Goal: Information Seeking & Learning: Learn about a topic

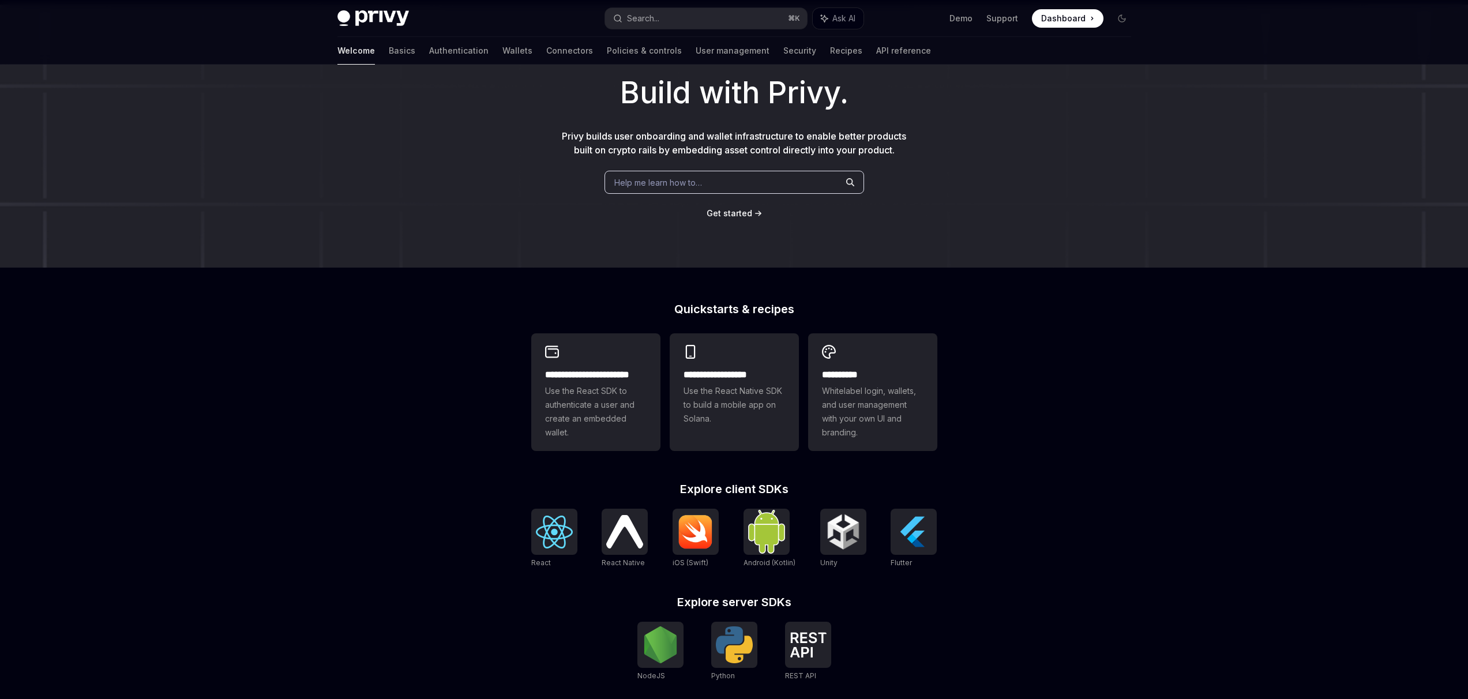
scroll to position [54, 0]
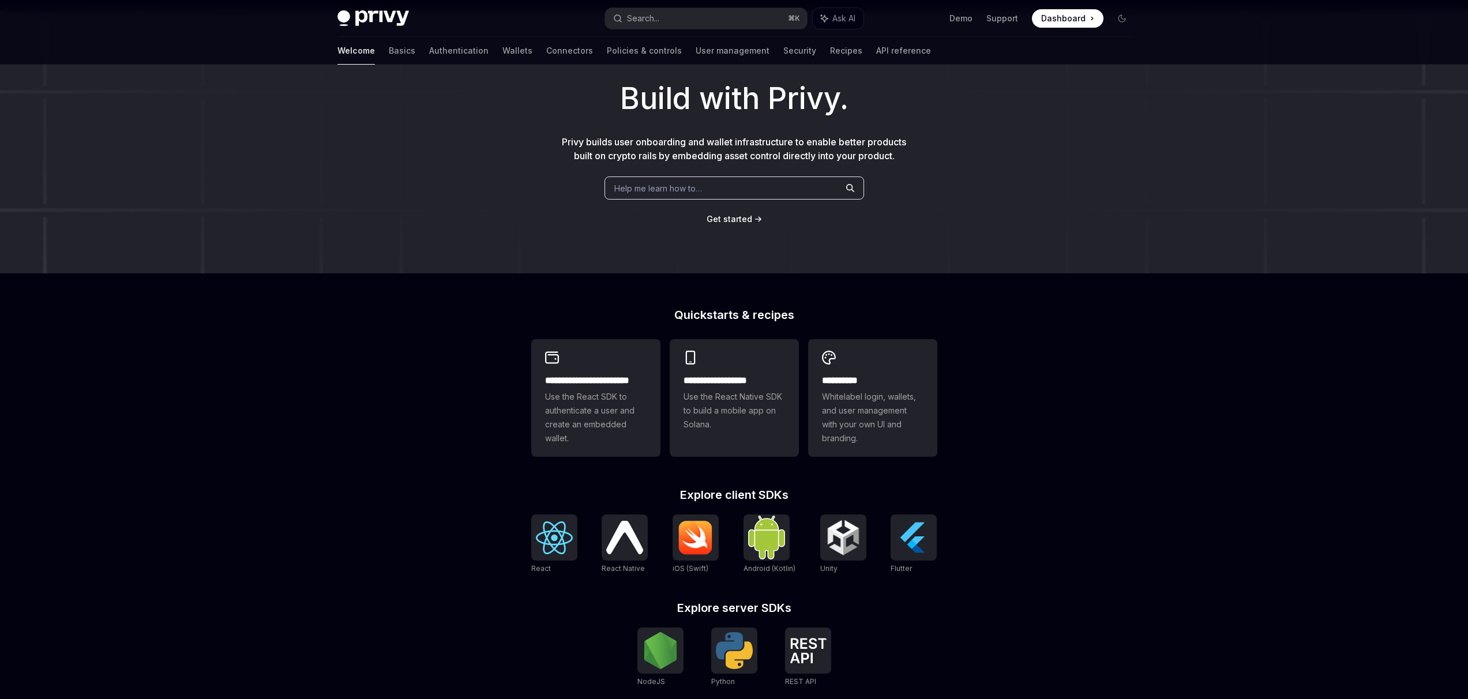
click at [442, 50] on div "Welcome Basics Authentication Wallets Connectors Policies & controls User manag…" at bounding box center [633, 51] width 593 height 28
click at [502, 51] on link "Wallets" at bounding box center [517, 51] width 30 height 28
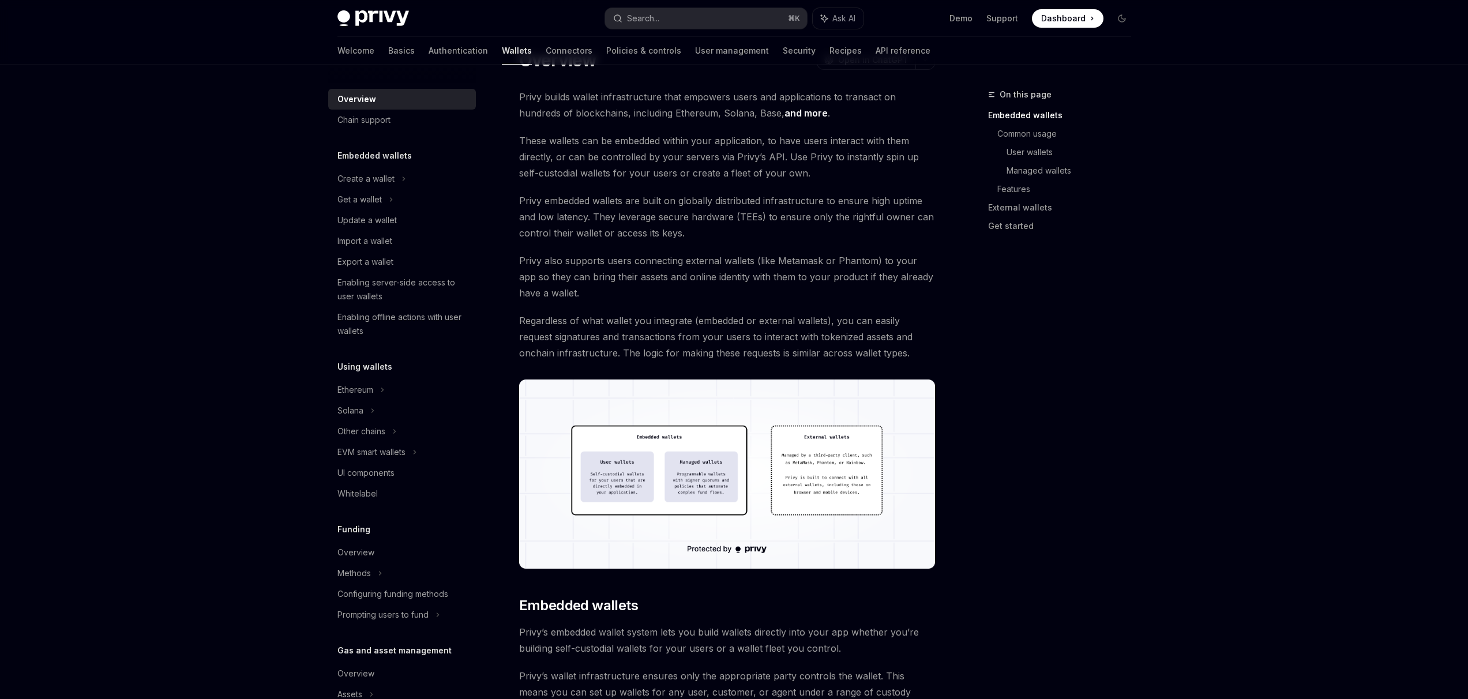
scroll to position [59, 0]
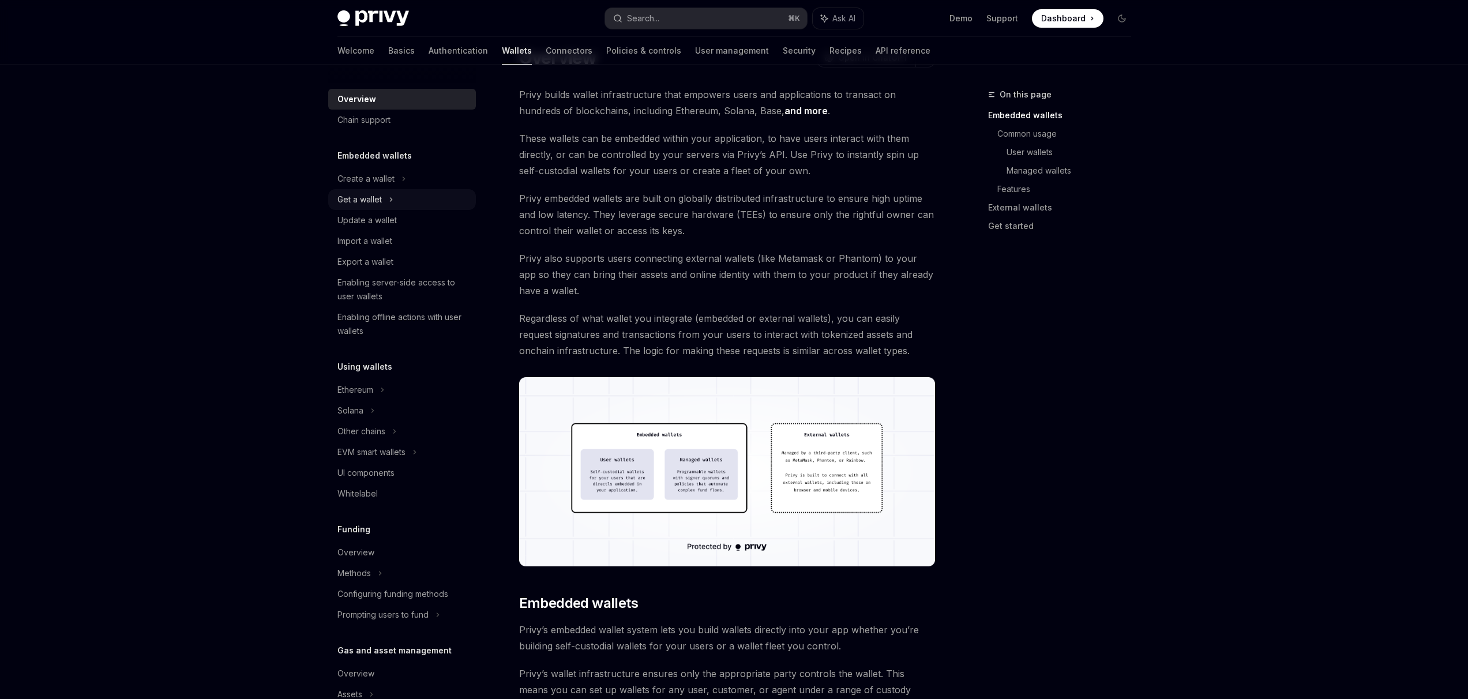
click at [377, 202] on div "Get a wallet" at bounding box center [359, 200] width 44 height 14
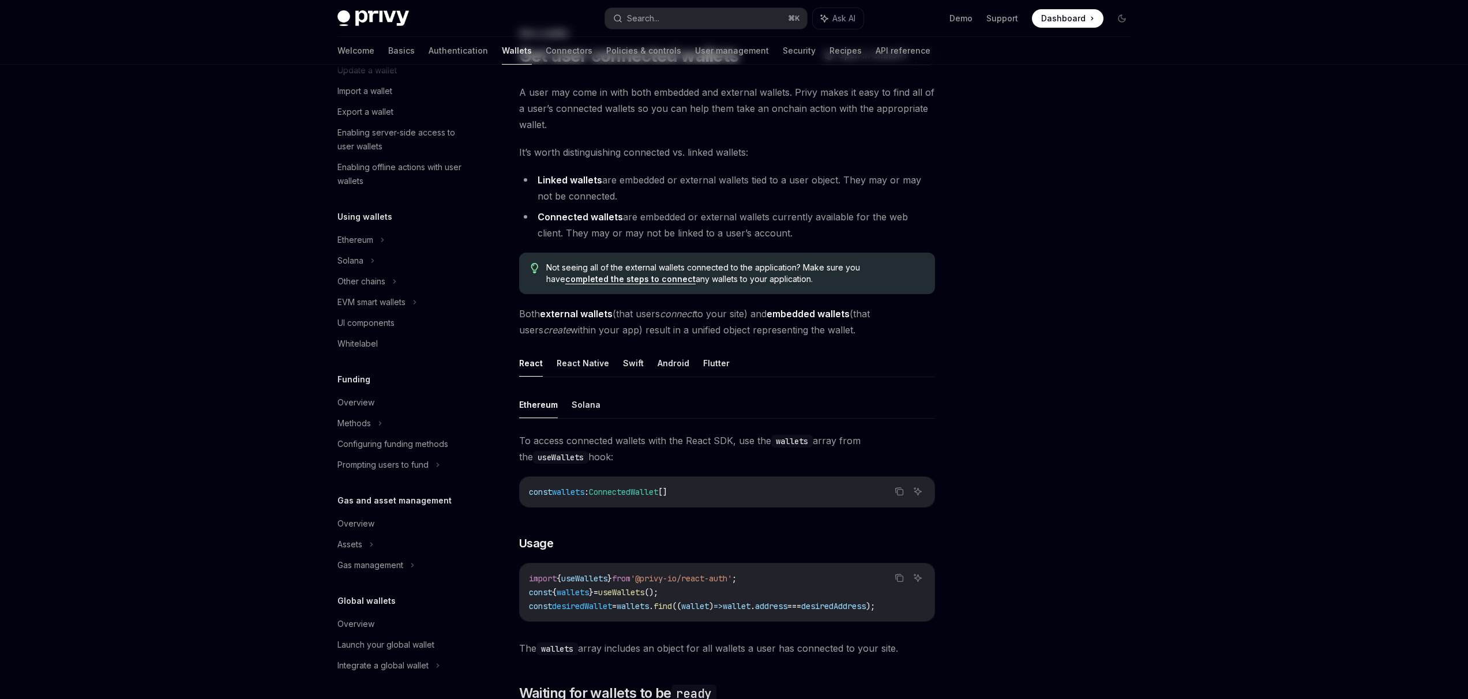
scroll to position [129, 0]
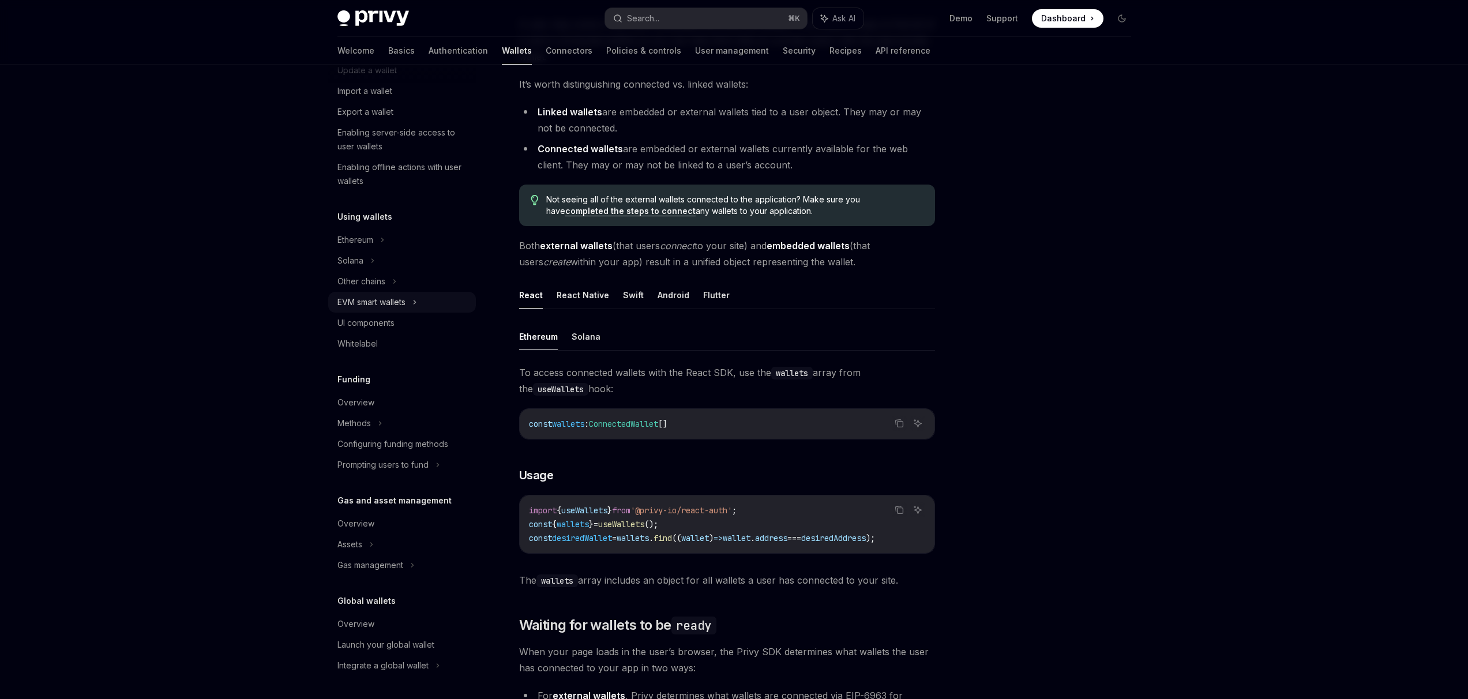
click at [405, 302] on div "EVM smart wallets" at bounding box center [371, 302] width 68 height 14
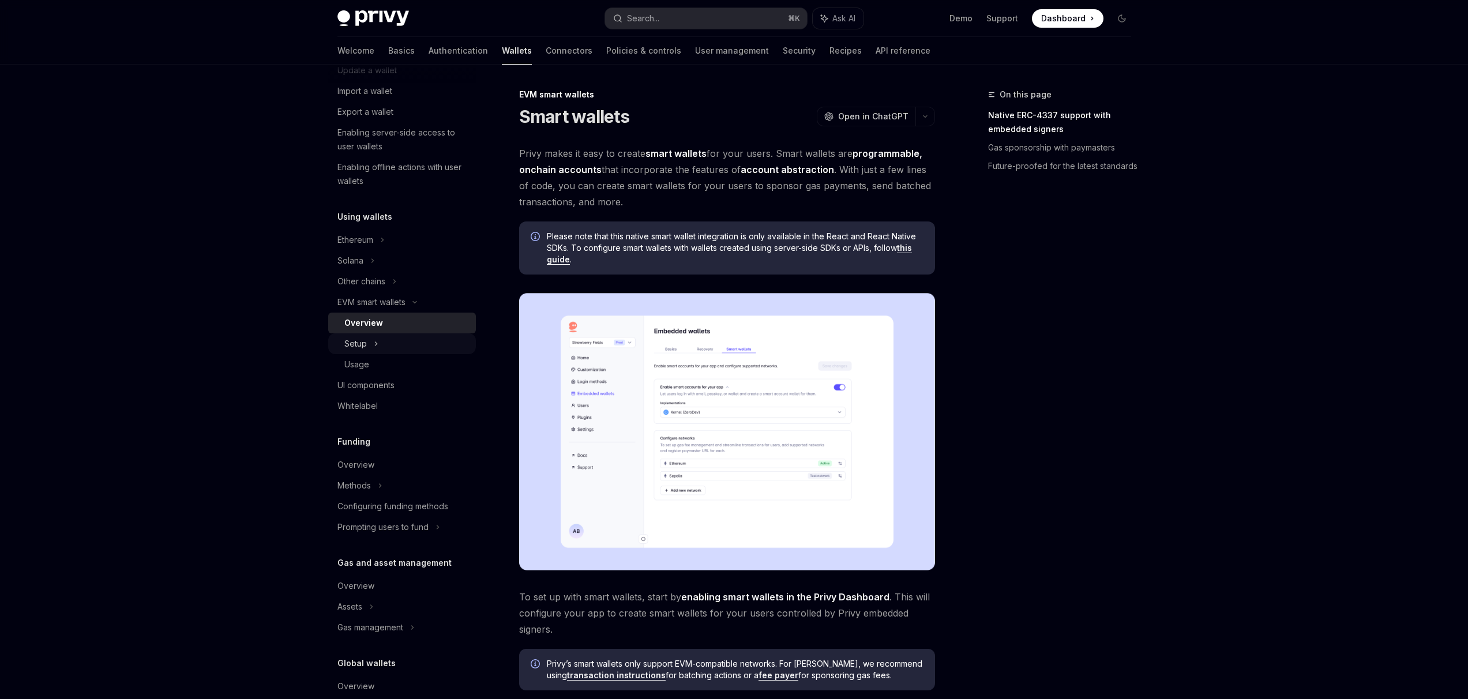
click at [381, 342] on div "Setup" at bounding box center [402, 343] width 148 height 21
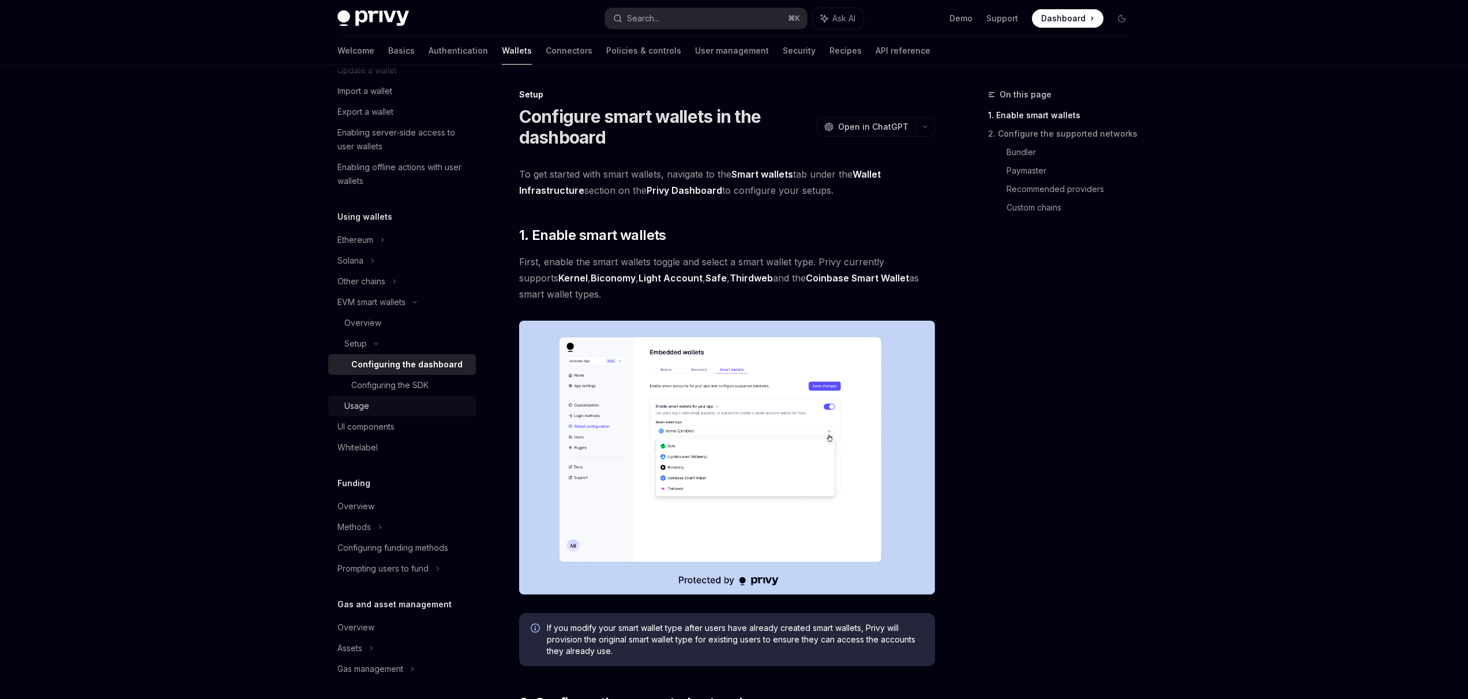
click at [360, 401] on div "Usage" at bounding box center [356, 406] width 25 height 14
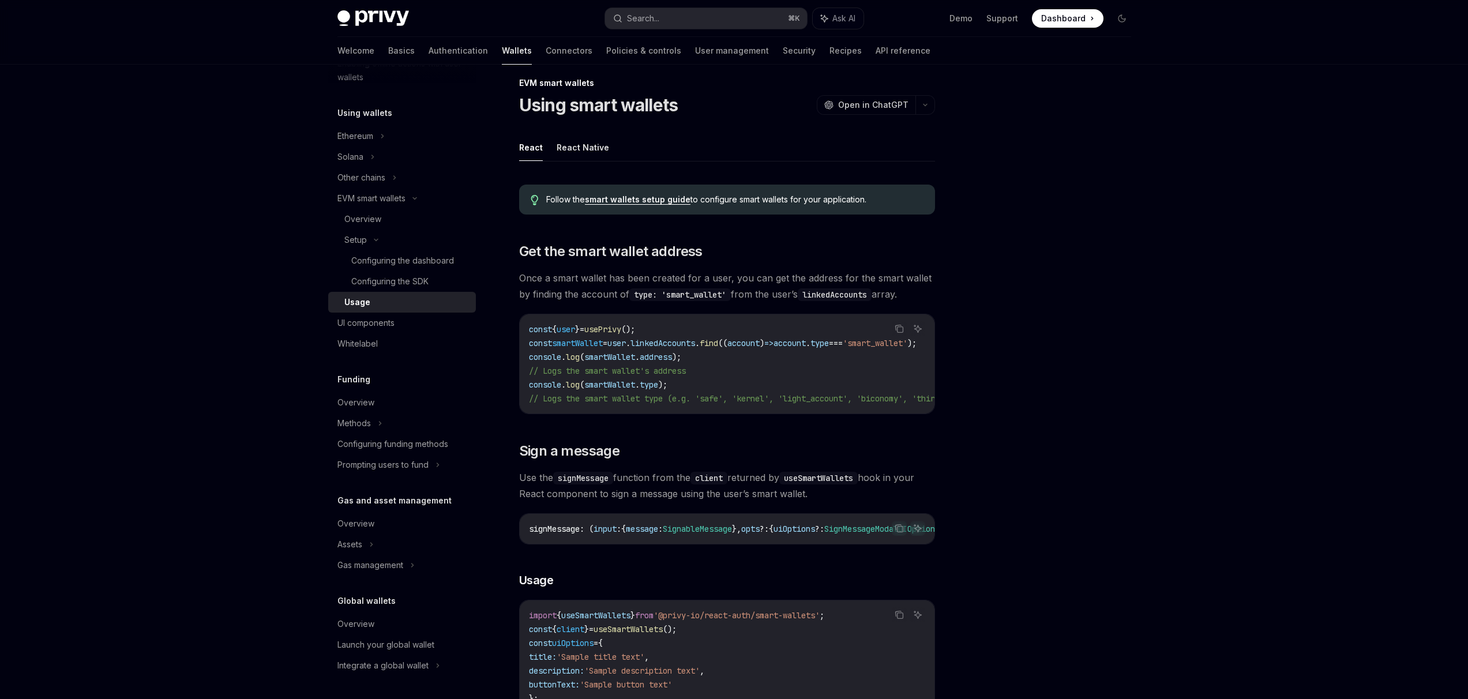
scroll to position [12, 0]
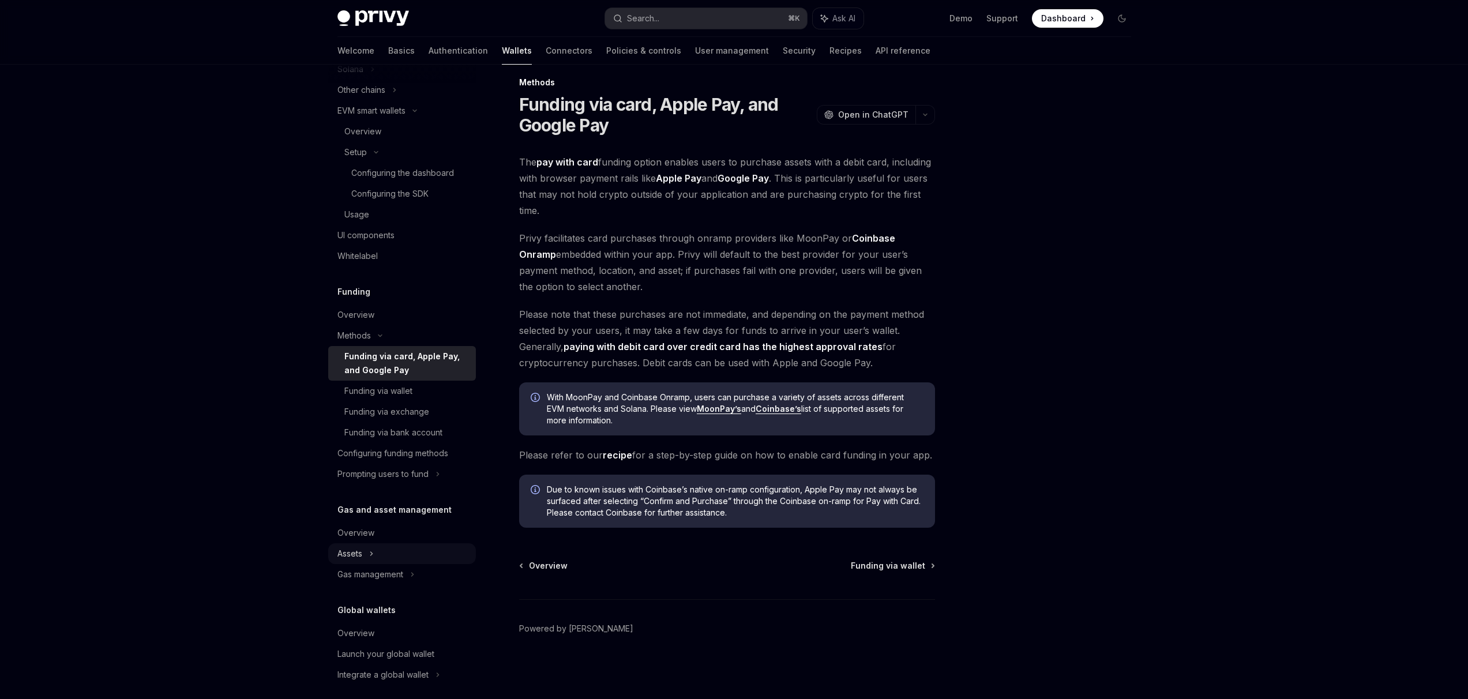
scroll to position [413, 0]
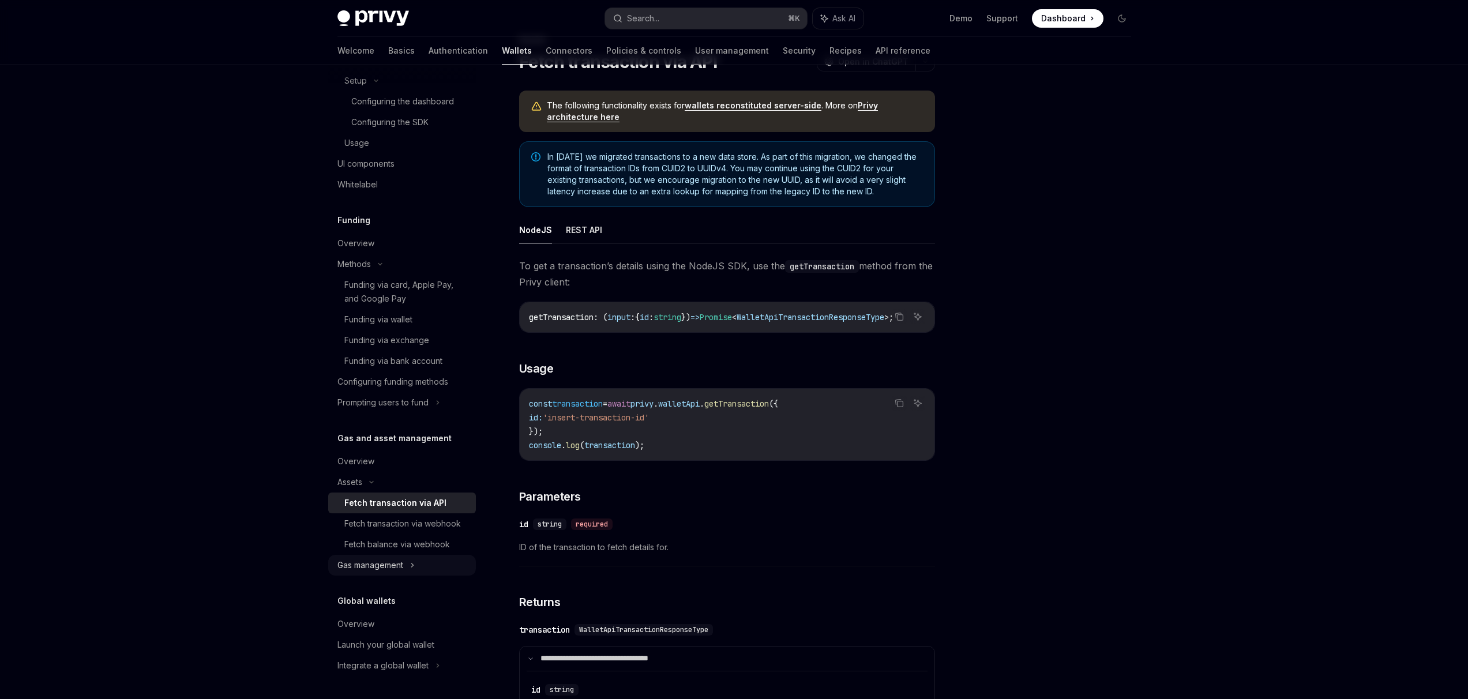
scroll to position [55, 0]
click at [385, 25] on div "Gas management" at bounding box center [361, 19] width 48 height 14
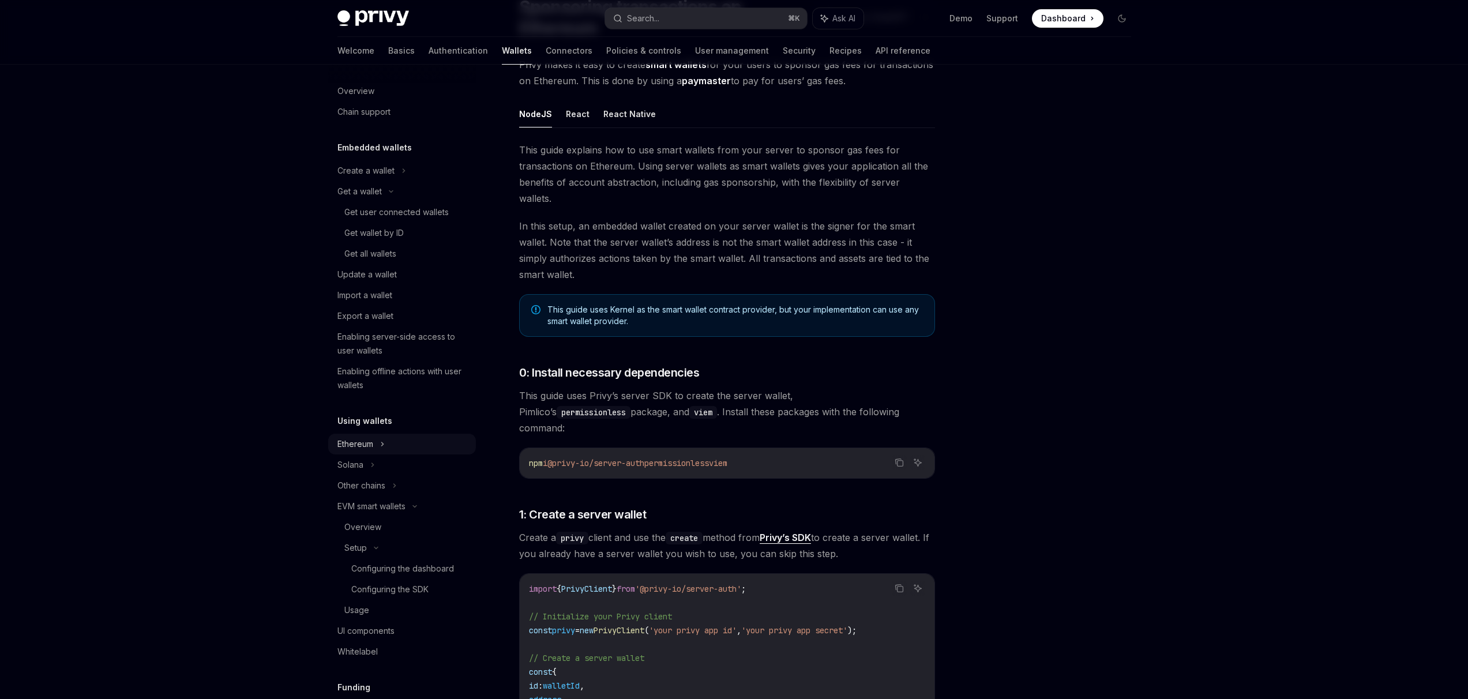
scroll to position [61, 0]
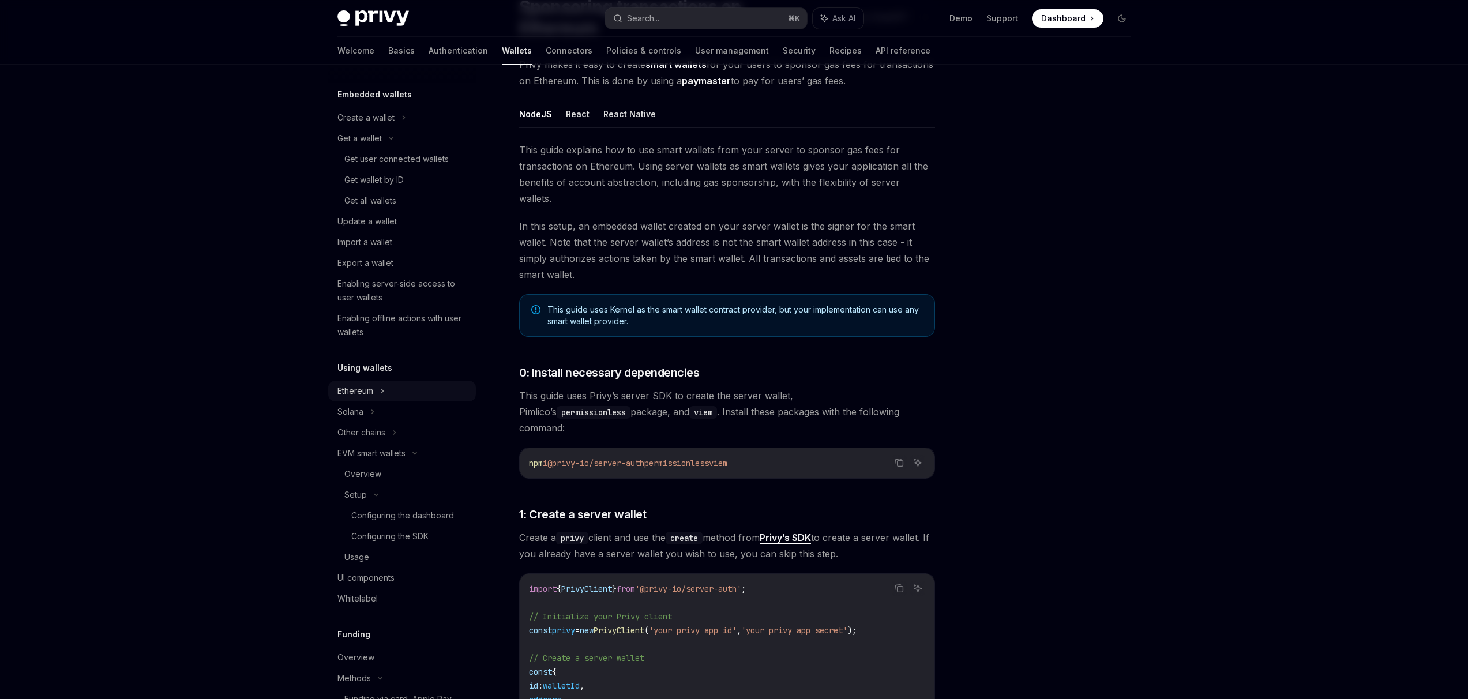
click at [365, 125] on div "Ethereum" at bounding box center [365, 118] width 57 height 14
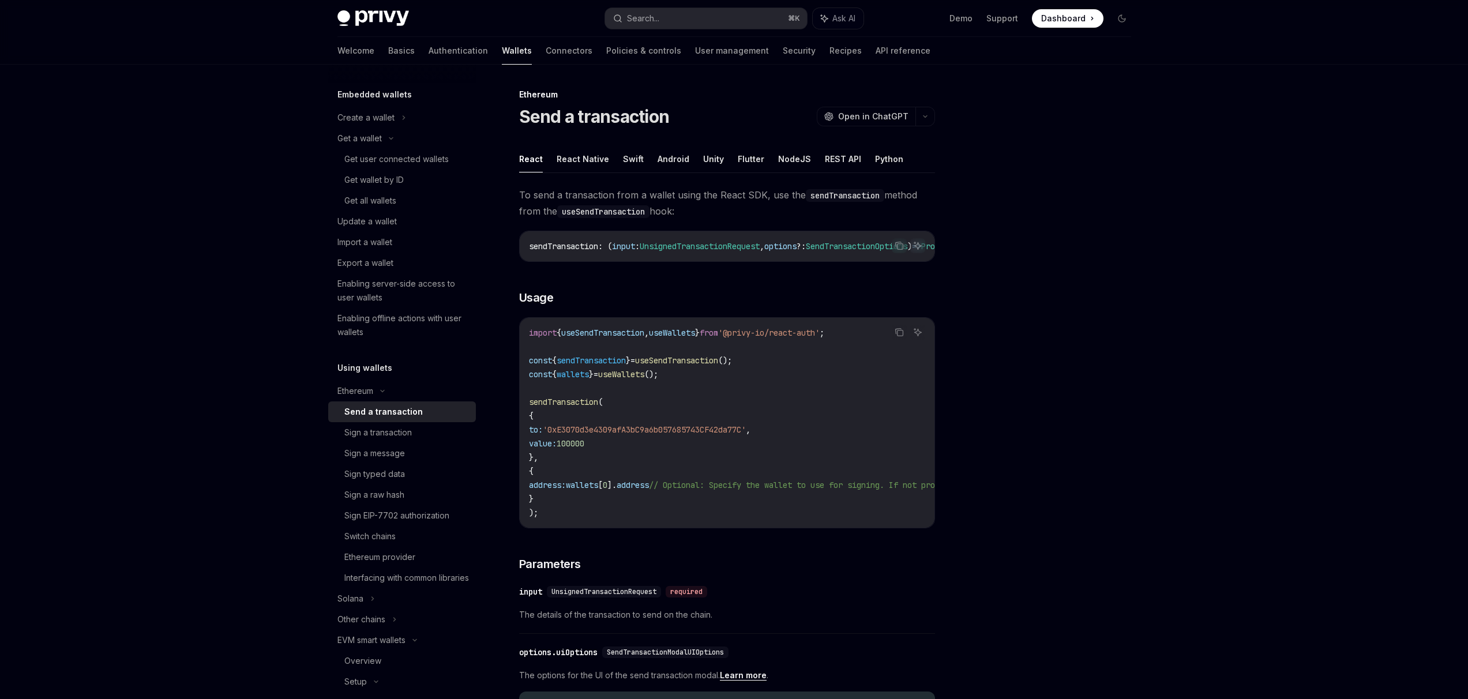
click at [397, 414] on div "Send a transaction" at bounding box center [383, 412] width 78 height 14
click at [410, 442] on link "Sign a transaction" at bounding box center [402, 432] width 148 height 21
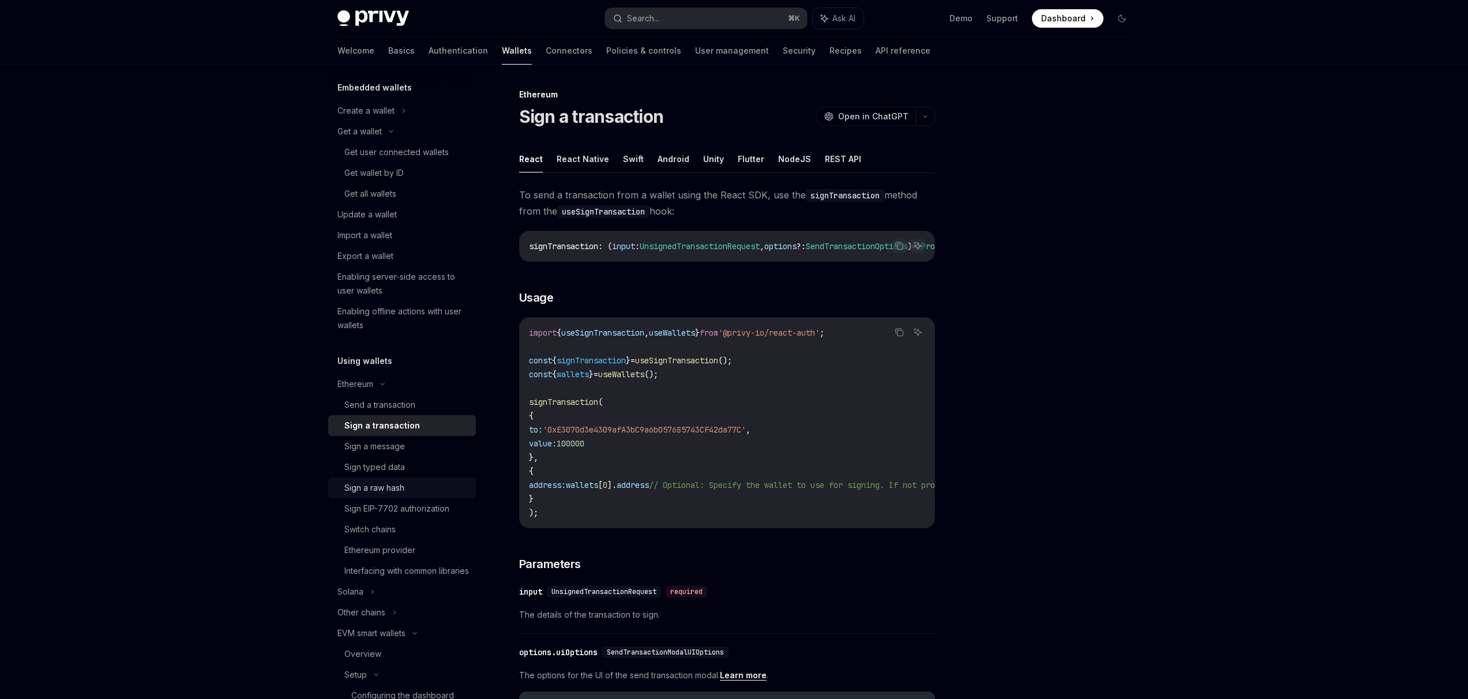
scroll to position [105, 0]
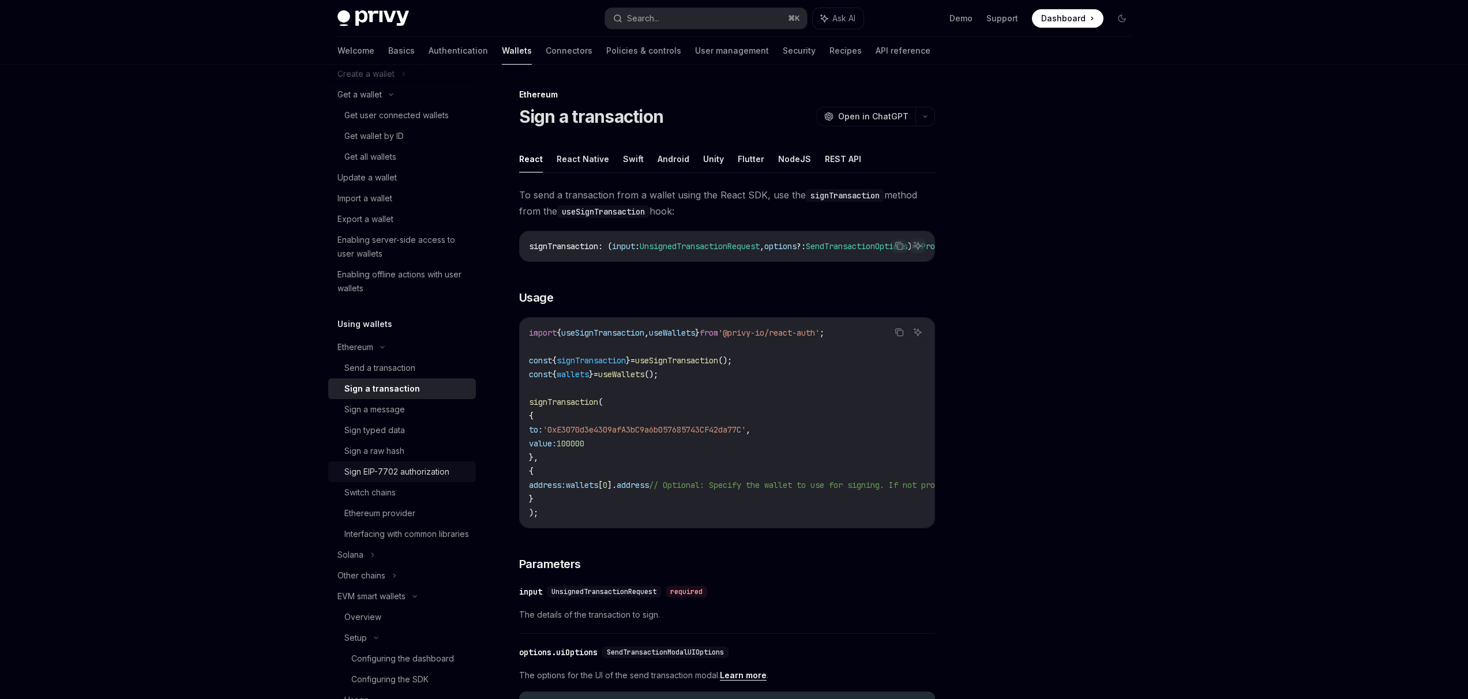
click at [427, 478] on div "Sign EIP-7702 authorization" at bounding box center [396, 472] width 105 height 14
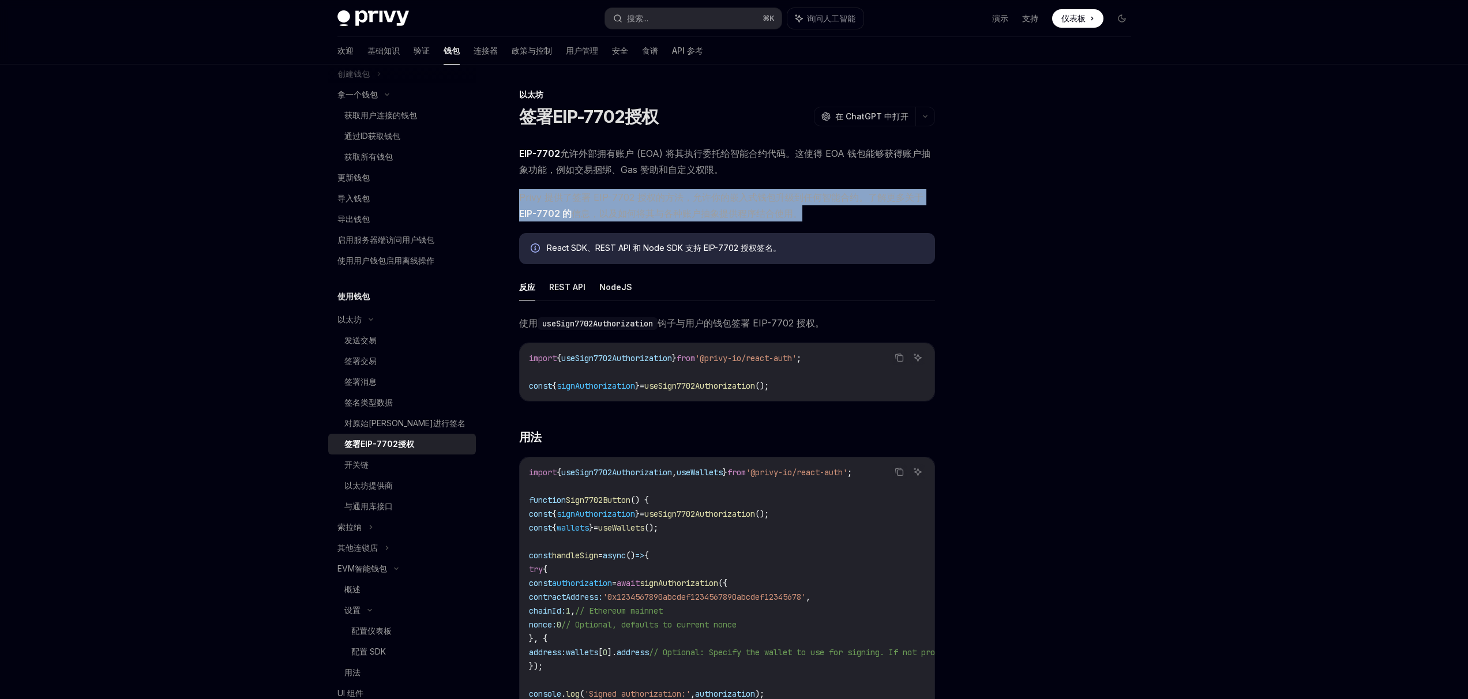
click at [839, 202] on font "Privy 提供了签署 EIP-7702 授权的方法，允许你的嵌入式钱包升级到任何智能合约。了解更多关于" at bounding box center [721, 197] width 404 height 12
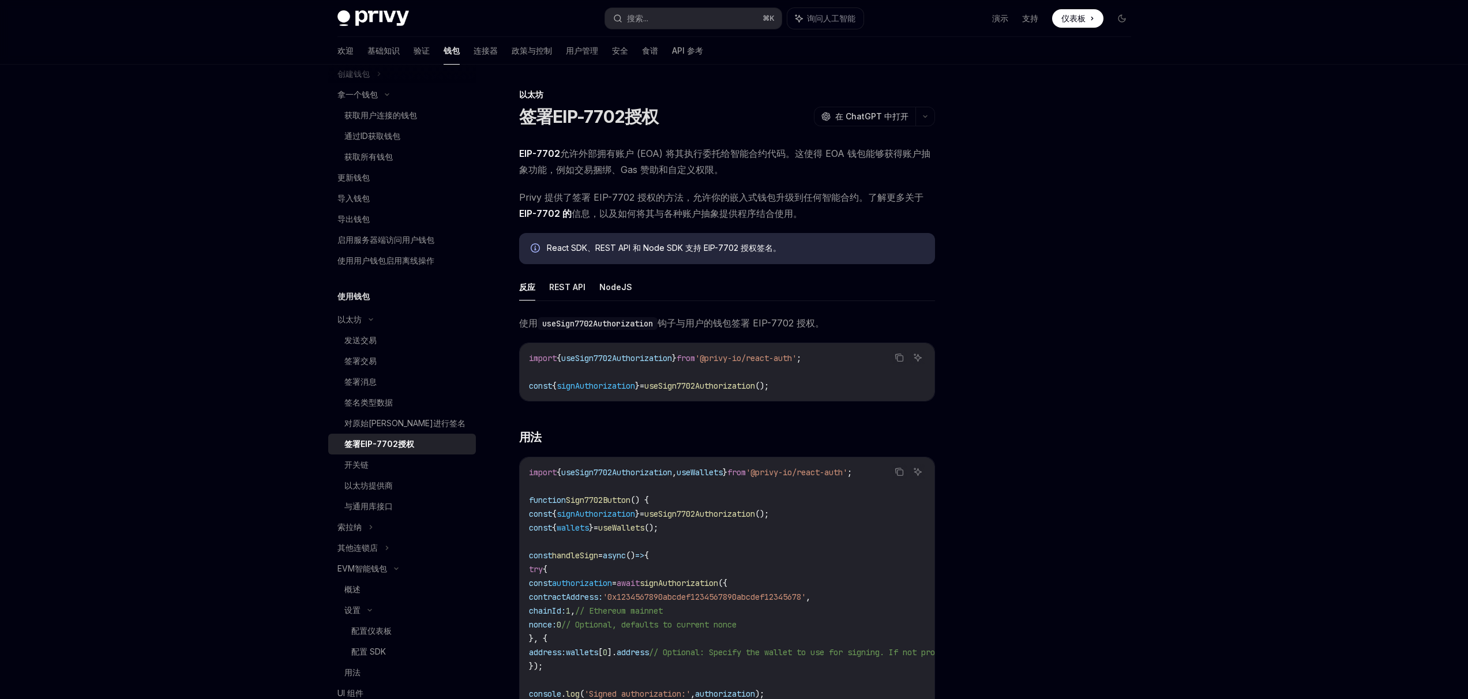
click at [868, 201] on font "Privy 提供了签署 EIP-7702 授权的方法，允许你的嵌入式钱包升级到任何智能合约。了解更多关于" at bounding box center [721, 197] width 404 height 12
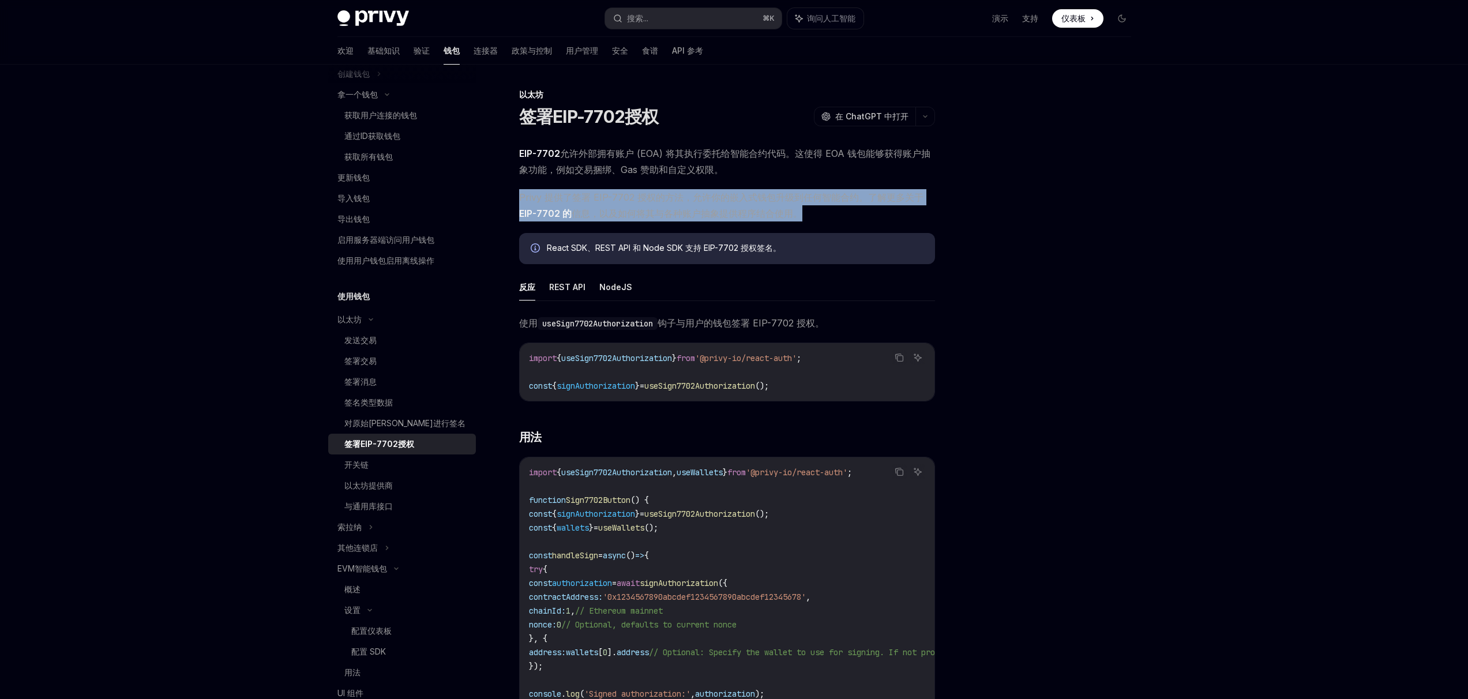
click at [868, 201] on font "Privy 提供了签署 EIP-7702 授权的方法，允许你的嵌入式钱包升级到任何智能合约。了解更多关于" at bounding box center [721, 197] width 404 height 12
click at [849, 217] on span "Privy 提供了签署 EIP-7702 授权的方法，允许你的嵌入式钱包升级到任何智能合约。了解更多关于 EIP-7702 的 信息，以及如何将其与各种账户抽…" at bounding box center [727, 205] width 416 height 32
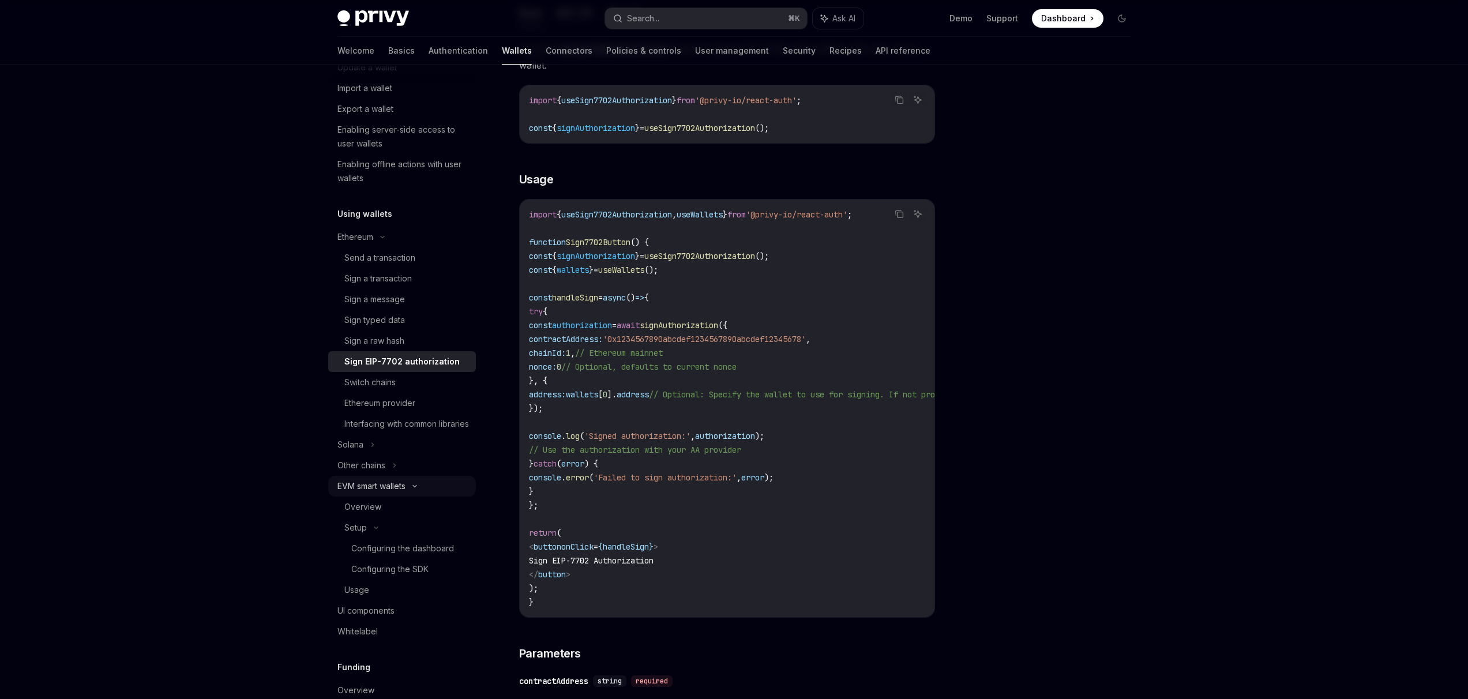
scroll to position [250, 0]
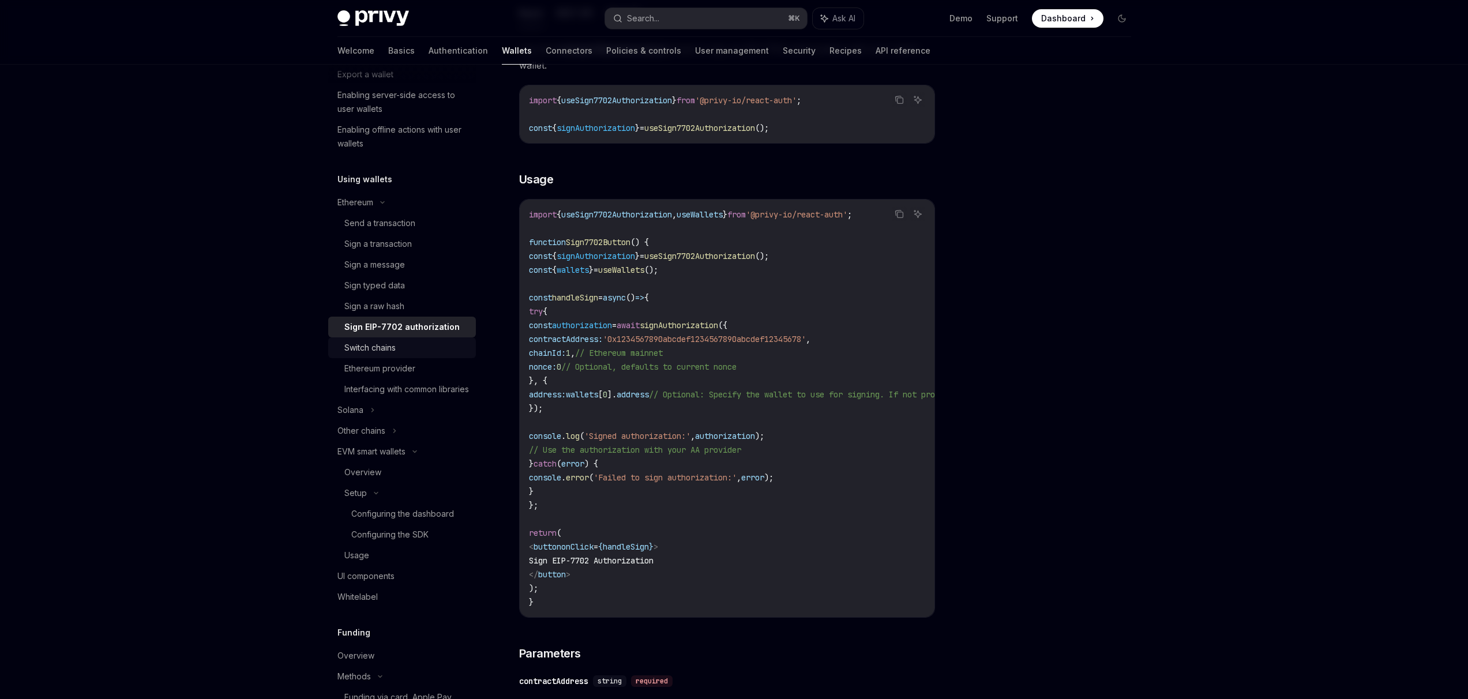
click at [406, 347] on div "Switch chains" at bounding box center [406, 348] width 125 height 14
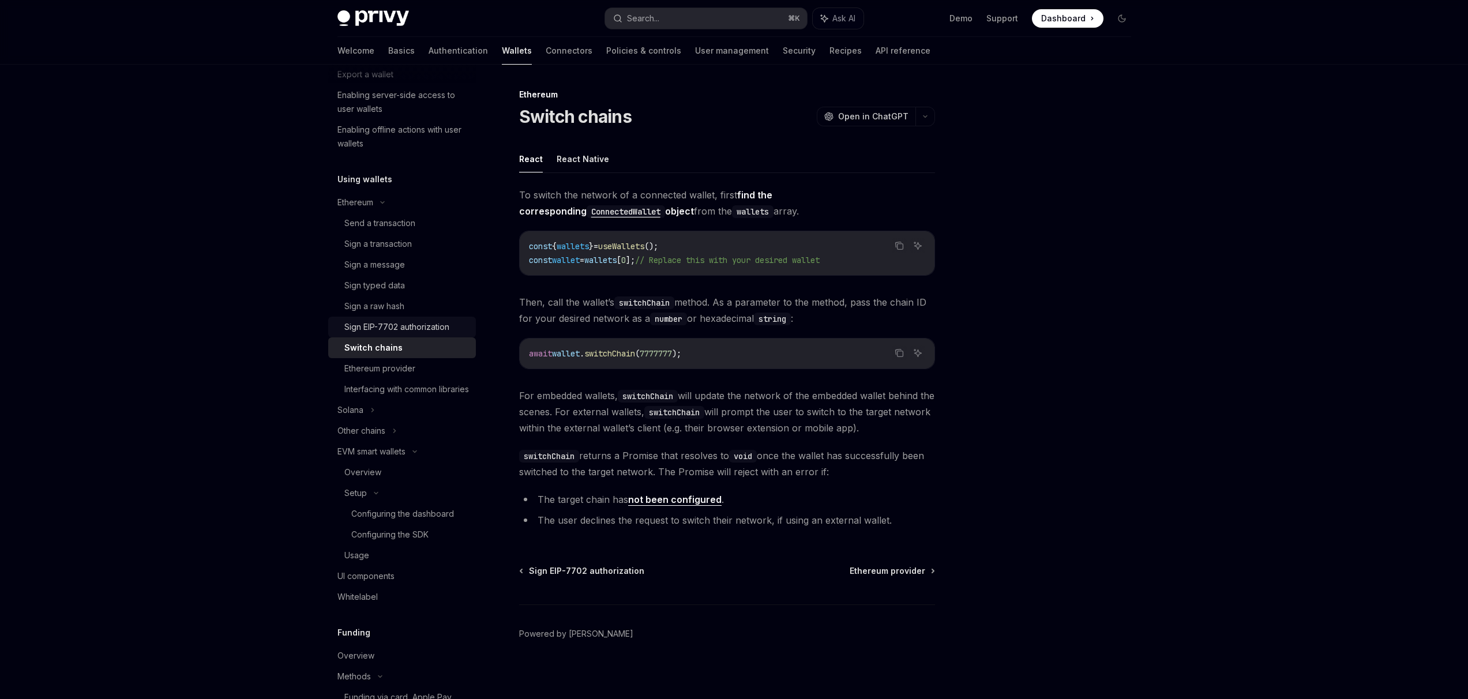
click at [368, 326] on div "Sign EIP-7702 authorization" at bounding box center [396, 327] width 105 height 14
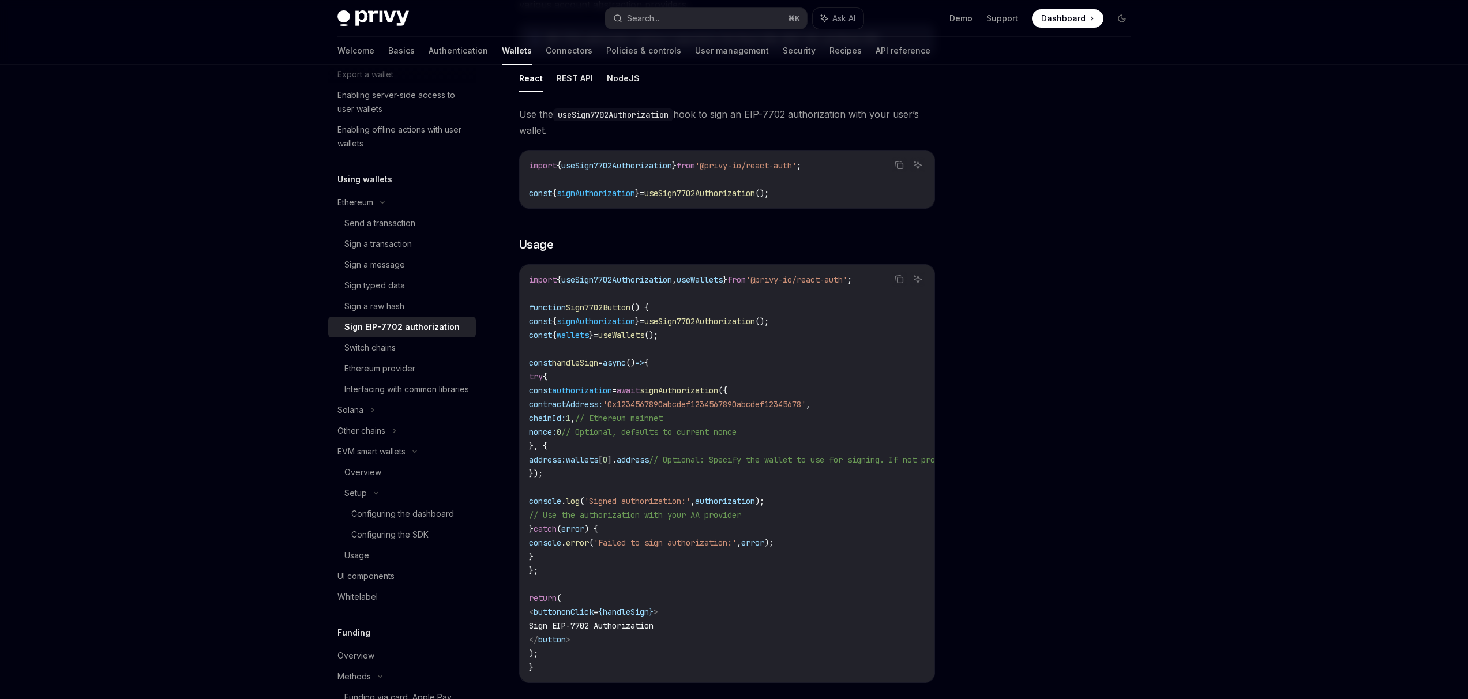
scroll to position [265, 0]
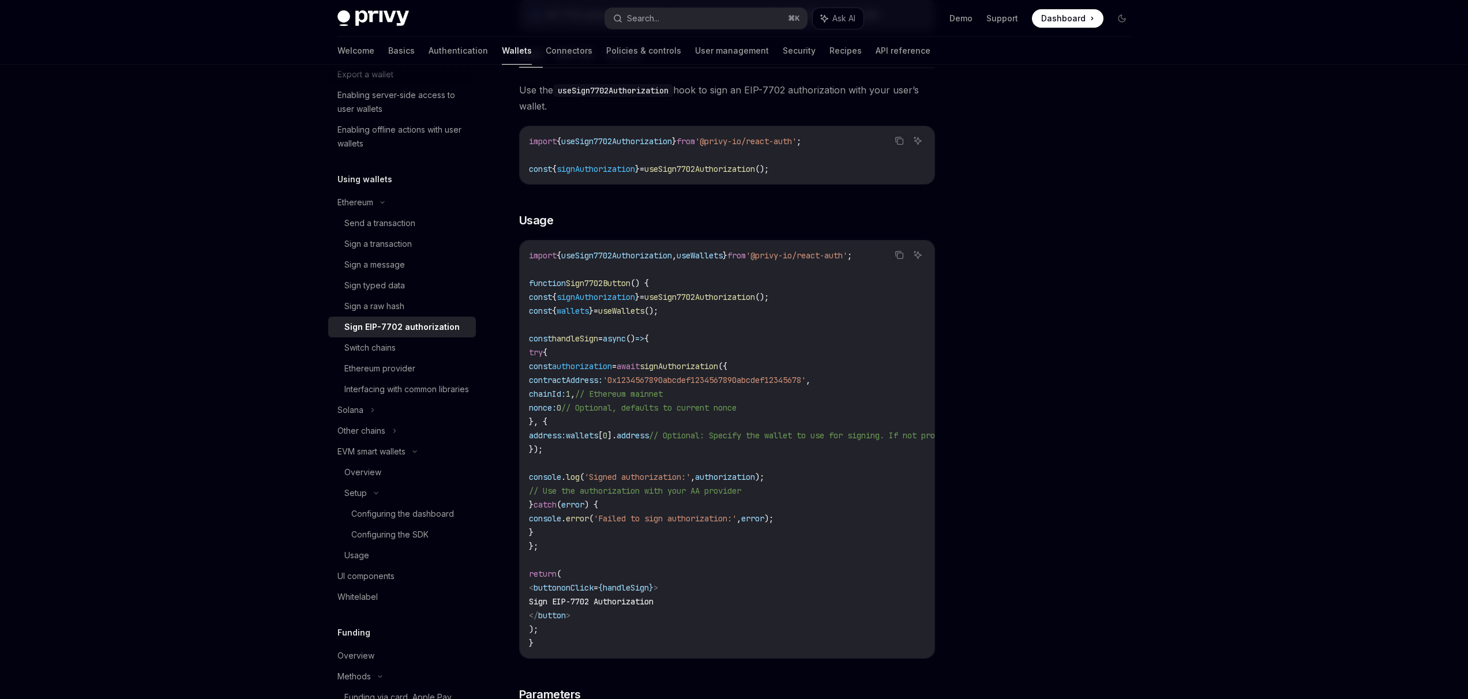
click at [656, 359] on code "import { useSign7702Authorization , useWallets } from '@privy-io/react-auth' ; …" at bounding box center [831, 449] width 604 height 401
click at [711, 375] on span "'0x1234567890abcdef1234567890abcdef12345678'" at bounding box center [704, 378] width 203 height 10
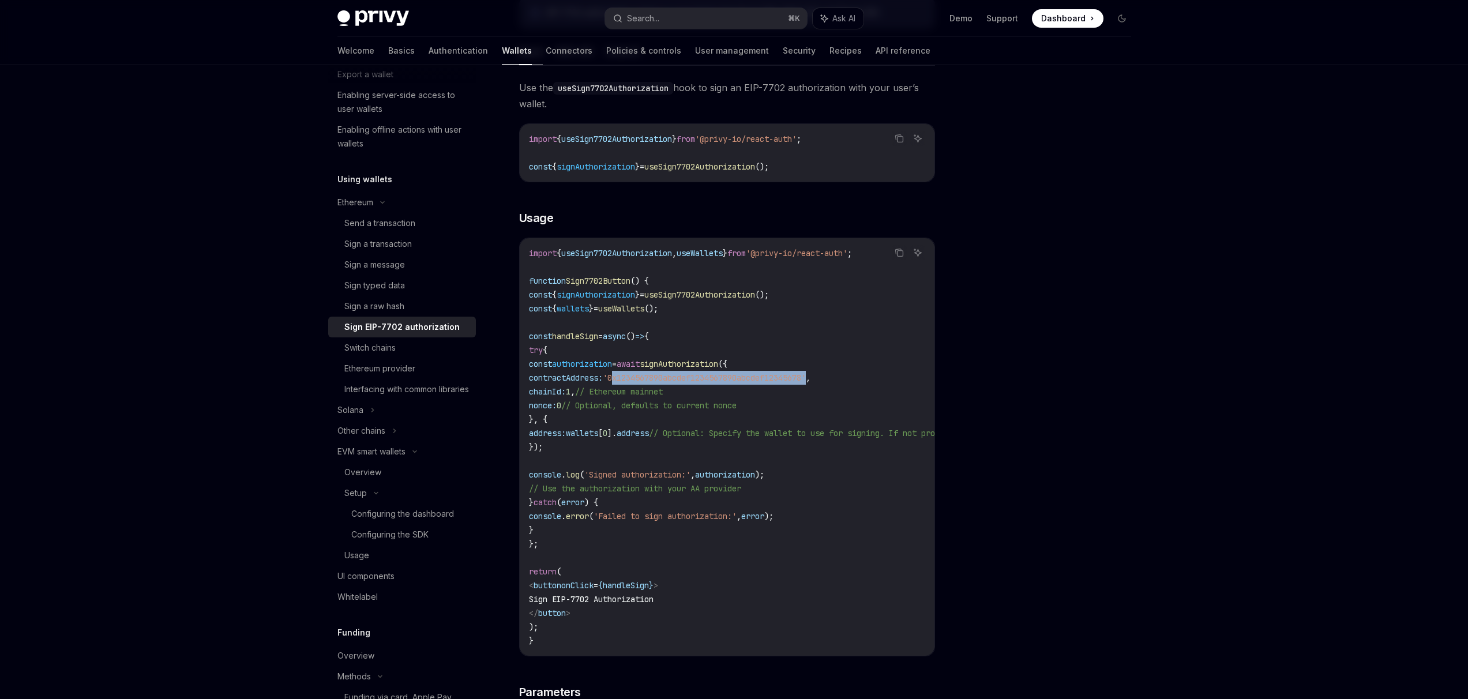
click at [711, 375] on span "'0x1234567890abcdef1234567890abcdef12345678'" at bounding box center [704, 378] width 203 height 10
click at [663, 389] on span "// Ethereum mainnet" at bounding box center [619, 391] width 88 height 10
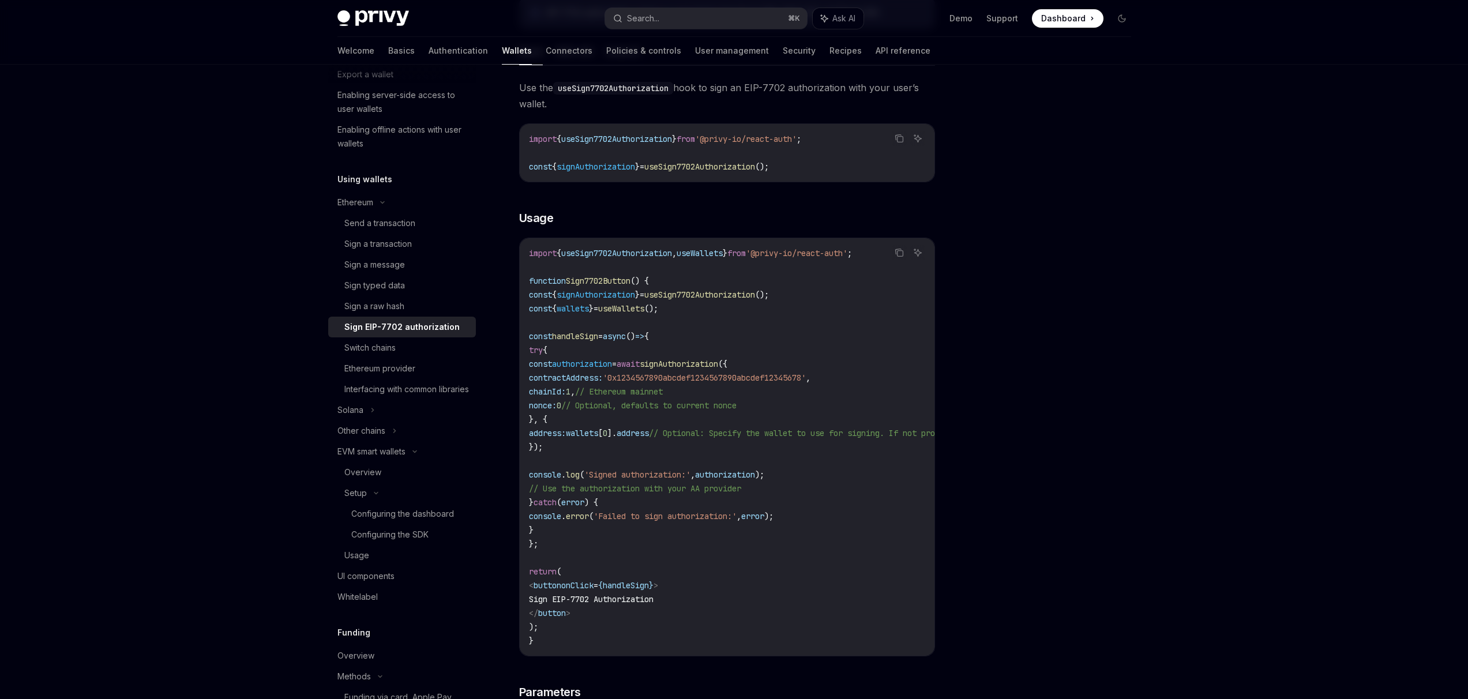
click at [713, 403] on span "// Optional, defaults to current nonce" at bounding box center [648, 405] width 175 height 10
click at [649, 436] on span "address" at bounding box center [633, 433] width 32 height 10
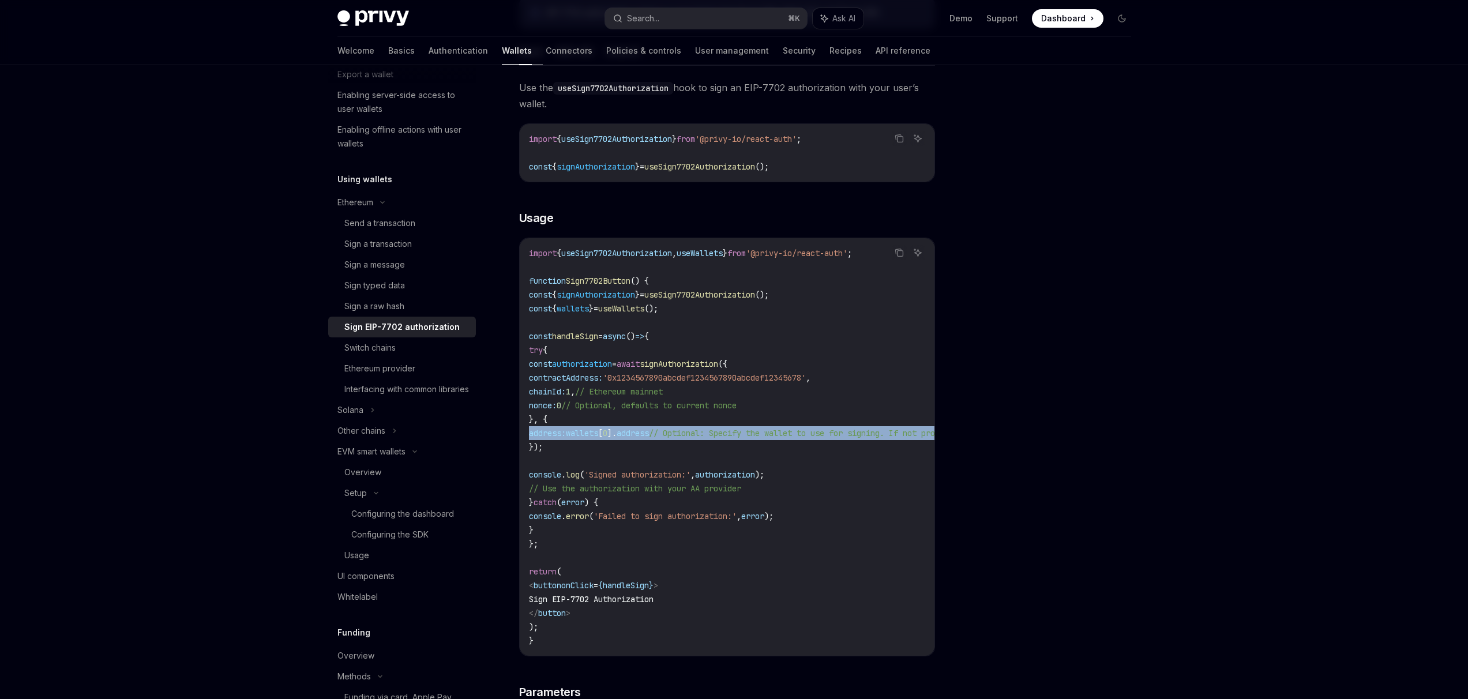
click at [649, 436] on span "address" at bounding box center [633, 433] width 32 height 10
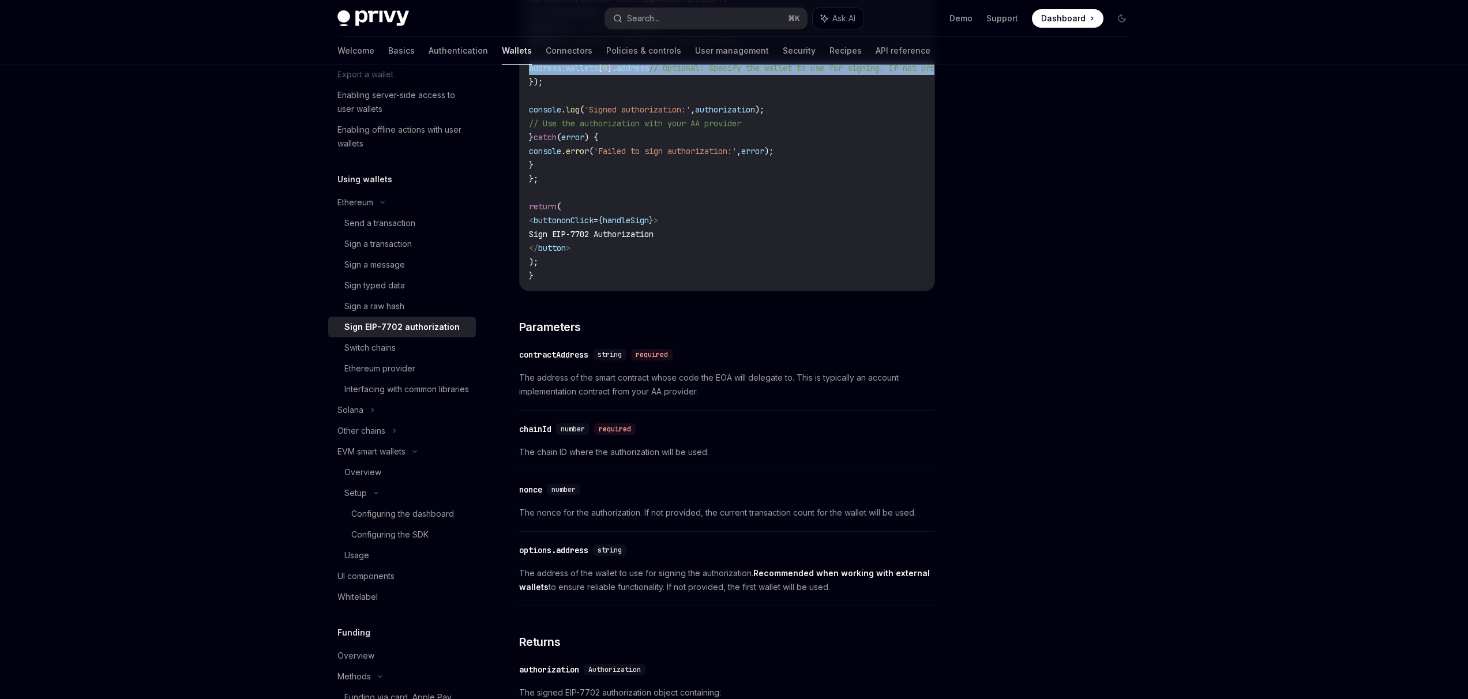
scroll to position [738, 0]
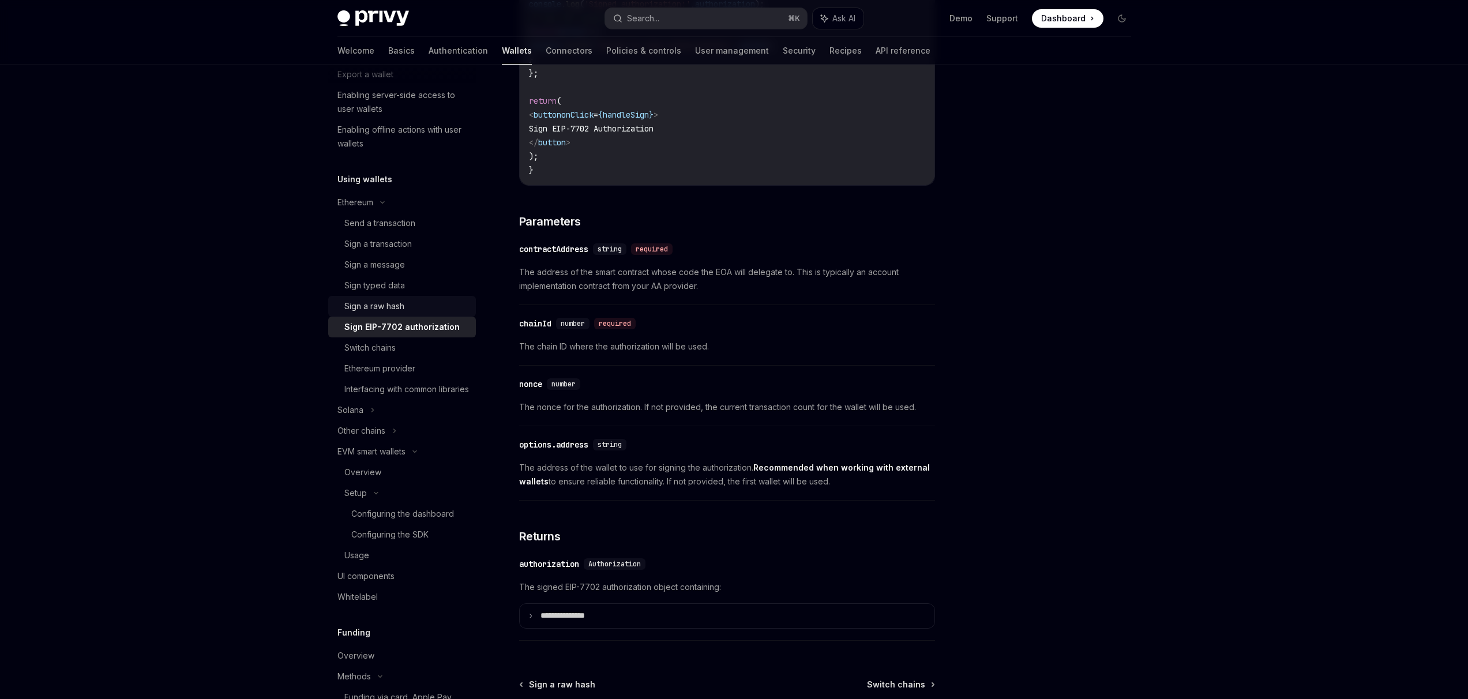
click at [400, 305] on div "Sign a raw hash" at bounding box center [374, 306] width 60 height 14
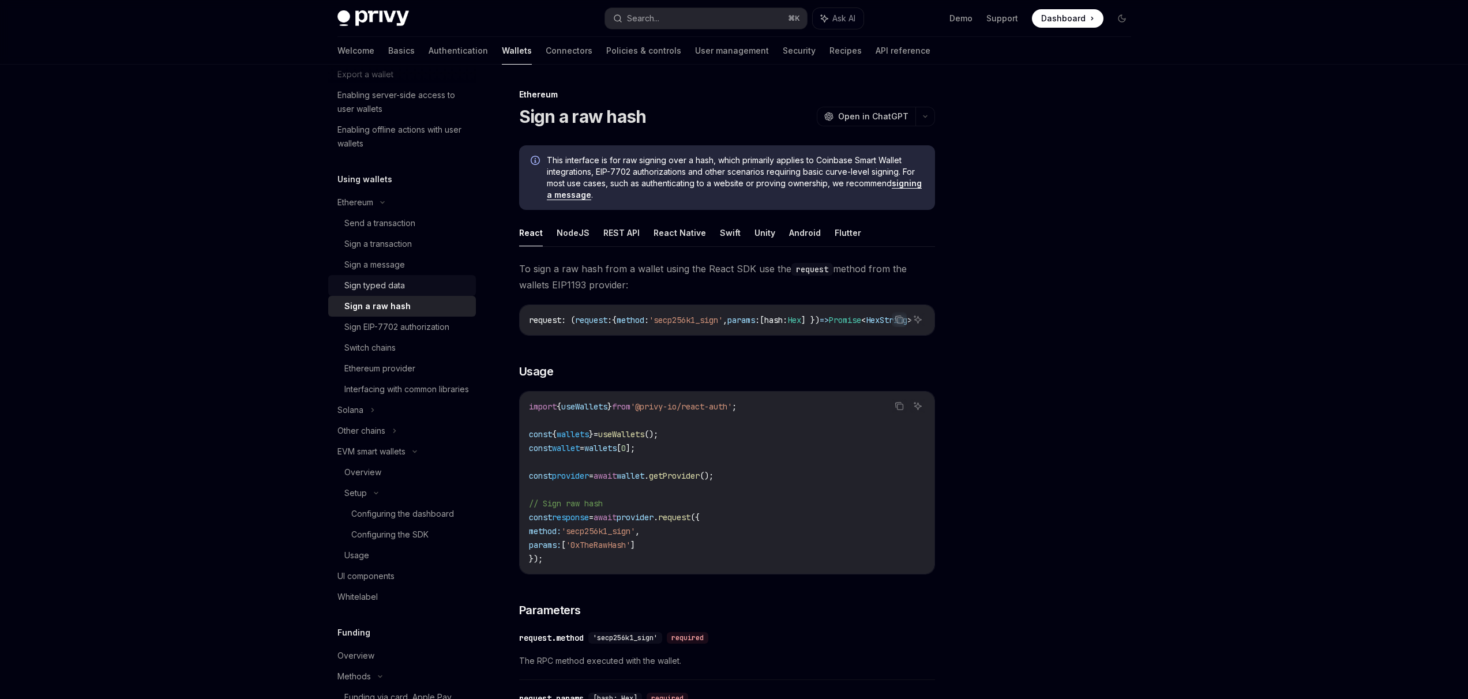
click at [408, 281] on div "Sign typed data" at bounding box center [406, 286] width 125 height 14
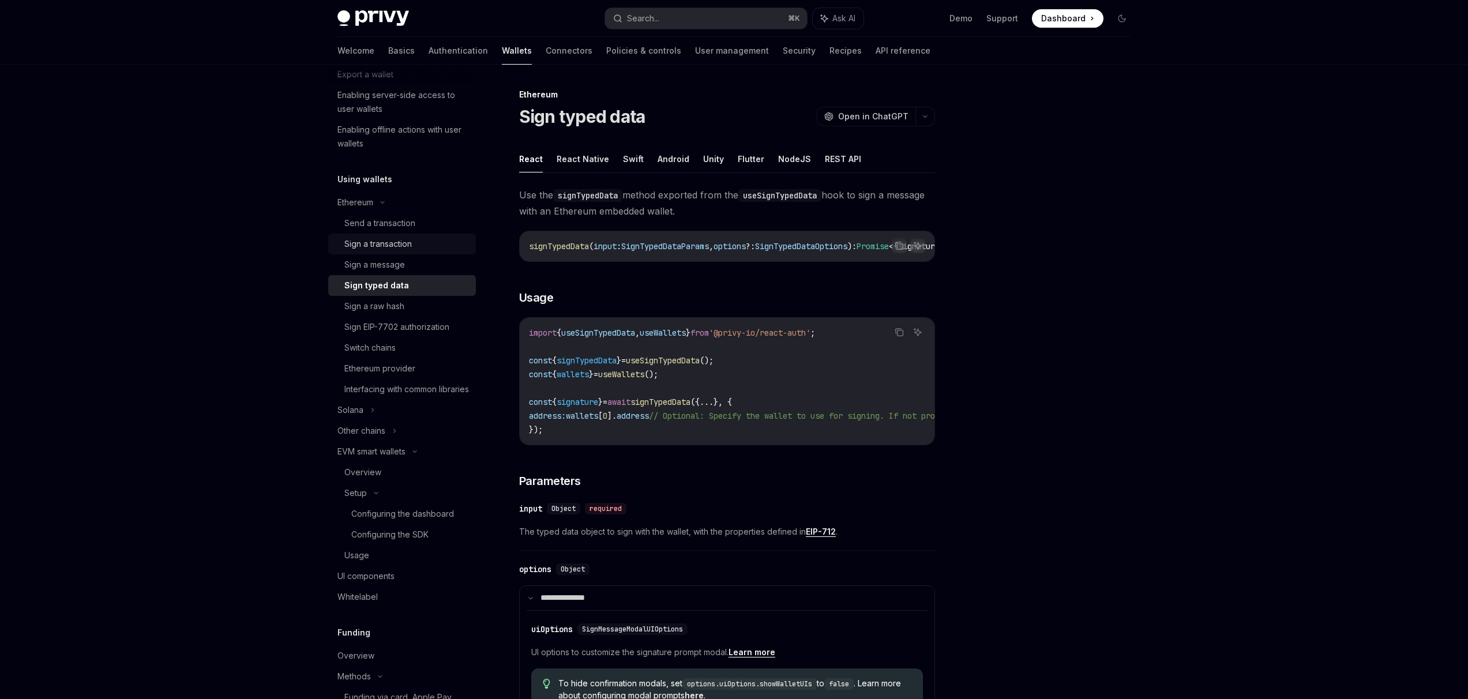
click at [408, 242] on div "Sign a transaction" at bounding box center [377, 244] width 67 height 14
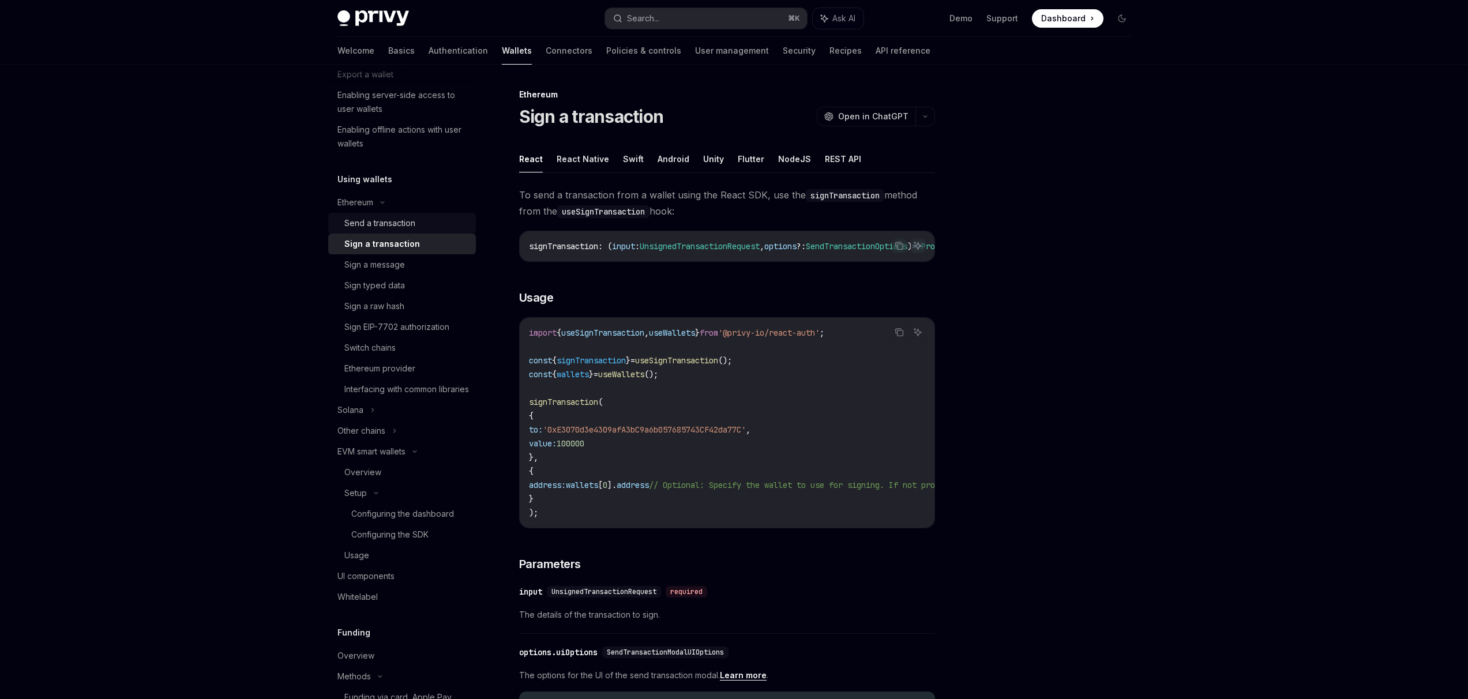
click at [395, 223] on div "Send a transaction" at bounding box center [379, 223] width 71 height 14
click at [395, 268] on div "Sign a message" at bounding box center [374, 265] width 61 height 14
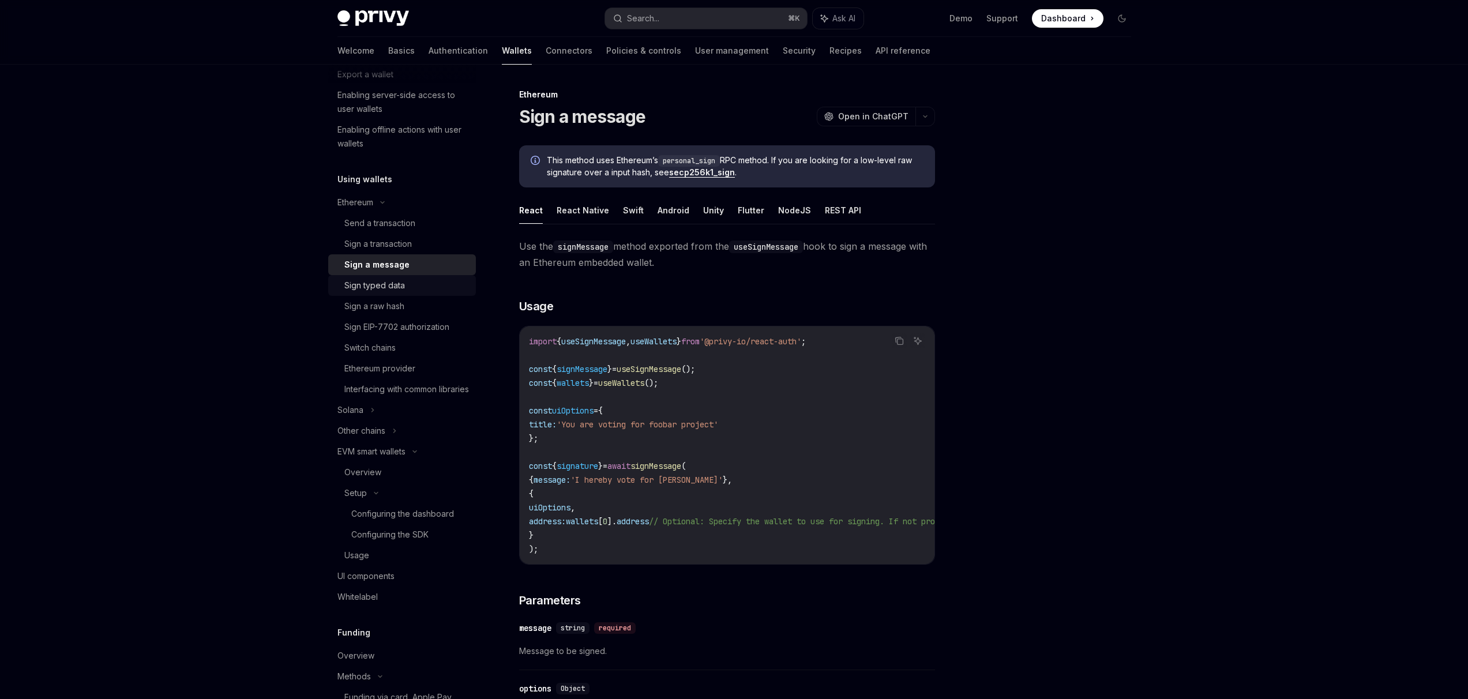
click at [399, 287] on div "Sign typed data" at bounding box center [374, 286] width 61 height 14
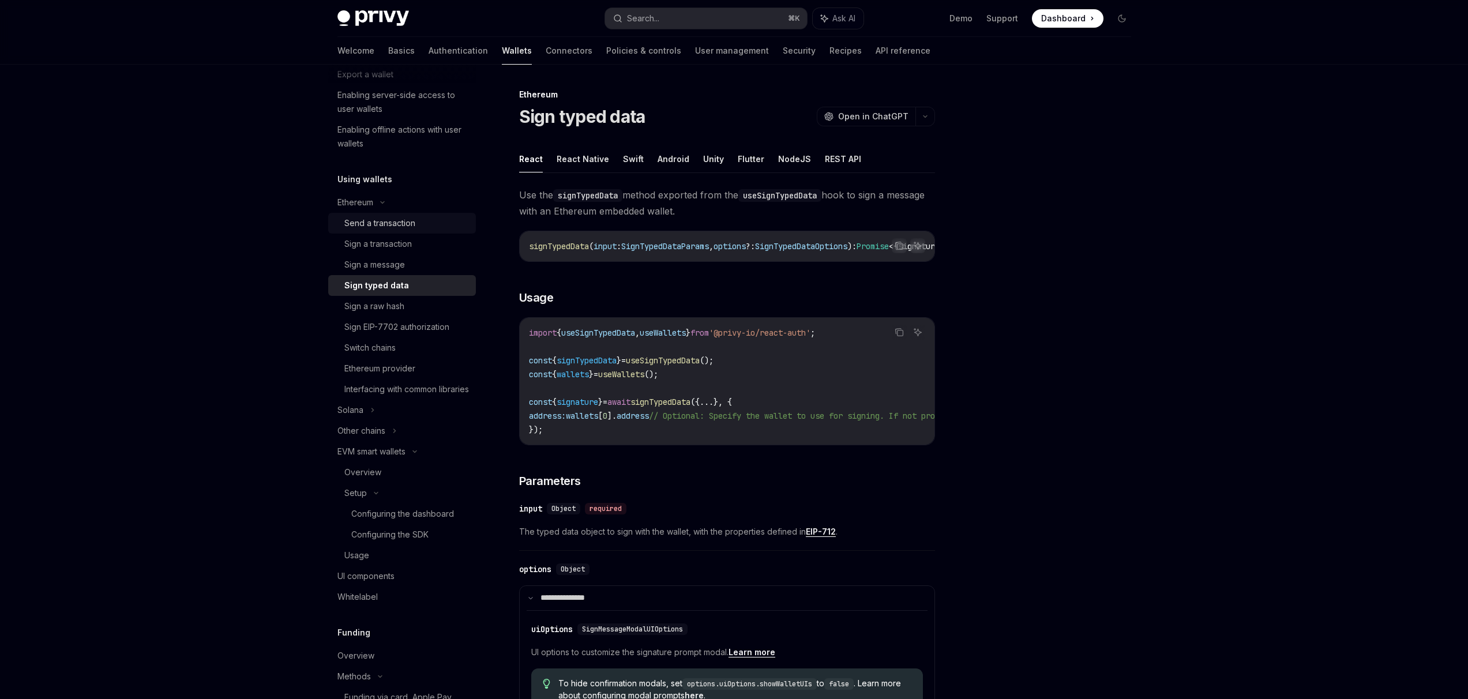
click at [380, 229] on div "Send a transaction" at bounding box center [379, 223] width 71 height 14
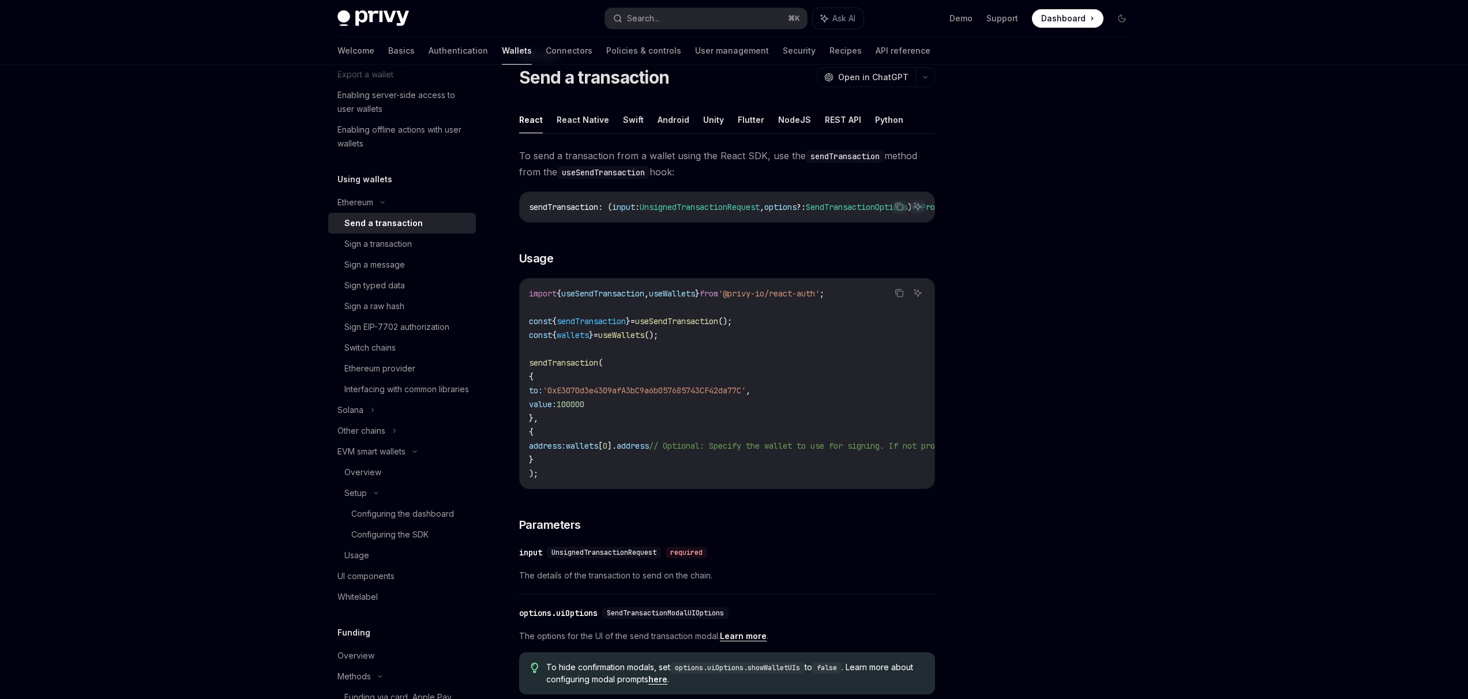
scroll to position [66, 0]
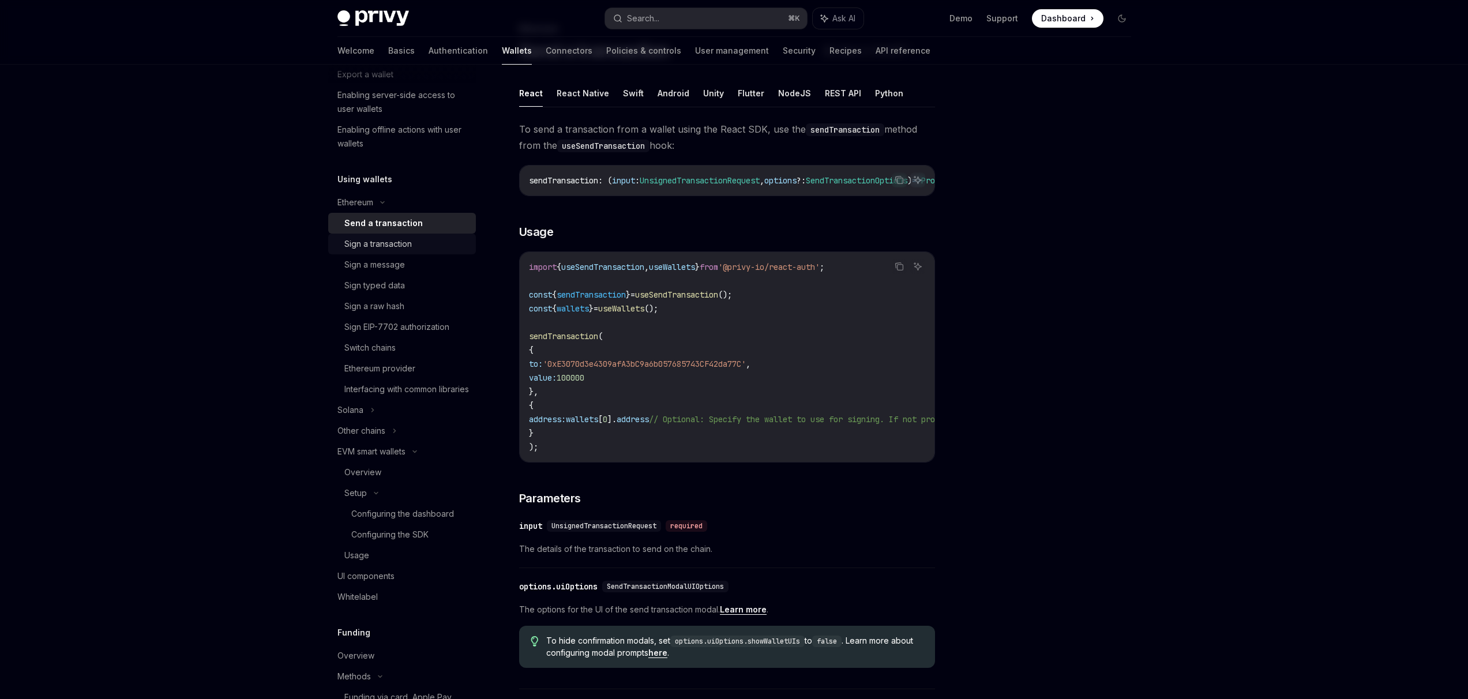
click at [417, 243] on div "Sign a transaction" at bounding box center [406, 244] width 125 height 14
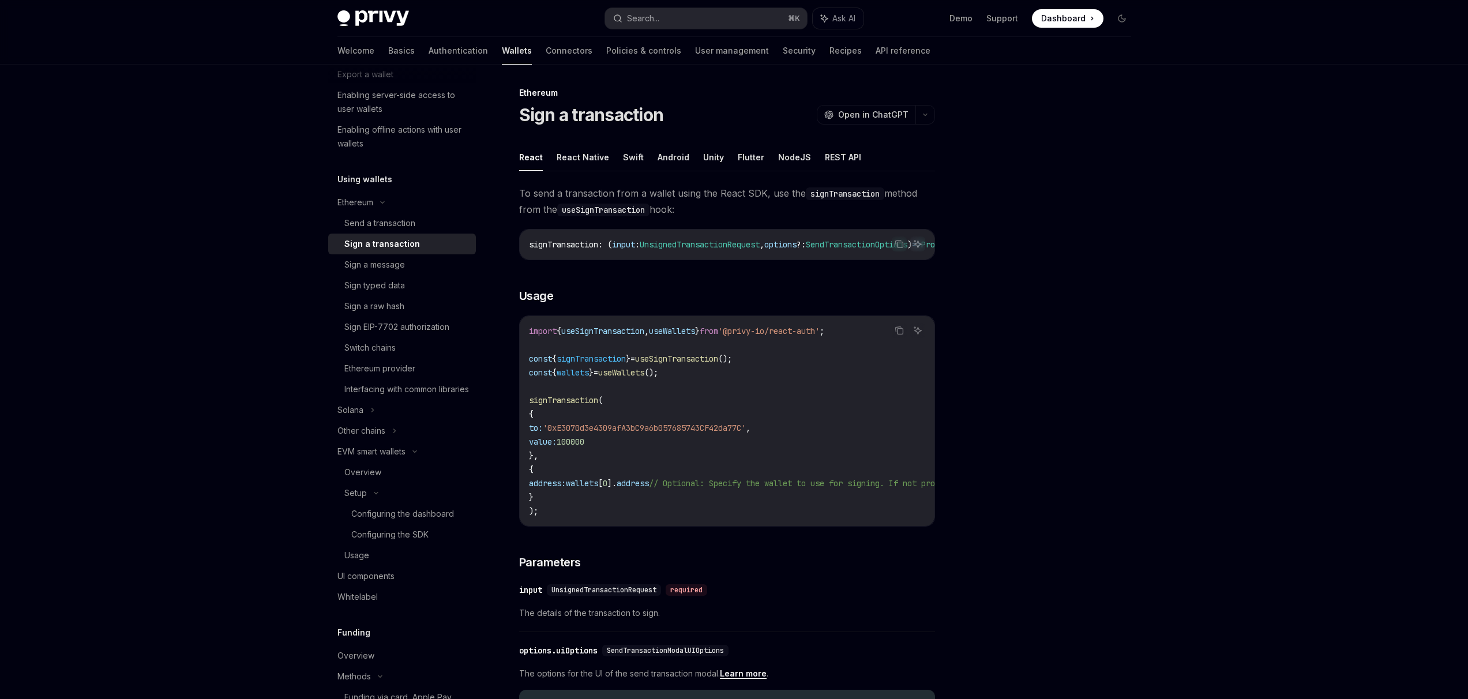
scroll to position [2, 0]
click at [401, 325] on div "Sign EIP-7702 authorization" at bounding box center [396, 327] width 105 height 14
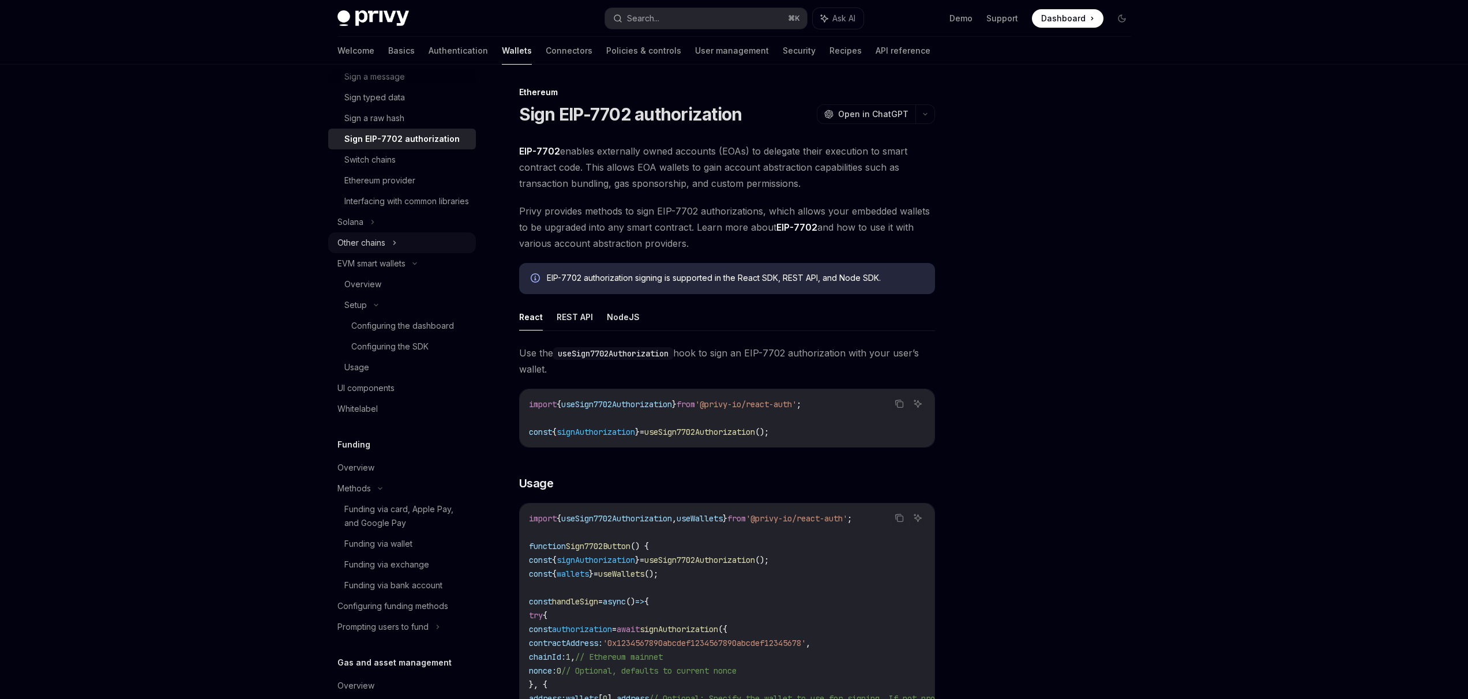
scroll to position [425, 0]
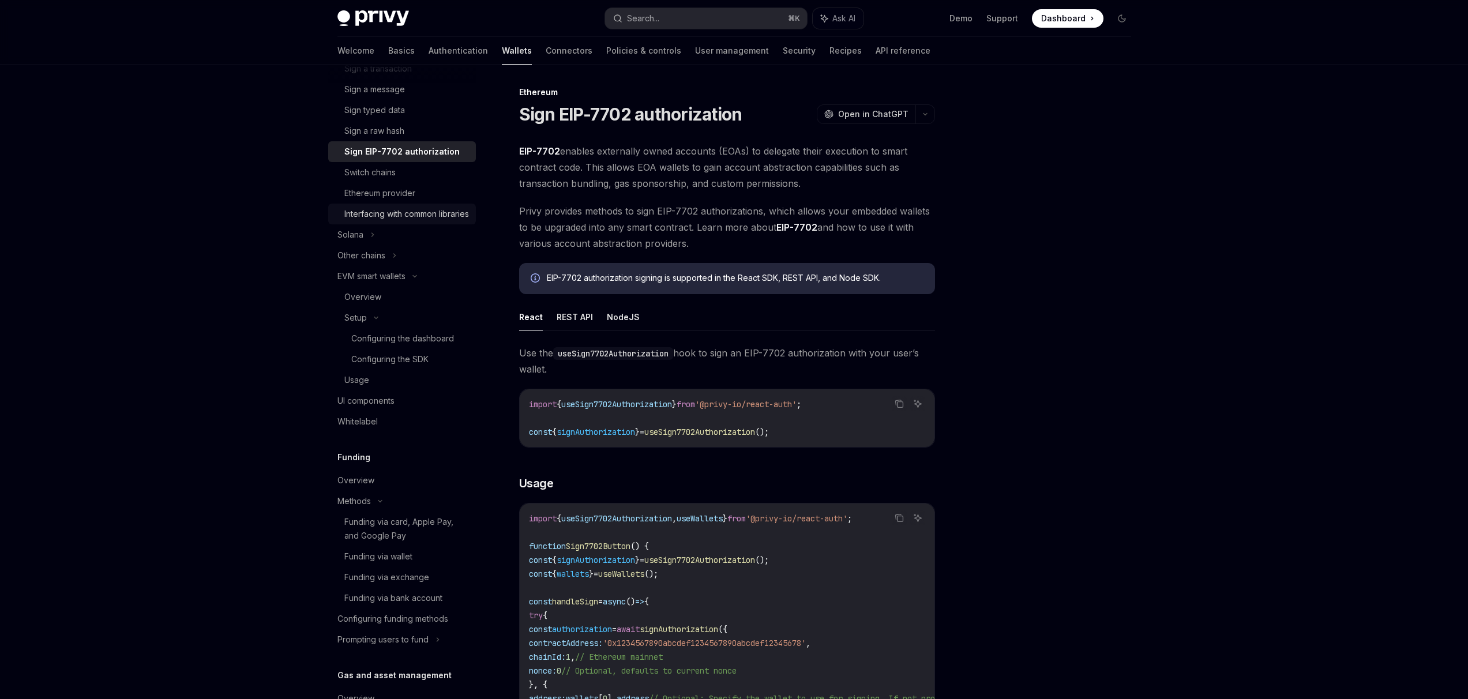
click at [393, 221] on div "Interfacing with common libraries" at bounding box center [406, 214] width 125 height 14
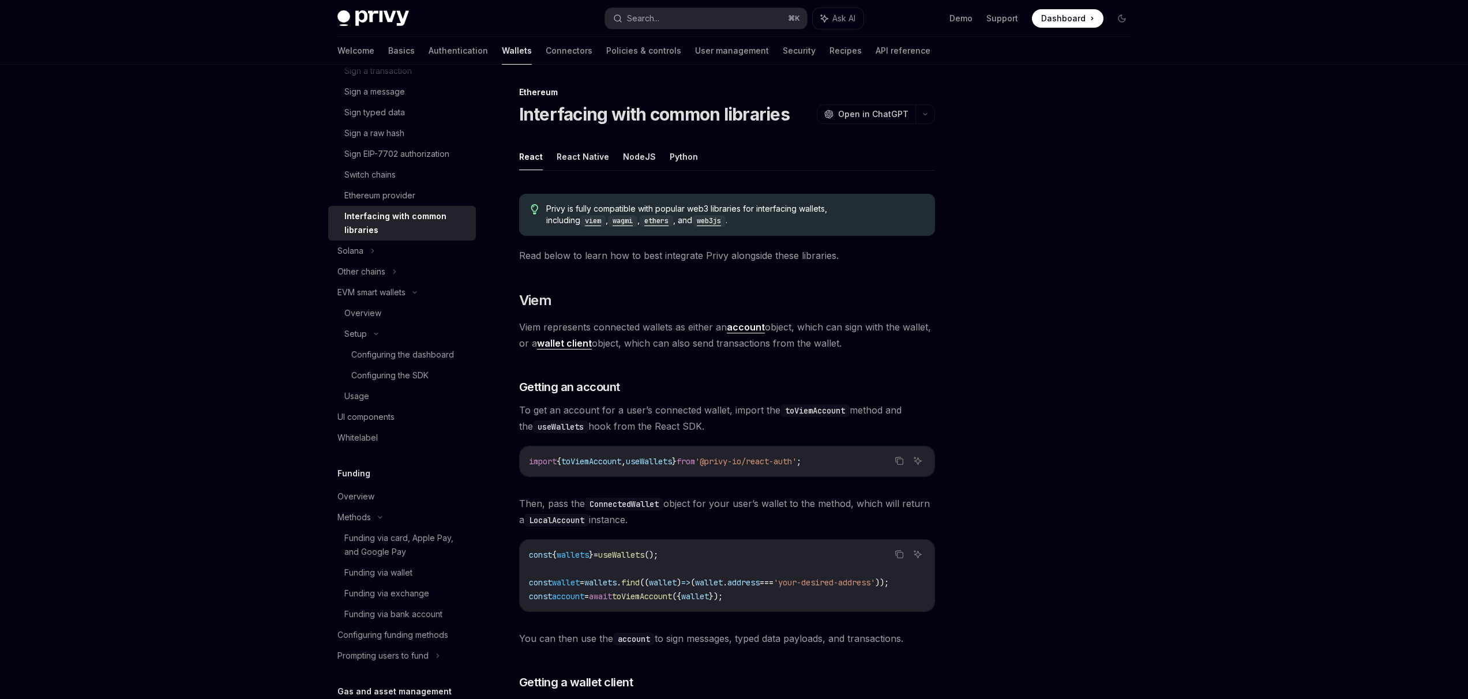
scroll to position [416, 0]
click at [399, 203] on div "Ethereum provider" at bounding box center [379, 202] width 71 height 14
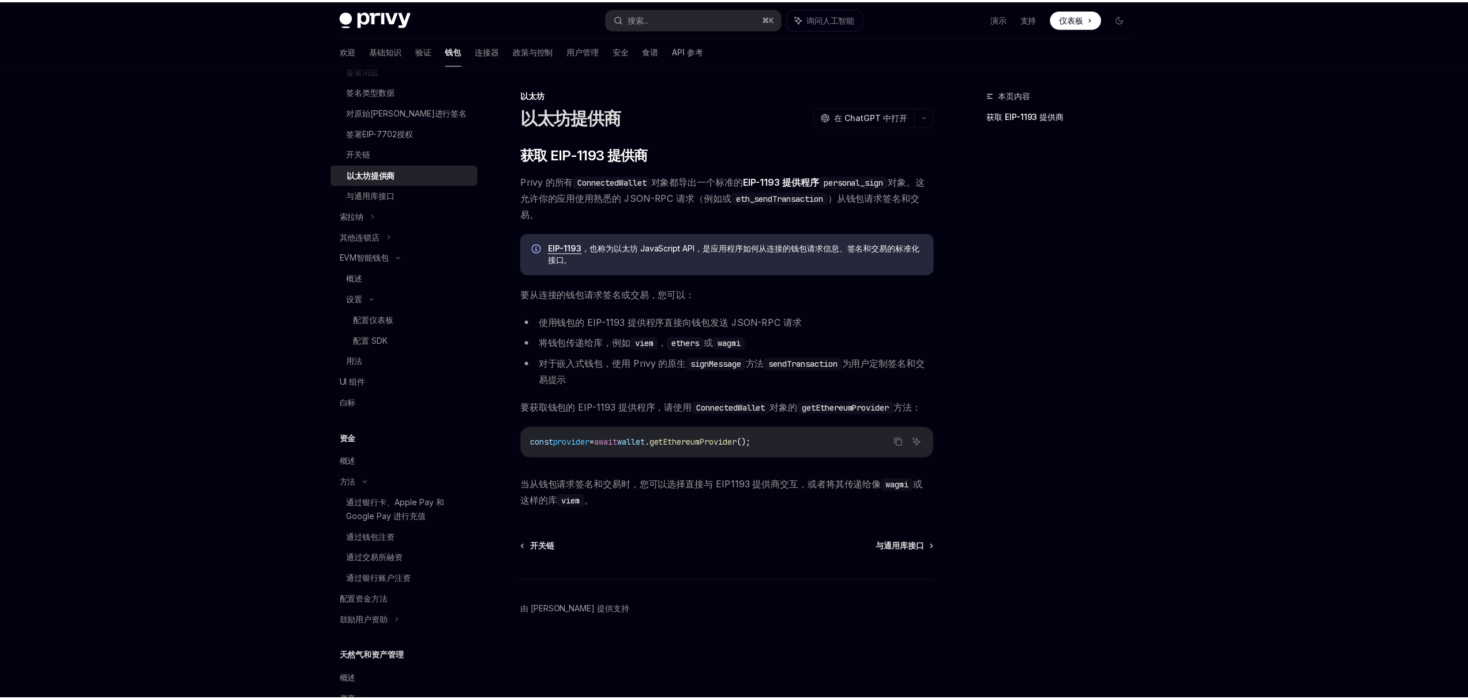
scroll to position [389, 0]
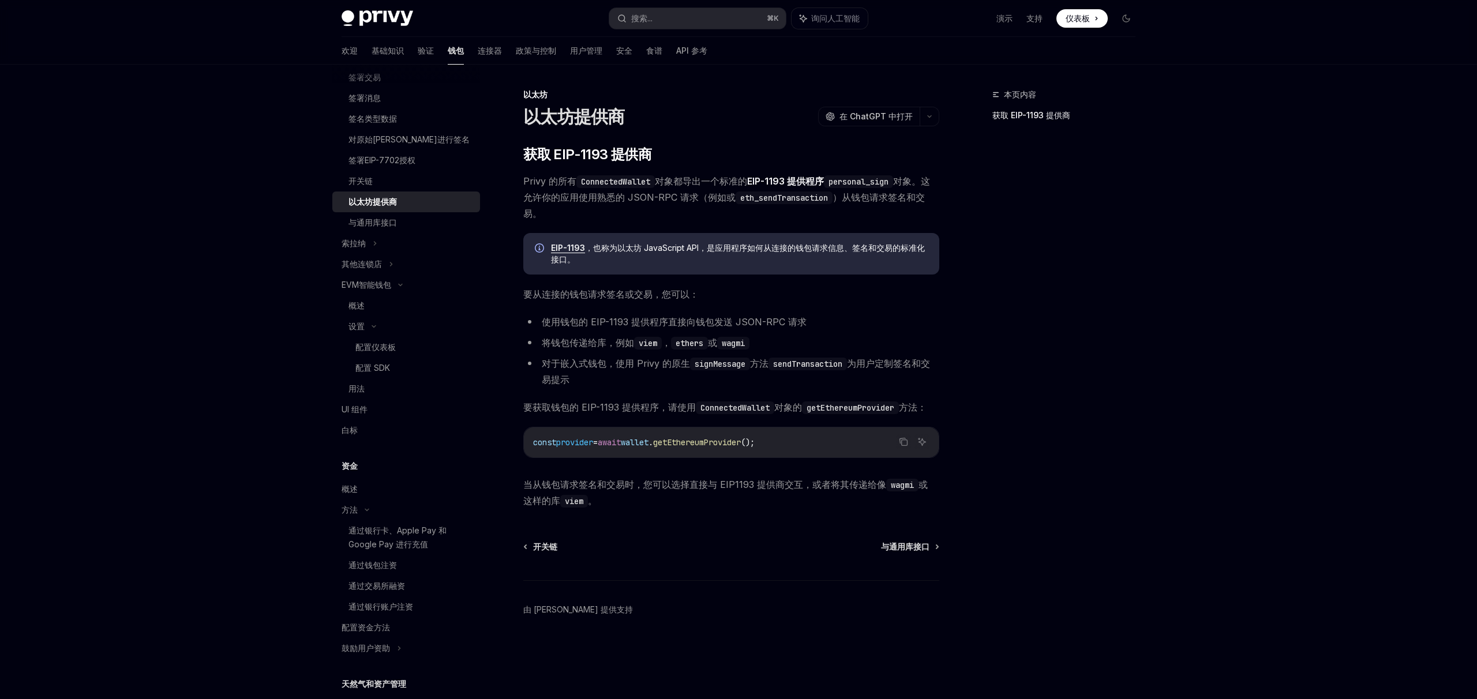
click at [717, 191] on font "对象。这允许你的应用使用熟悉的 JSON-RPC 请求（例如或" at bounding box center [726, 189] width 407 height 28
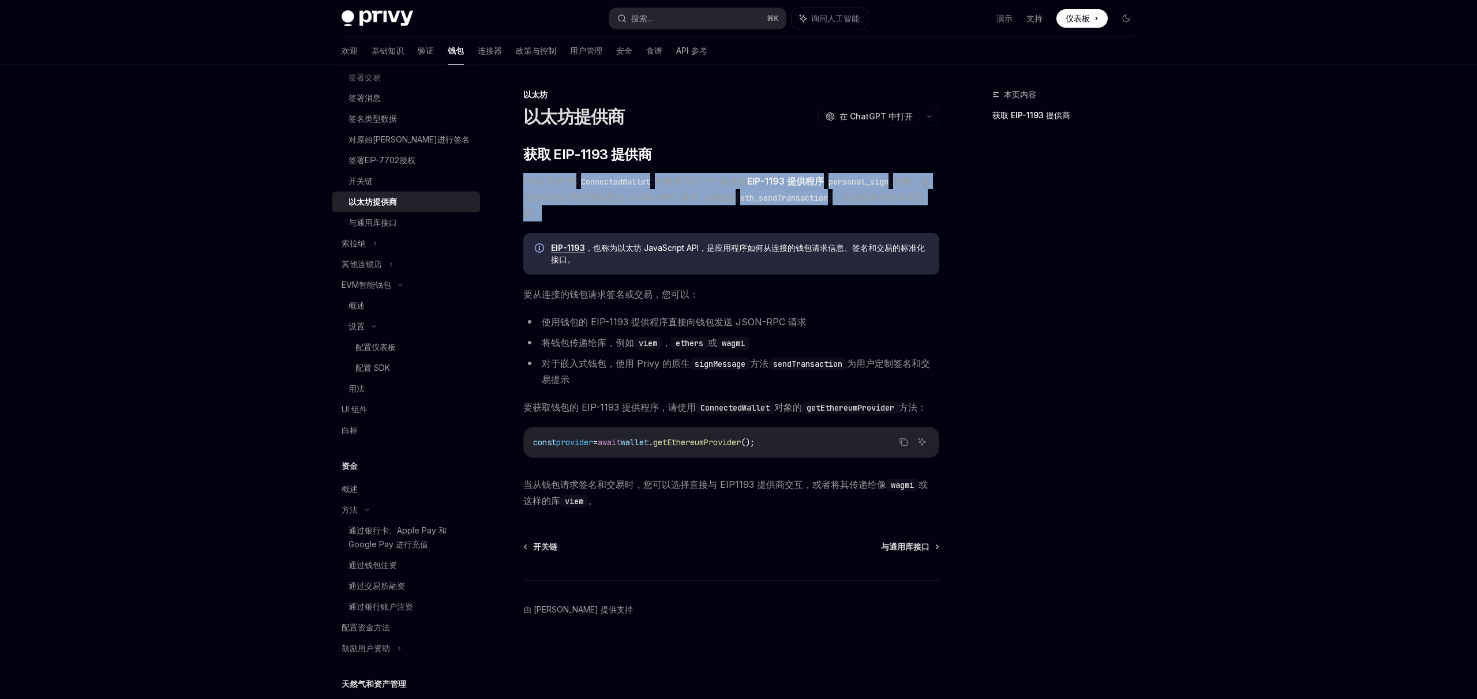
click at [717, 191] on font "对象。这允许你的应用使用熟悉的 JSON-RPC 请求（例如或" at bounding box center [726, 189] width 407 height 28
click at [688, 210] on span "Privy 的所有 ConnectedWallet 对象都导出一个标准的 EIP-1193 提供程序 personal_sign 对象。这允许你的应用使用熟悉…" at bounding box center [731, 197] width 416 height 48
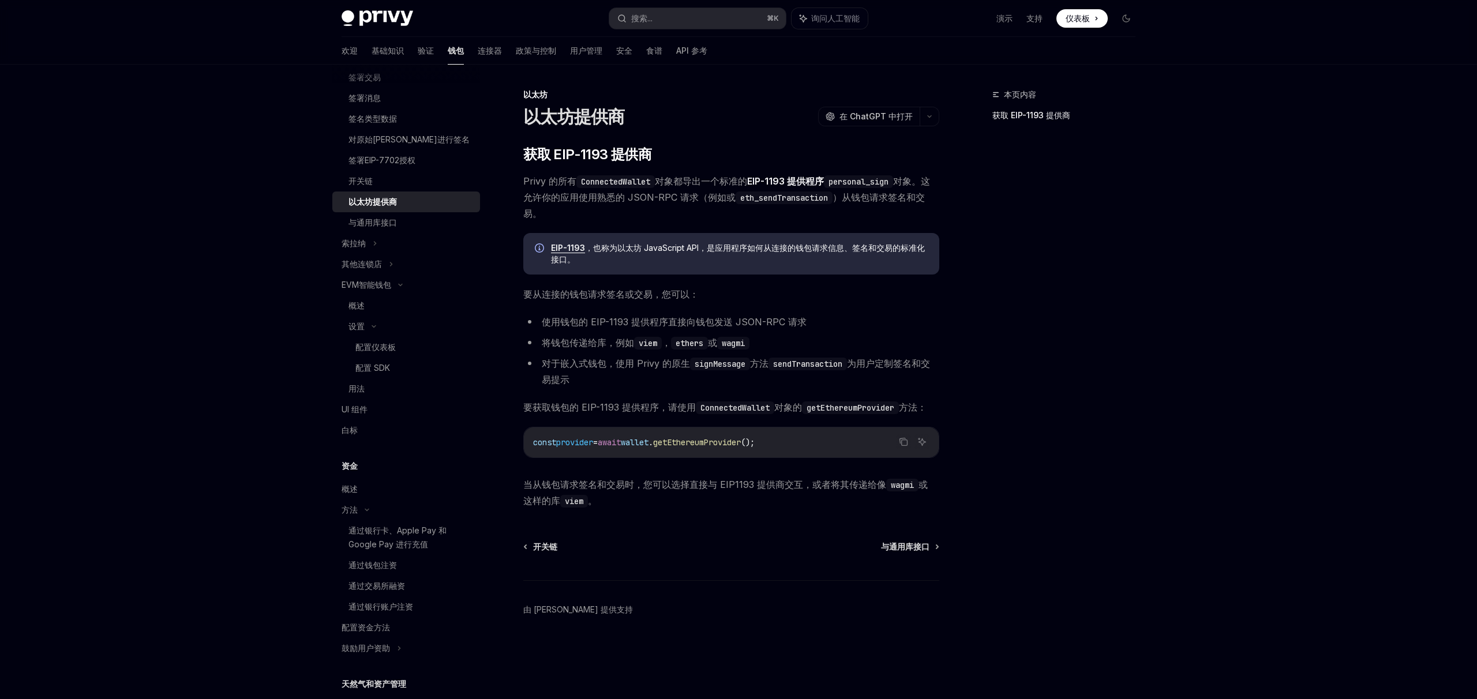
click at [694, 196] on font "对象。这允许你的应用使用熟悉的 JSON-RPC 请求（例如或" at bounding box center [726, 189] width 407 height 28
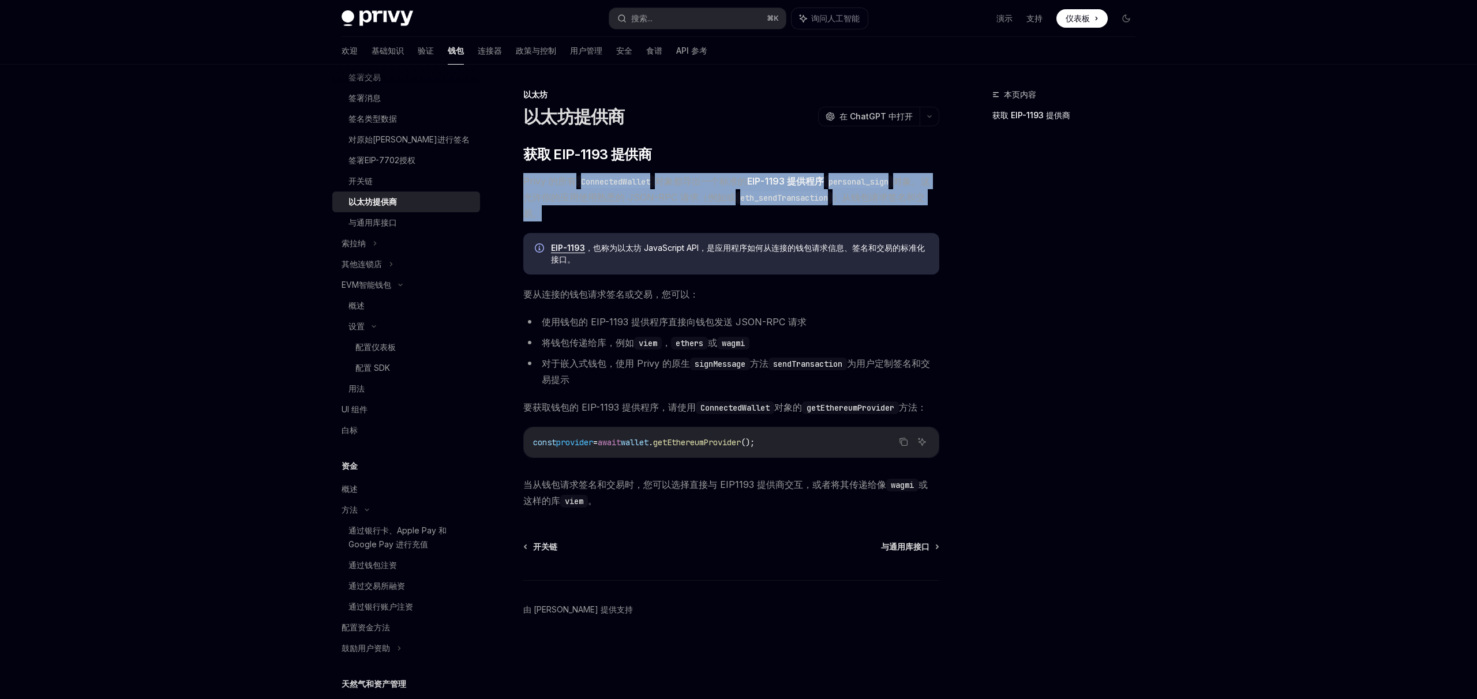
click at [694, 196] on font "对象。这允许你的应用使用熟悉的 JSON-RPC 请求（例如或" at bounding box center [726, 189] width 407 height 28
click at [700, 197] on font "对象。这允许你的应用使用熟悉的 JSON-RPC 请求（例如或" at bounding box center [726, 189] width 407 height 28
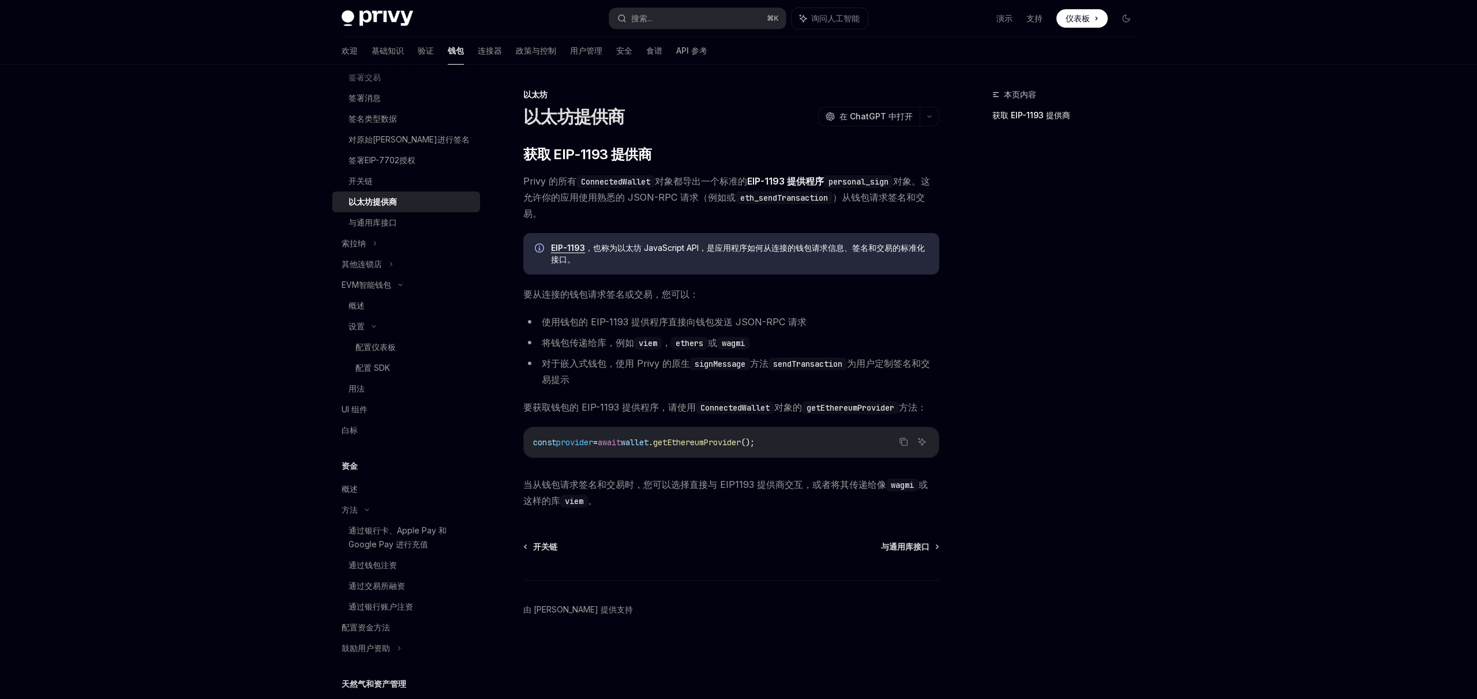
click at [681, 292] on font "要从连接的钱包请求签名或交易，您可以：" at bounding box center [610, 294] width 175 height 12
click at [383, 221] on font "与通用库接口" at bounding box center [372, 222] width 48 height 10
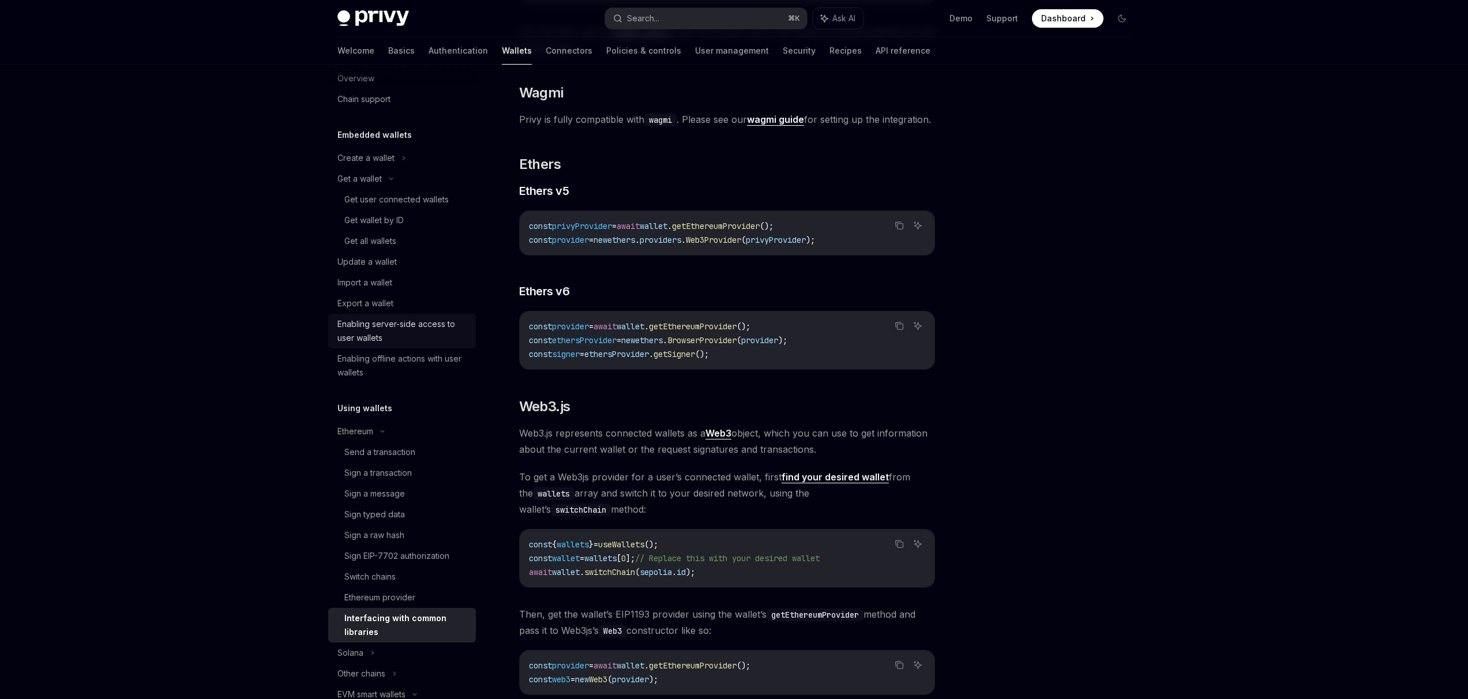
scroll to position [159, 0]
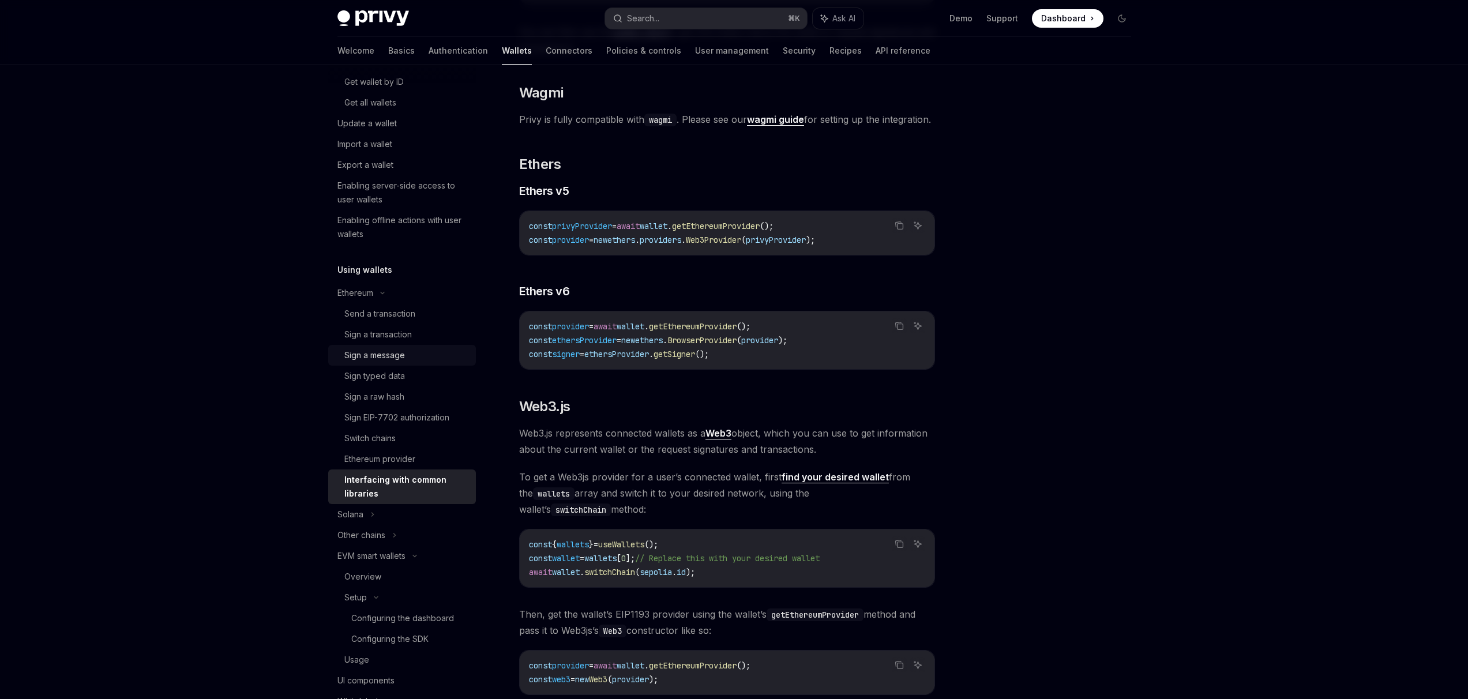
click at [401, 360] on div "Sign a message" at bounding box center [374, 355] width 61 height 14
click at [395, 356] on div "Sign a message" at bounding box center [374, 355] width 61 height 14
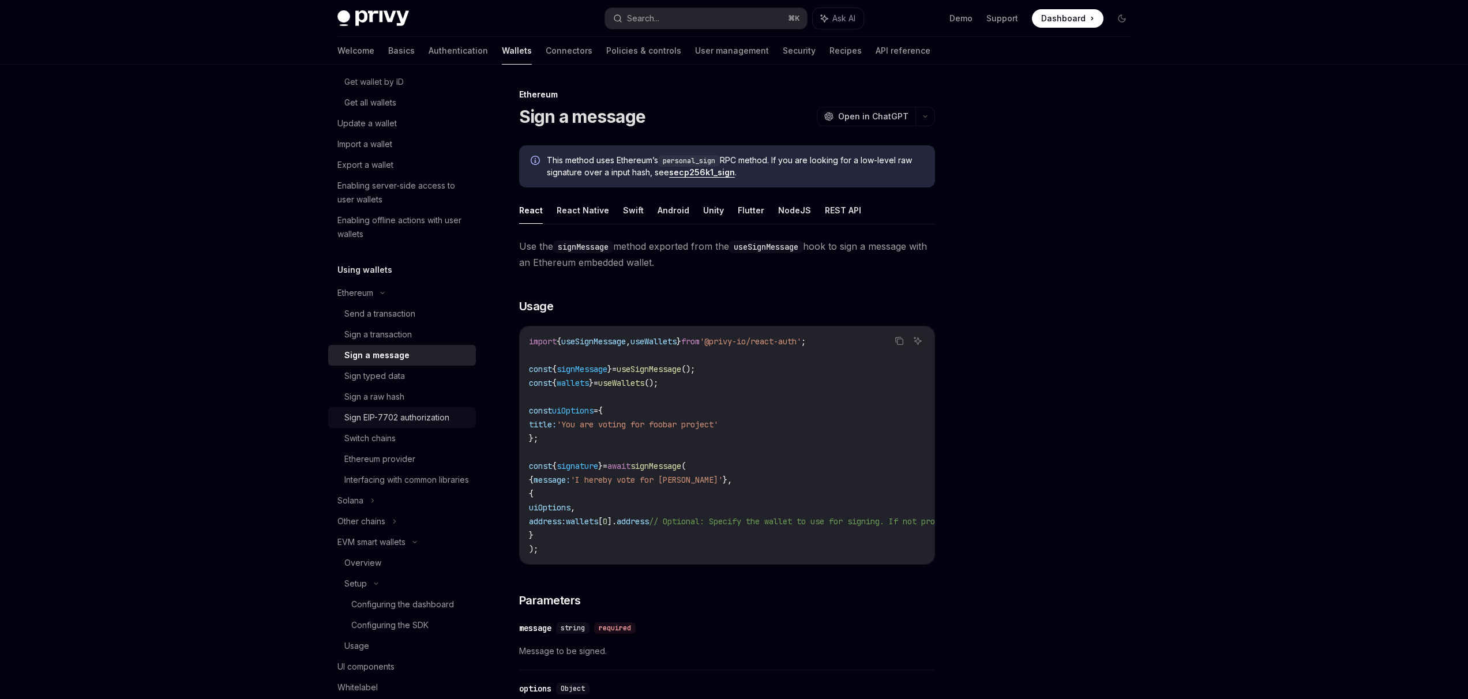
click at [400, 411] on div "Sign EIP-7702 authorization" at bounding box center [396, 418] width 105 height 14
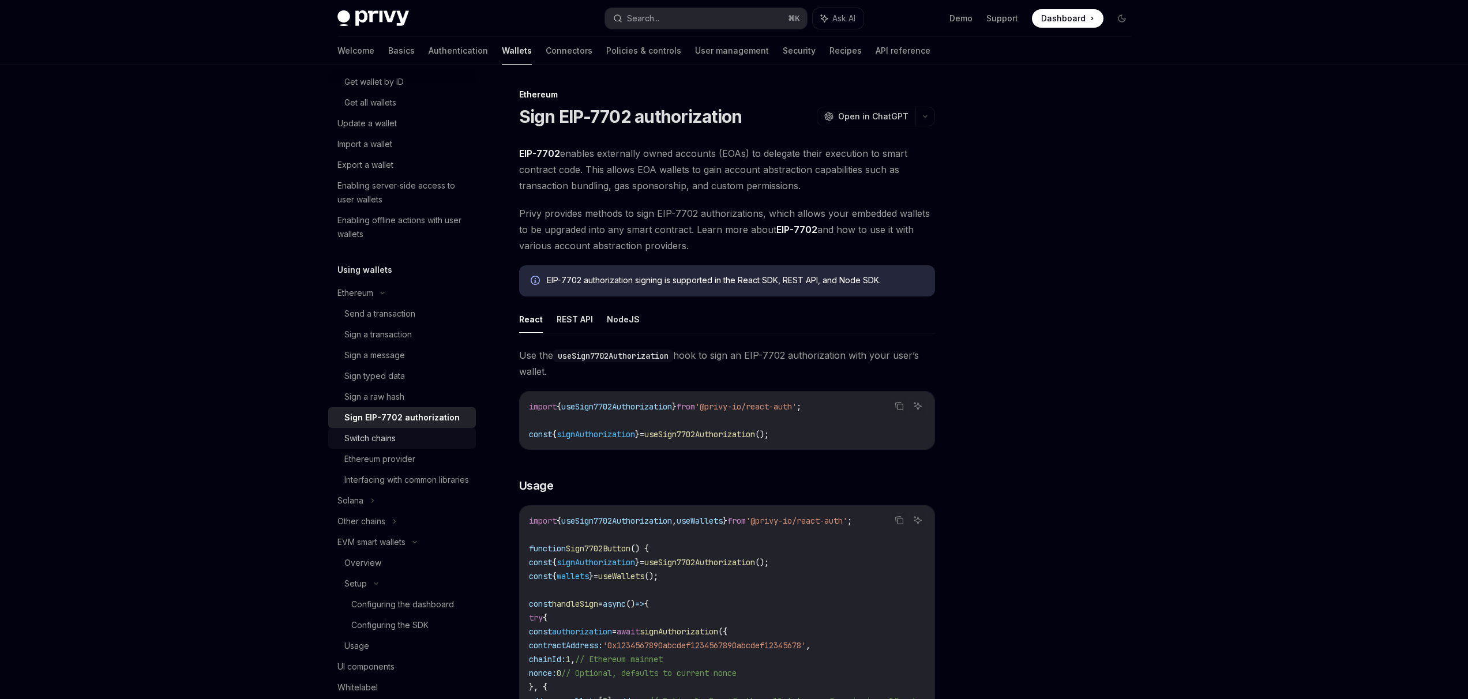
click at [361, 436] on div "Switch chains" at bounding box center [369, 438] width 51 height 14
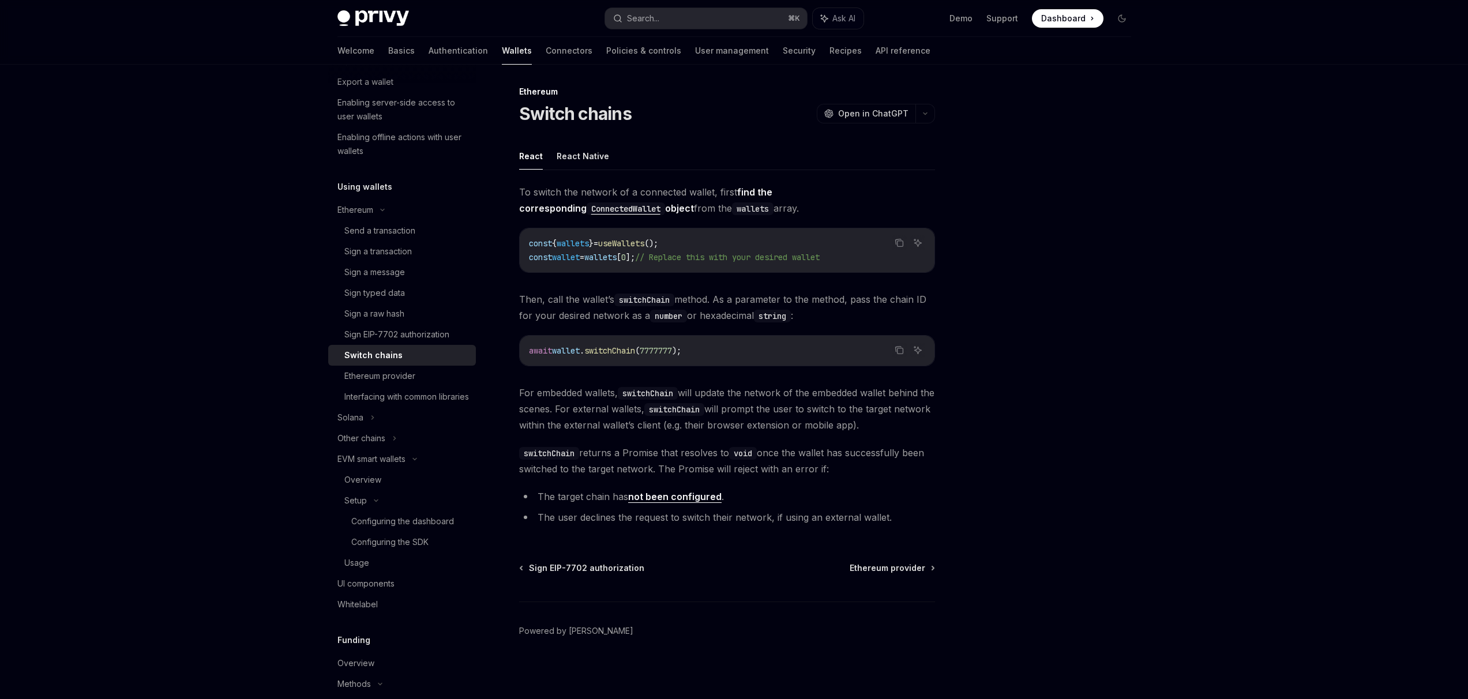
scroll to position [3, 0]
click at [393, 374] on div "Ethereum provider" at bounding box center [379, 376] width 71 height 14
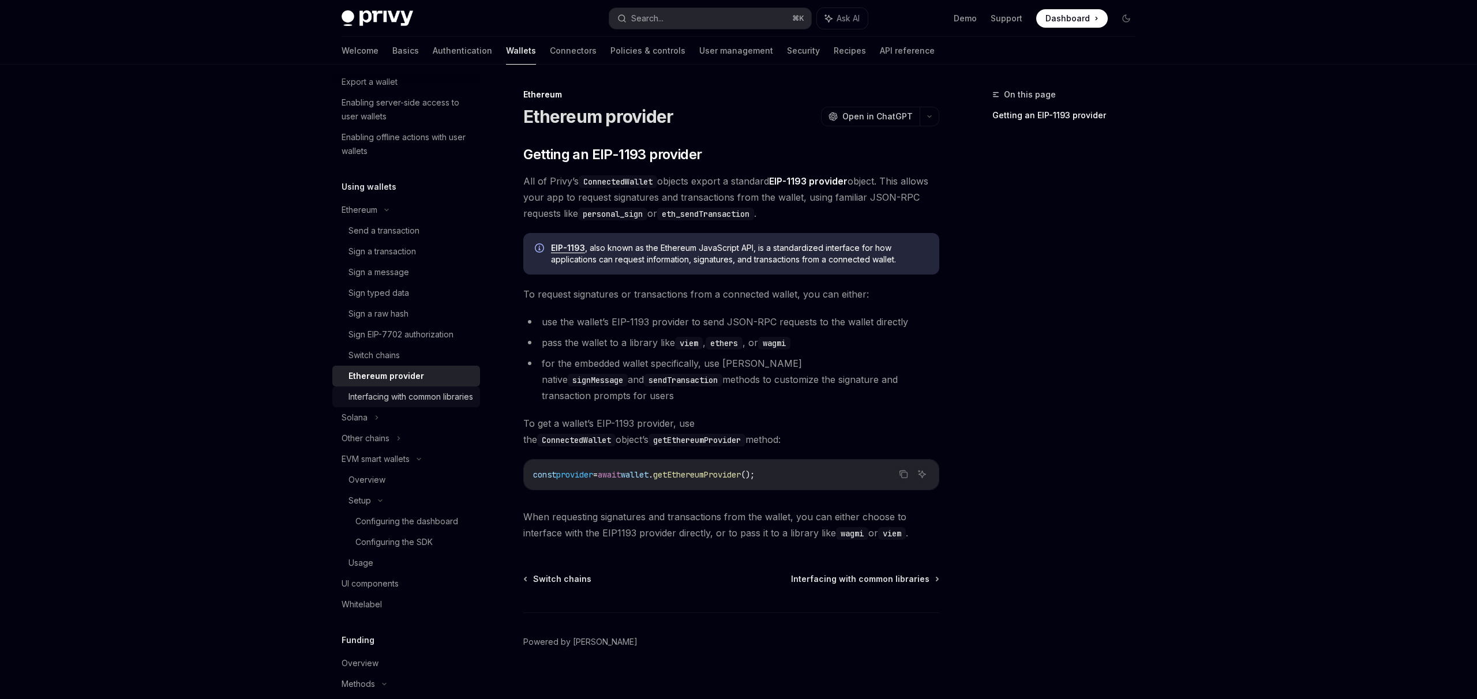
click at [404, 401] on div "Interfacing with common libraries" at bounding box center [410, 397] width 125 height 14
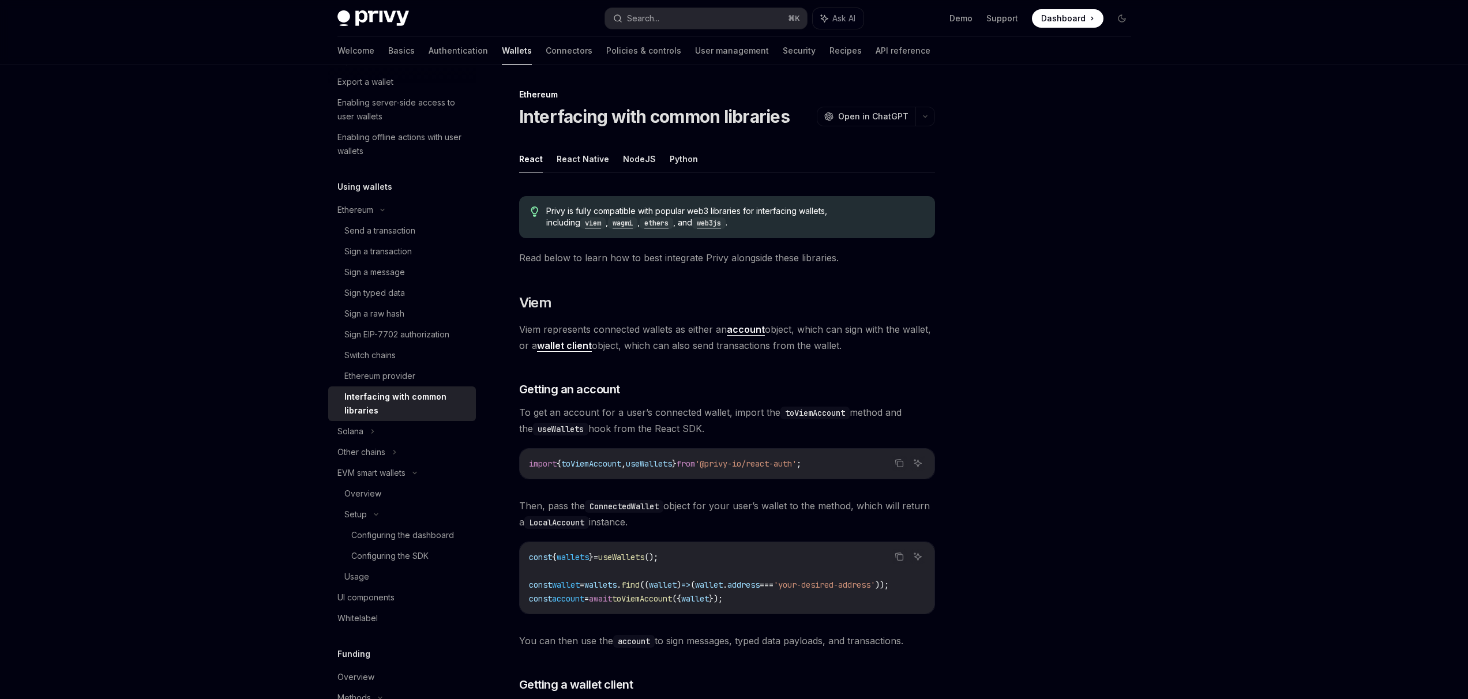
click at [683, 342] on span "Viem represents connected wallets as either an account object, which can sign w…" at bounding box center [727, 337] width 416 height 32
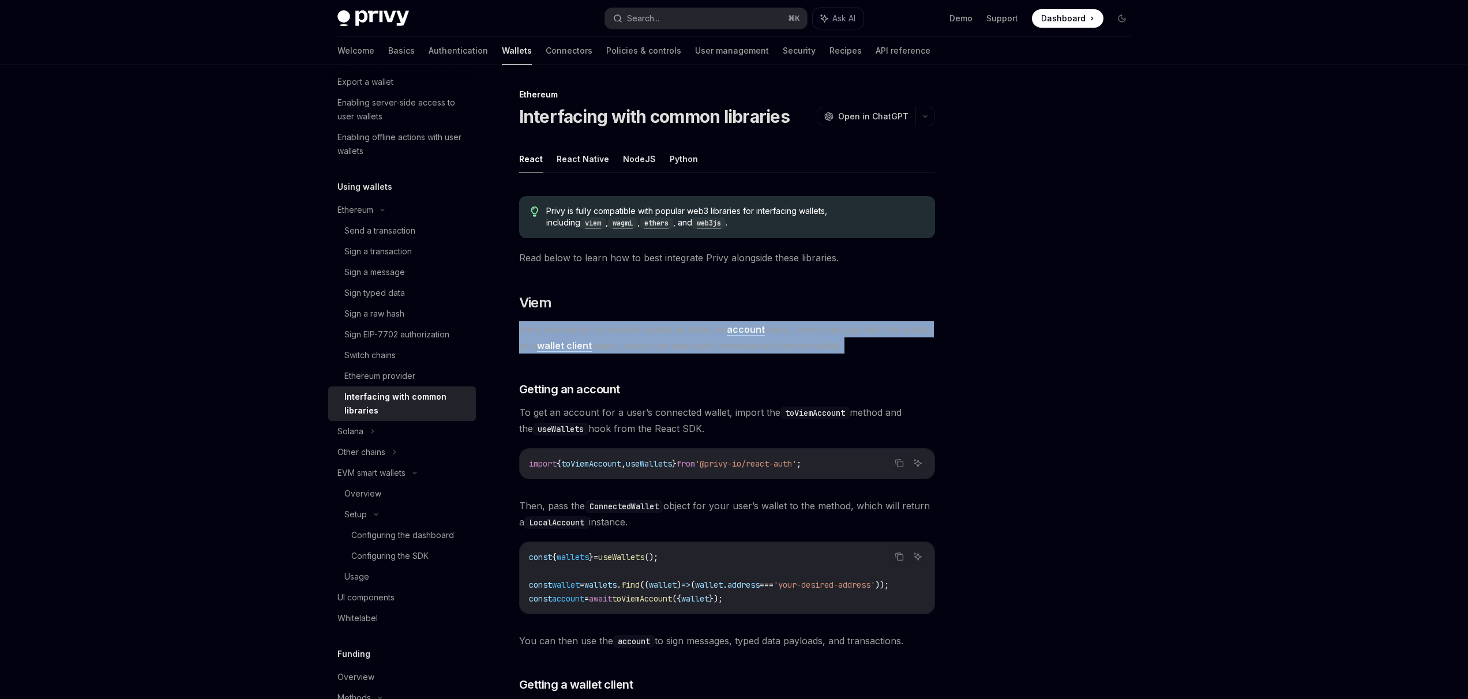
click at [683, 342] on span "Viem represents connected wallets as either an account object, which can sign w…" at bounding box center [727, 337] width 416 height 32
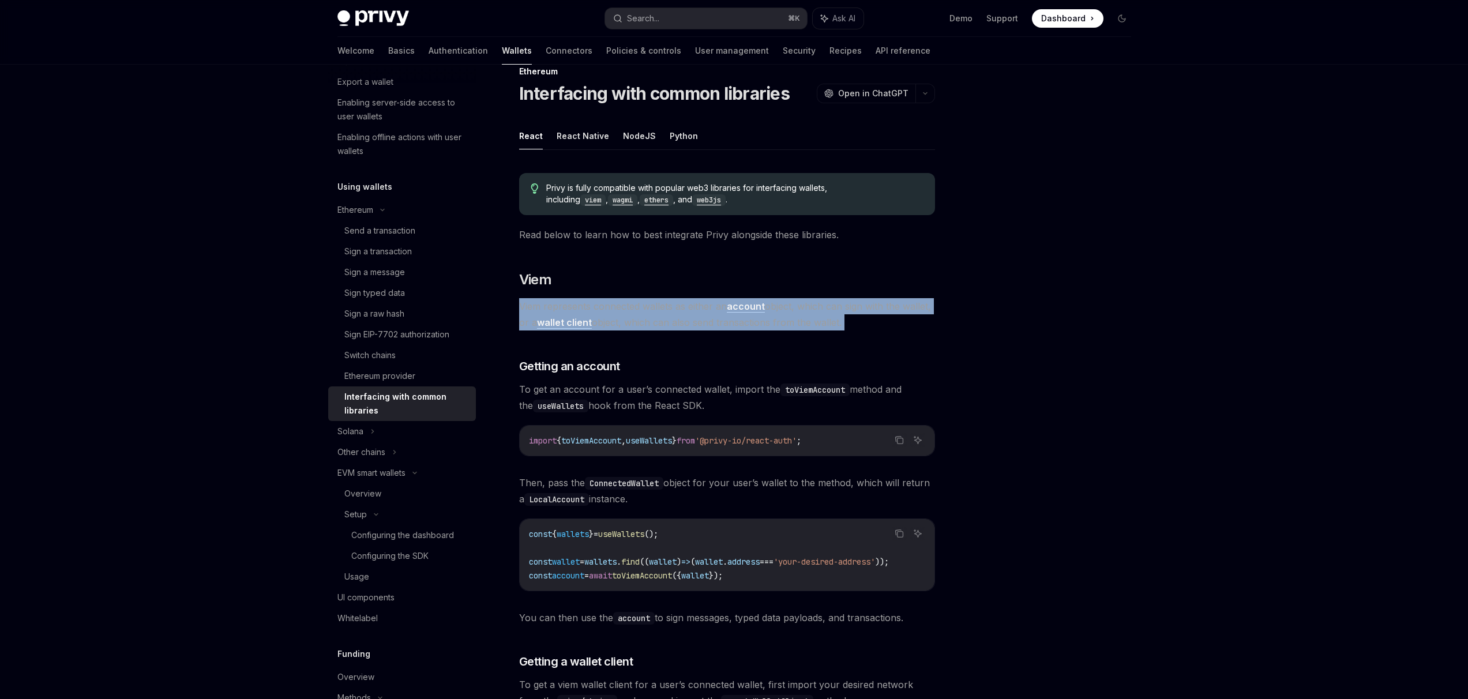
scroll to position [166, 0]
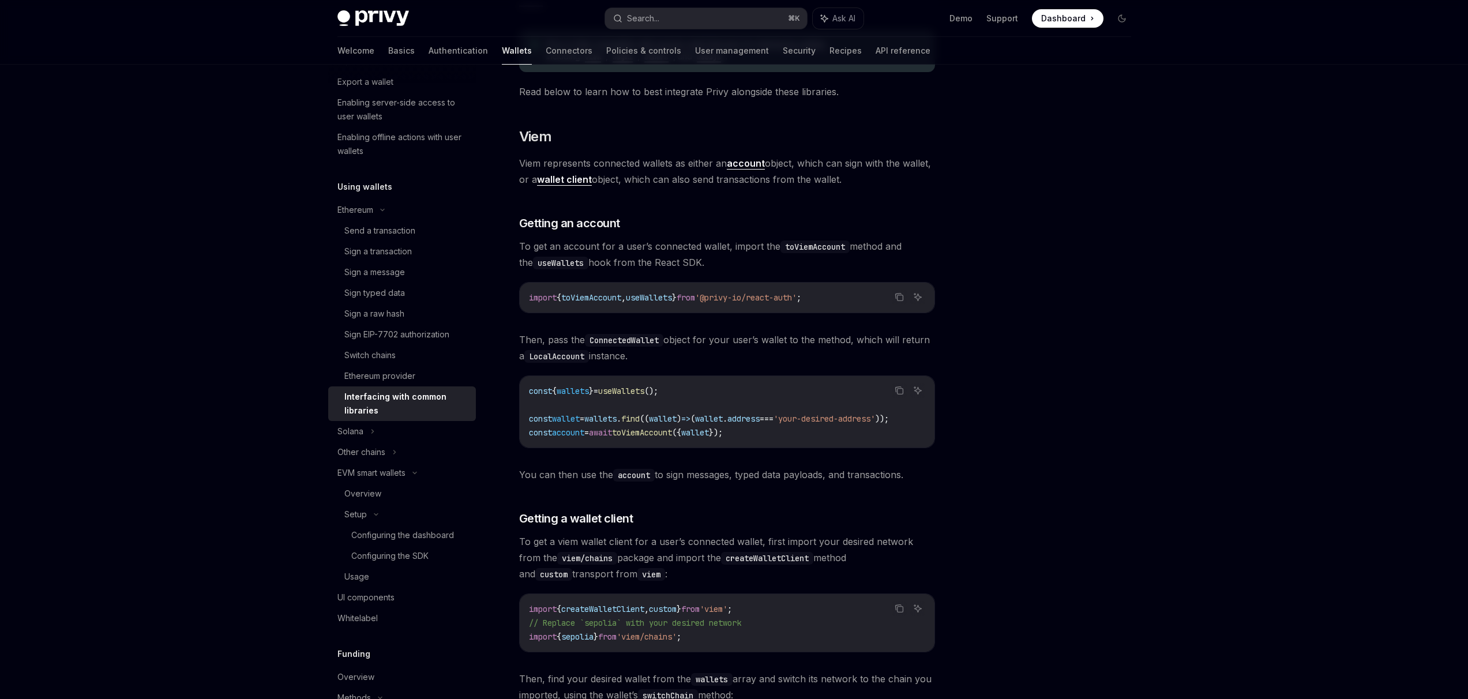
click at [610, 300] on span "toViemAccount" at bounding box center [591, 297] width 60 height 10
click at [669, 300] on span "useWallets" at bounding box center [649, 297] width 46 height 10
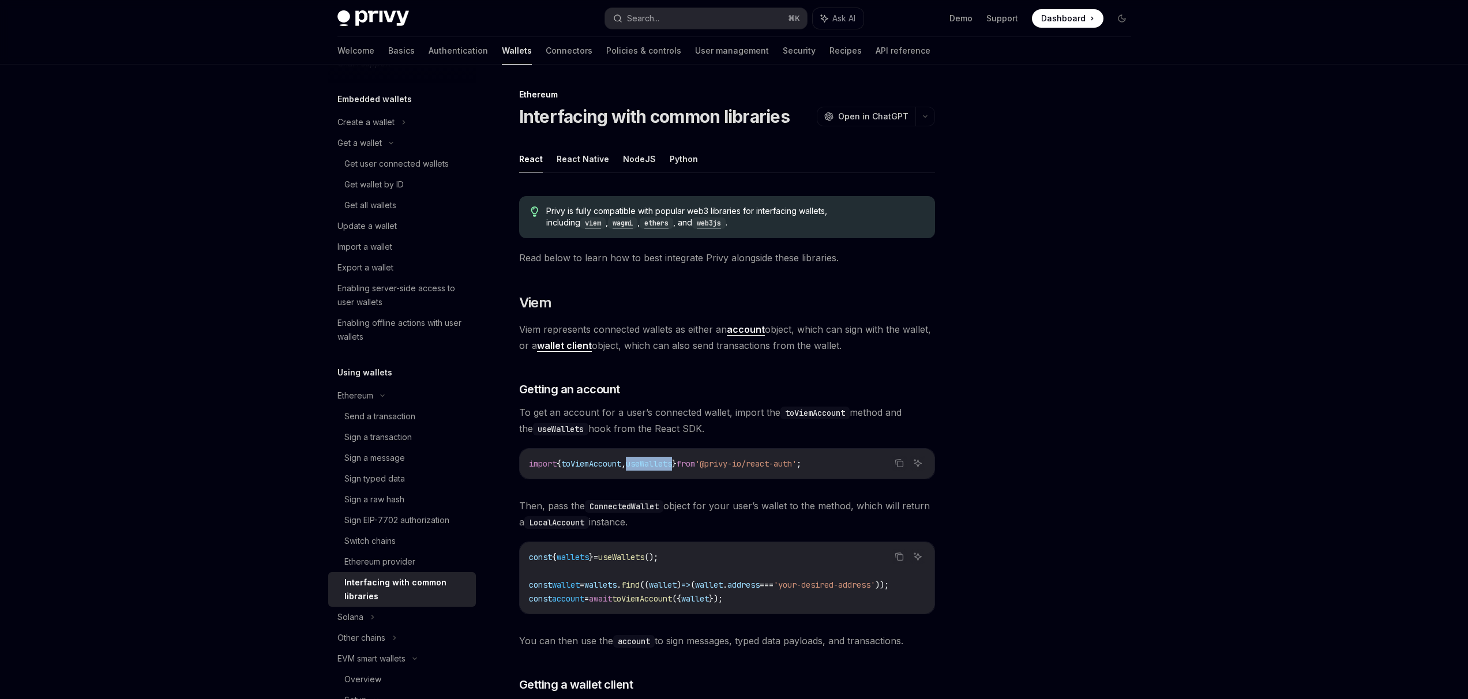
scroll to position [59, 0]
click at [391, 428] on div "Sign a transaction" at bounding box center [377, 435] width 67 height 14
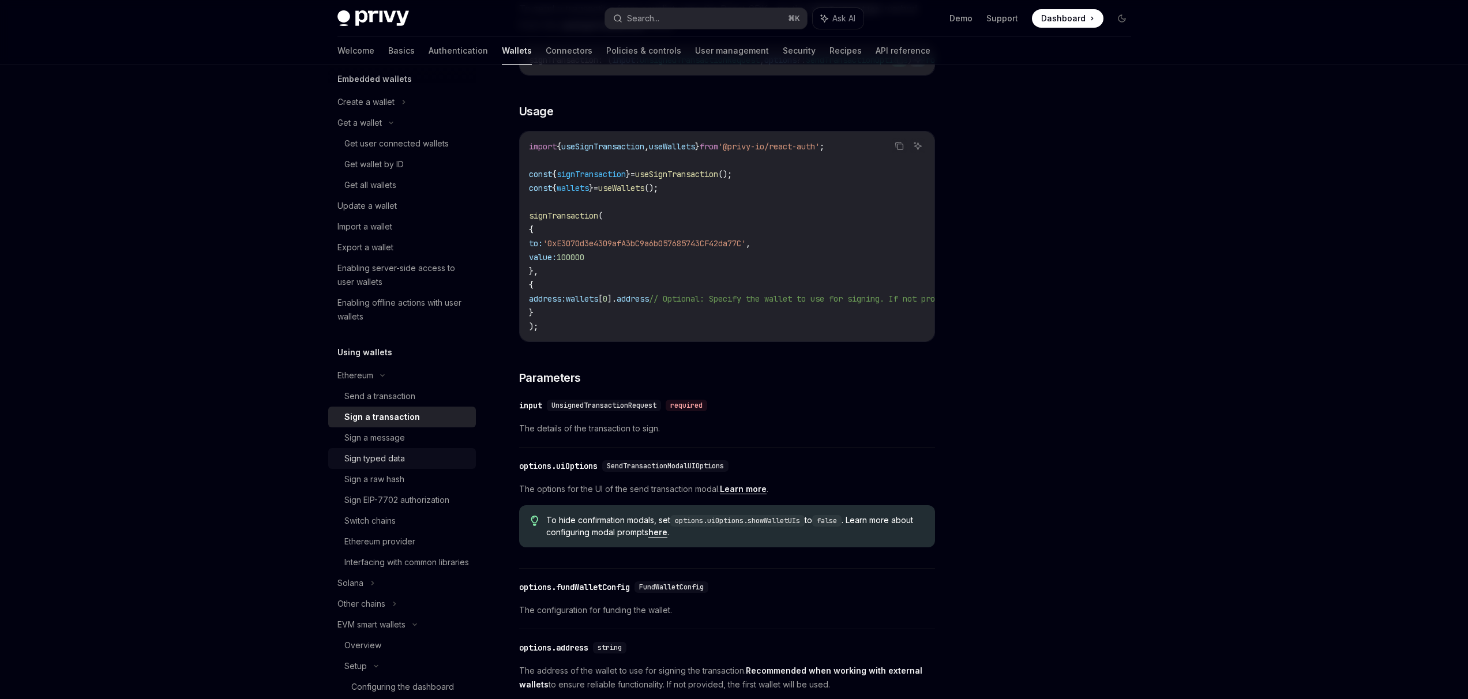
scroll to position [78, 0]
click at [387, 436] on div "Sign a message" at bounding box center [374, 437] width 61 height 14
click at [397, 459] on div "Sign typed data" at bounding box center [374, 457] width 61 height 14
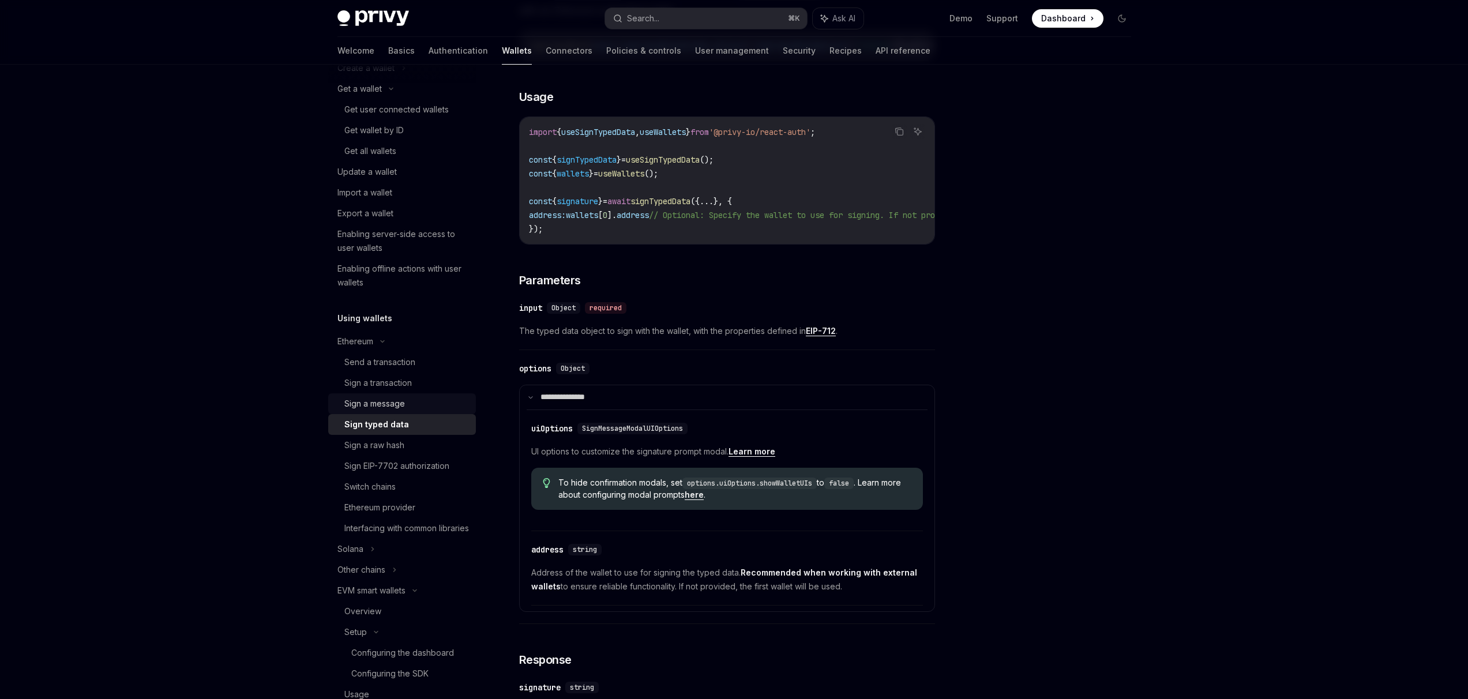
scroll to position [179, 0]
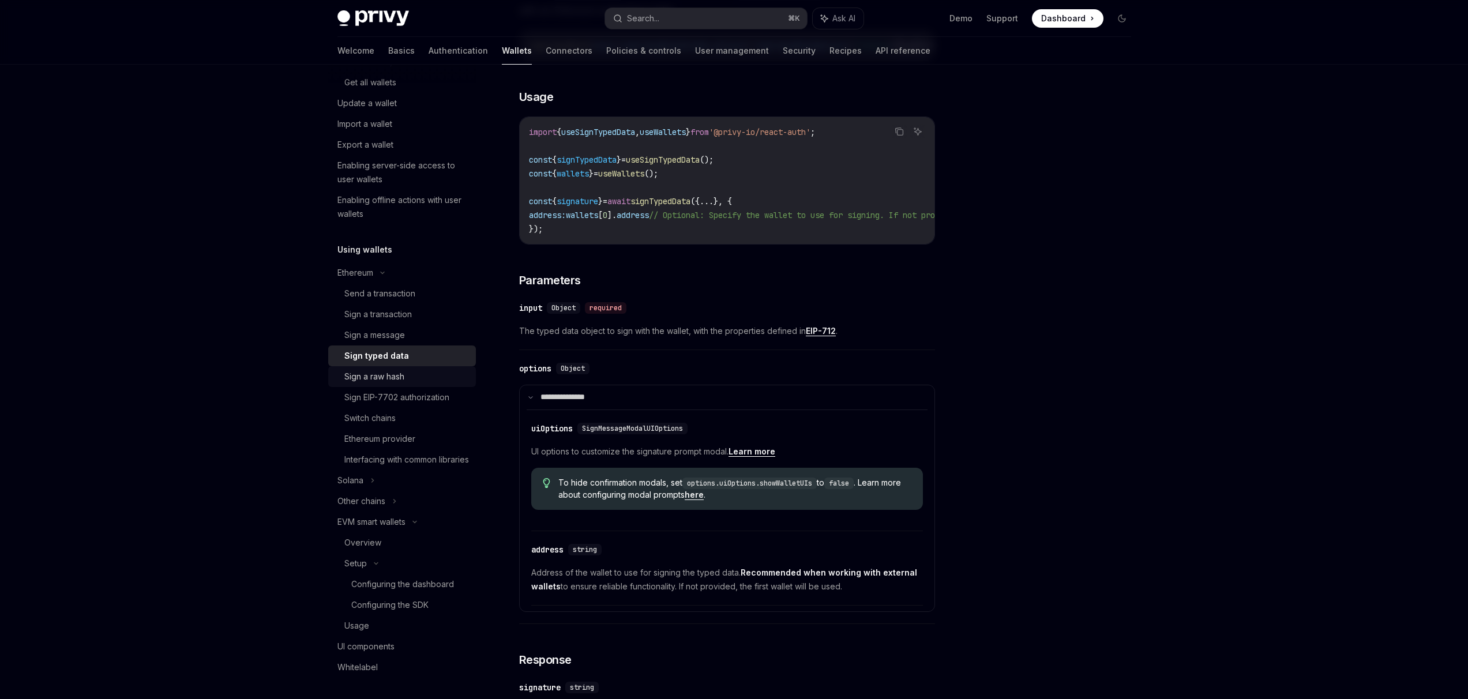
click at [399, 381] on div "Sign a raw hash" at bounding box center [374, 377] width 60 height 14
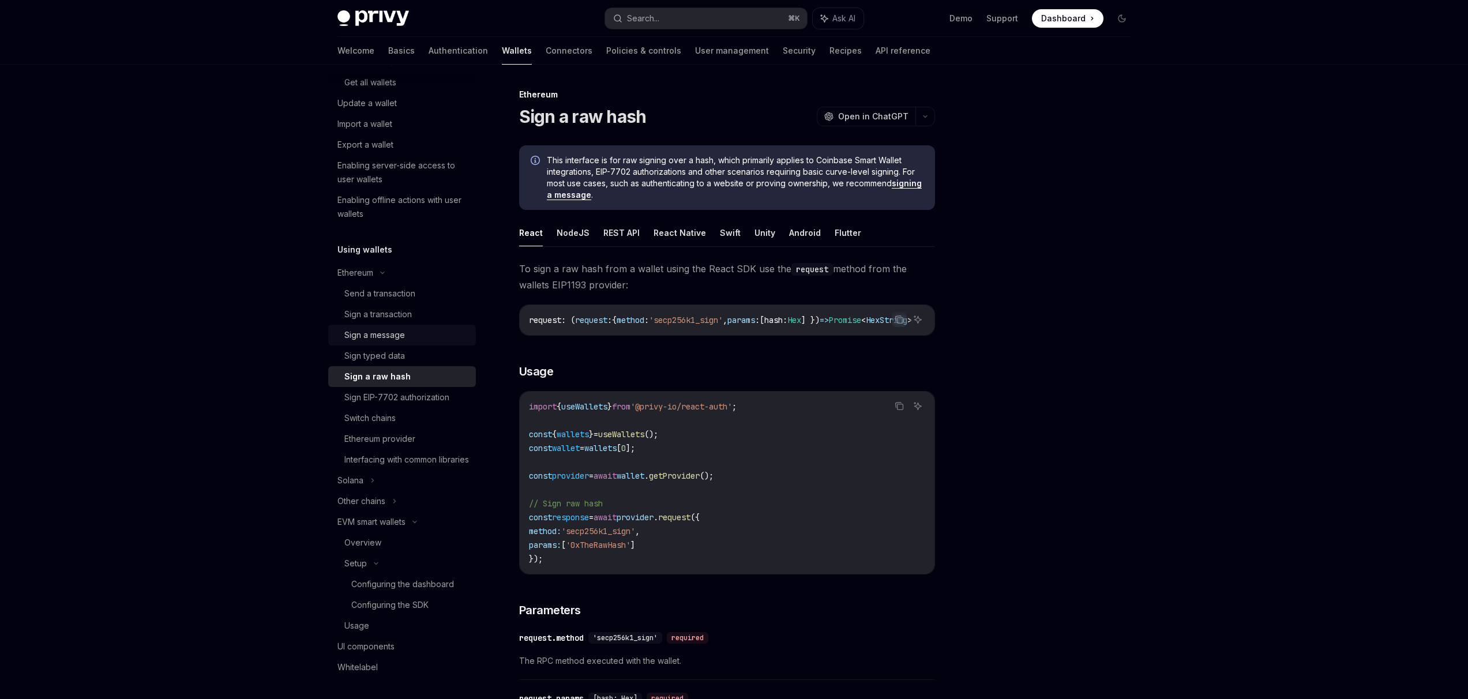
click at [398, 332] on div "Sign a message" at bounding box center [374, 335] width 61 height 14
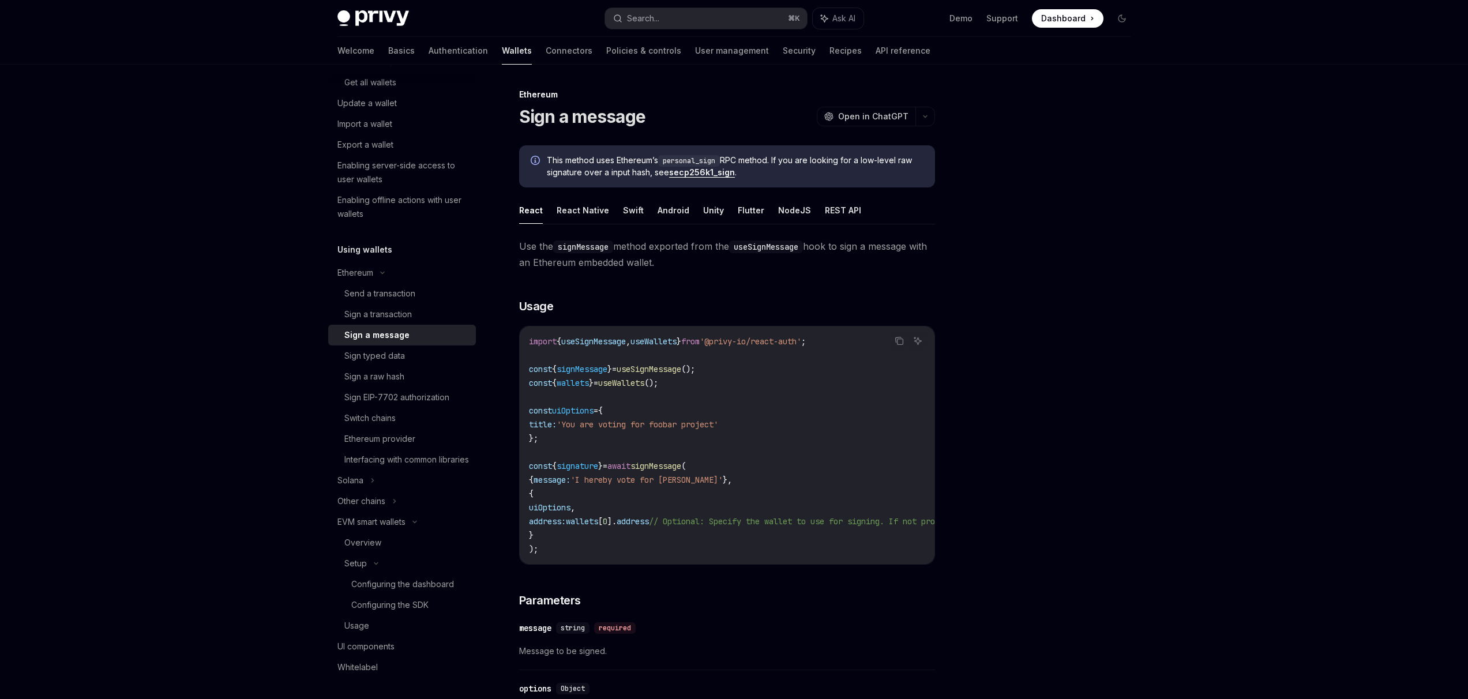
scroll to position [184, 0]
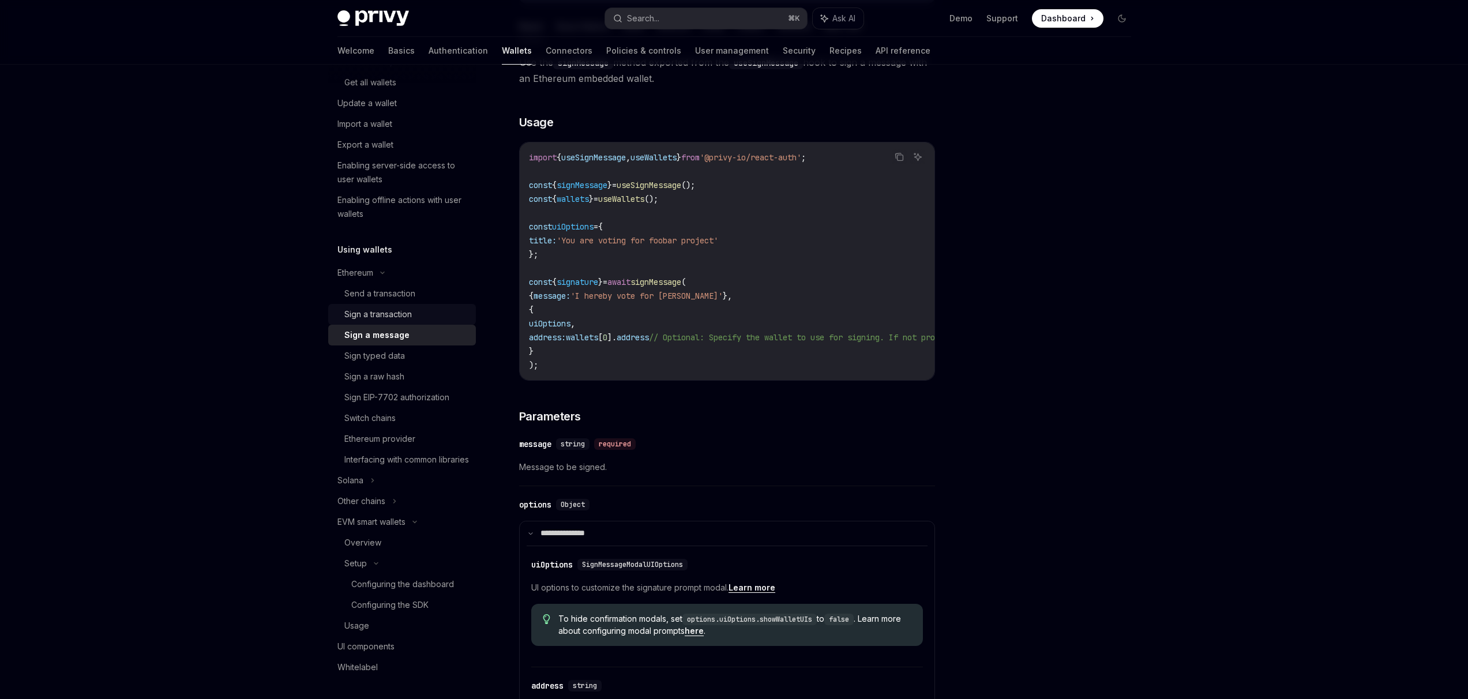
click at [403, 312] on div "Sign a transaction" at bounding box center [377, 314] width 67 height 14
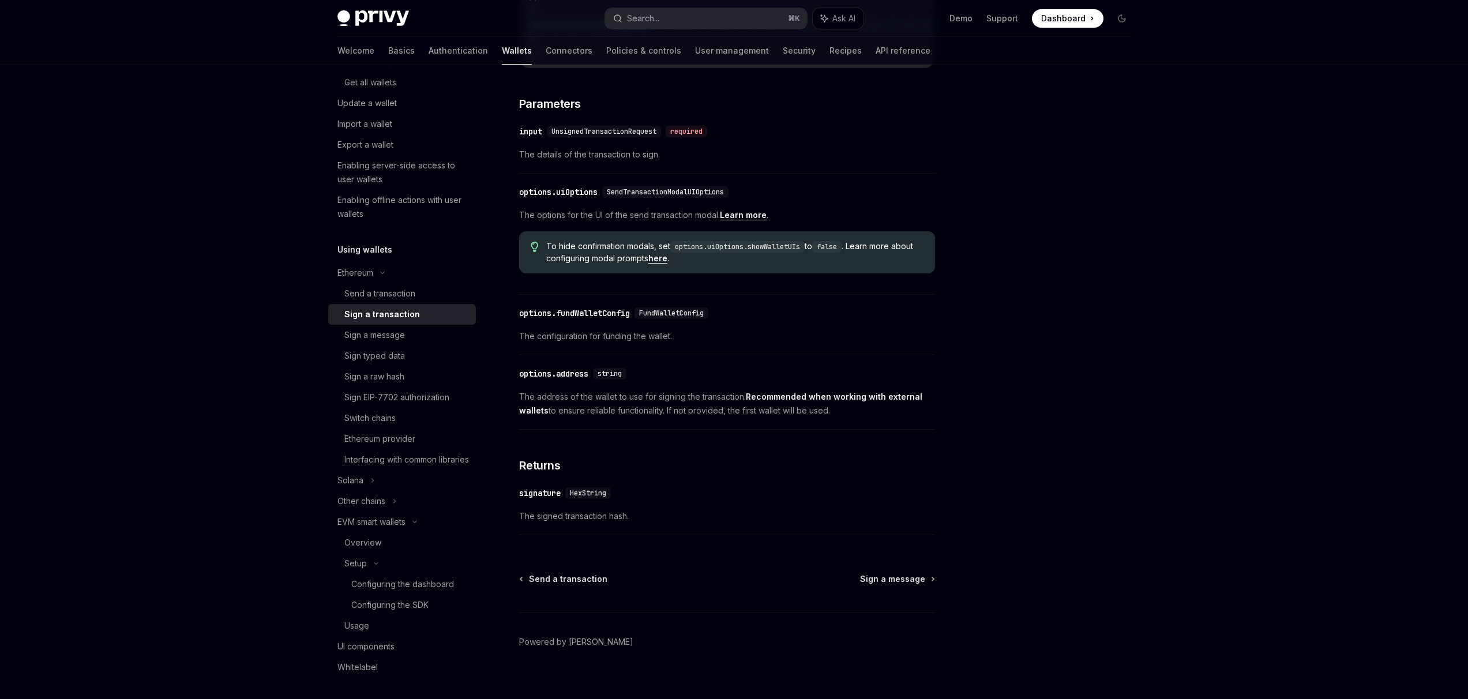
scroll to position [482, 0]
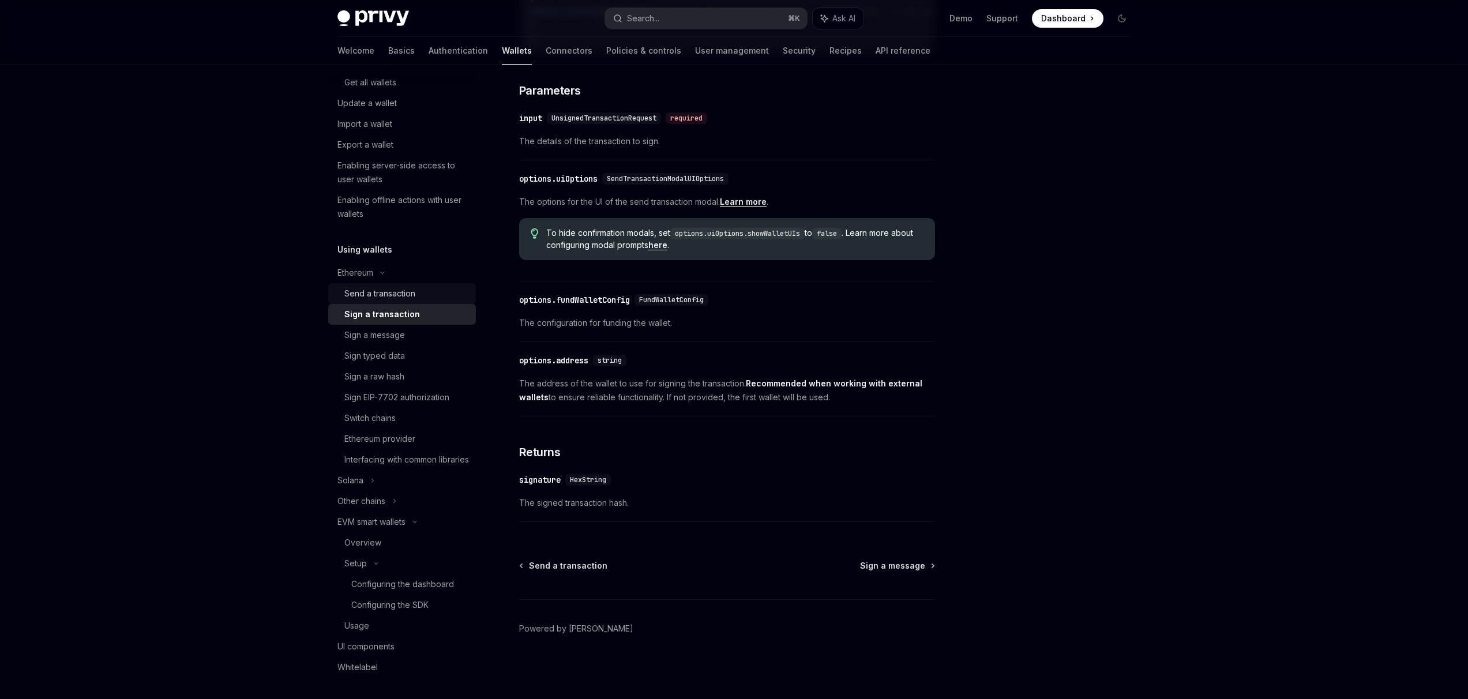
click at [408, 292] on div "Send a transaction" at bounding box center [379, 294] width 71 height 14
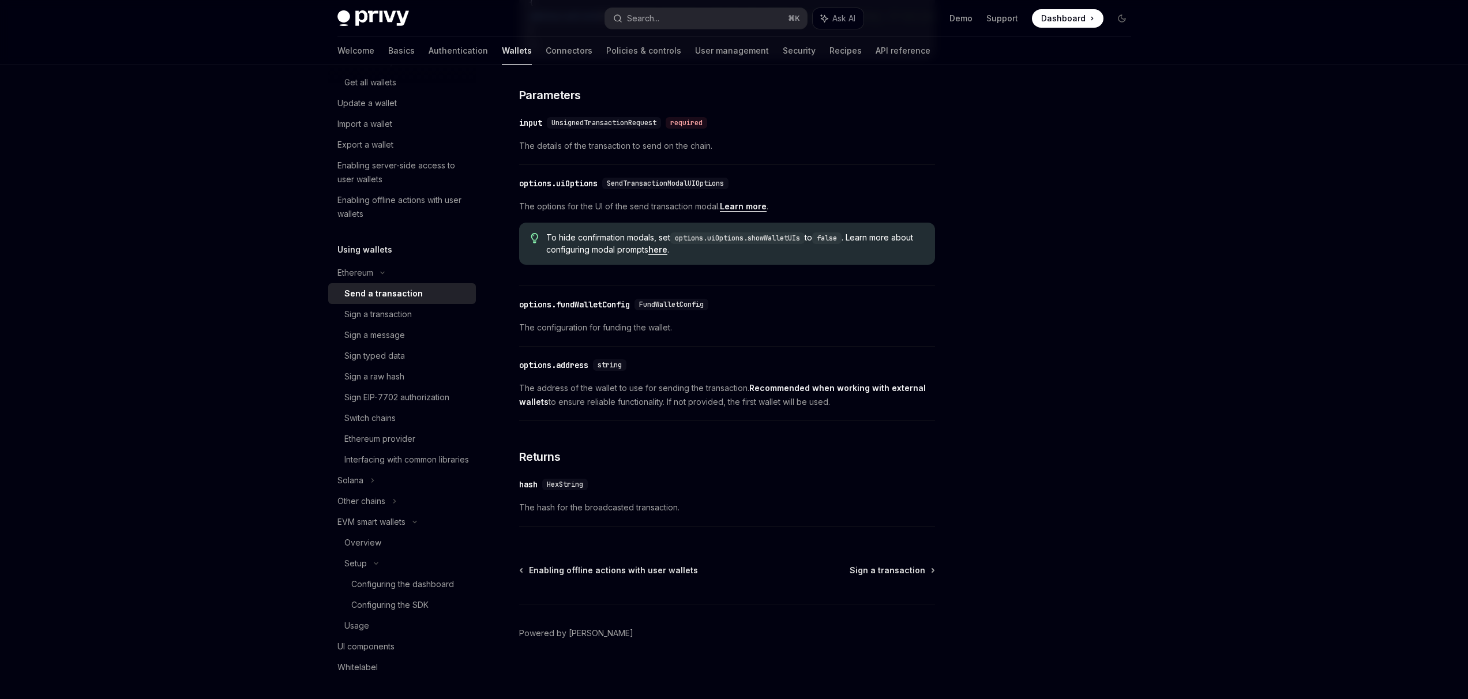
scroll to position [483, 0]
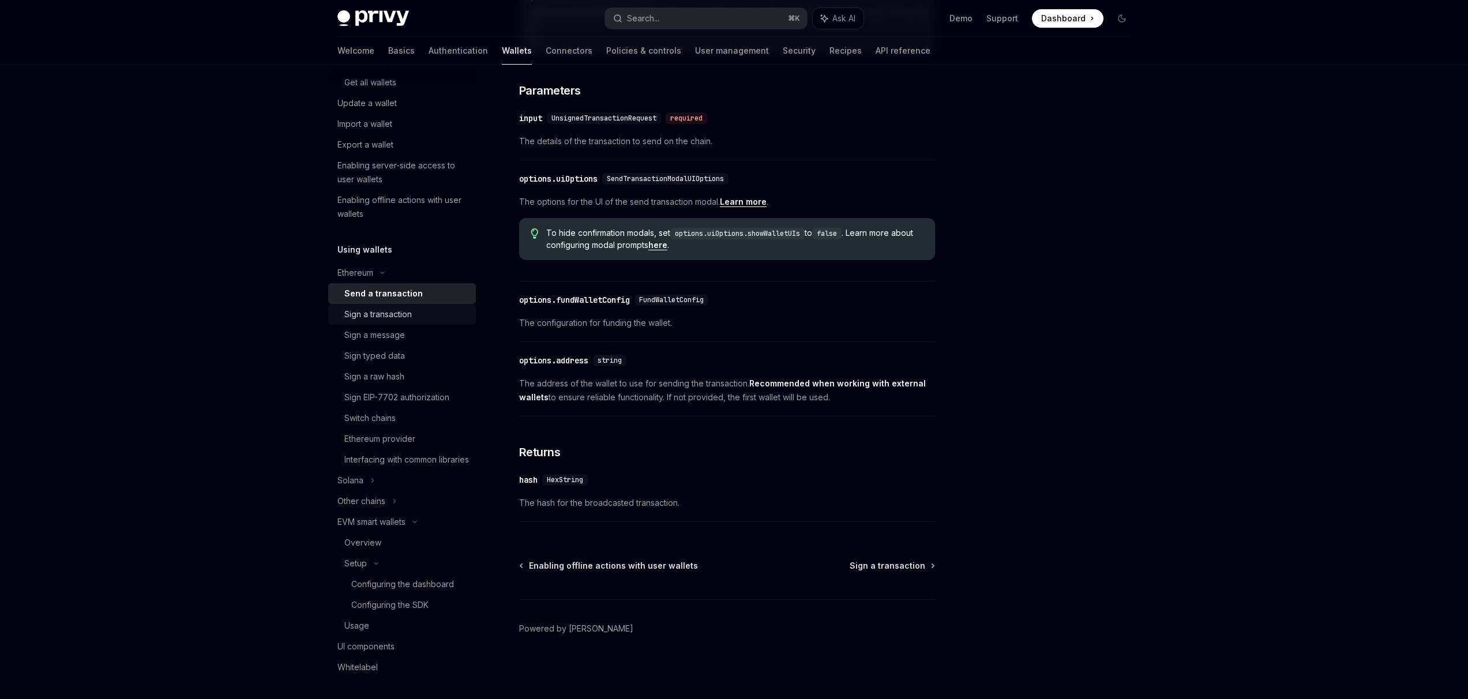
click at [406, 311] on div "Sign a transaction" at bounding box center [377, 314] width 67 height 14
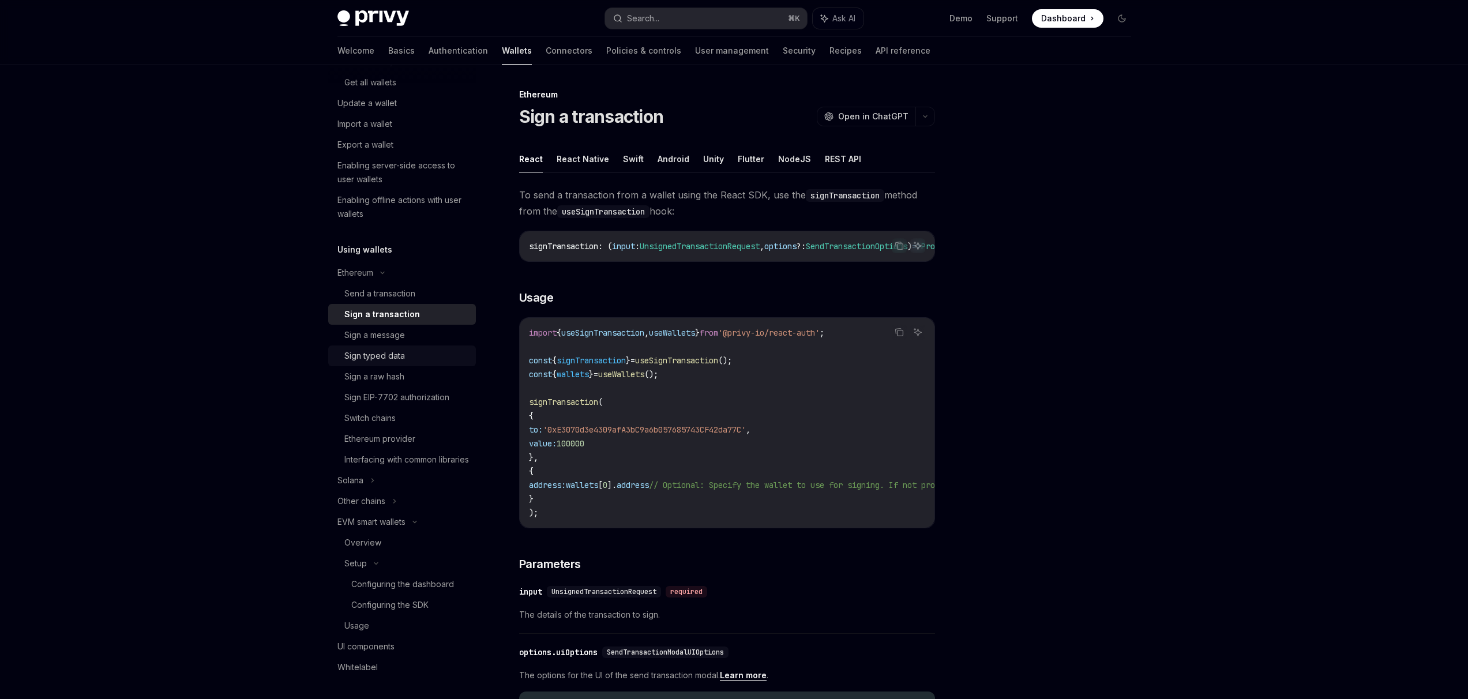
click at [393, 351] on div "Sign typed data" at bounding box center [374, 356] width 61 height 14
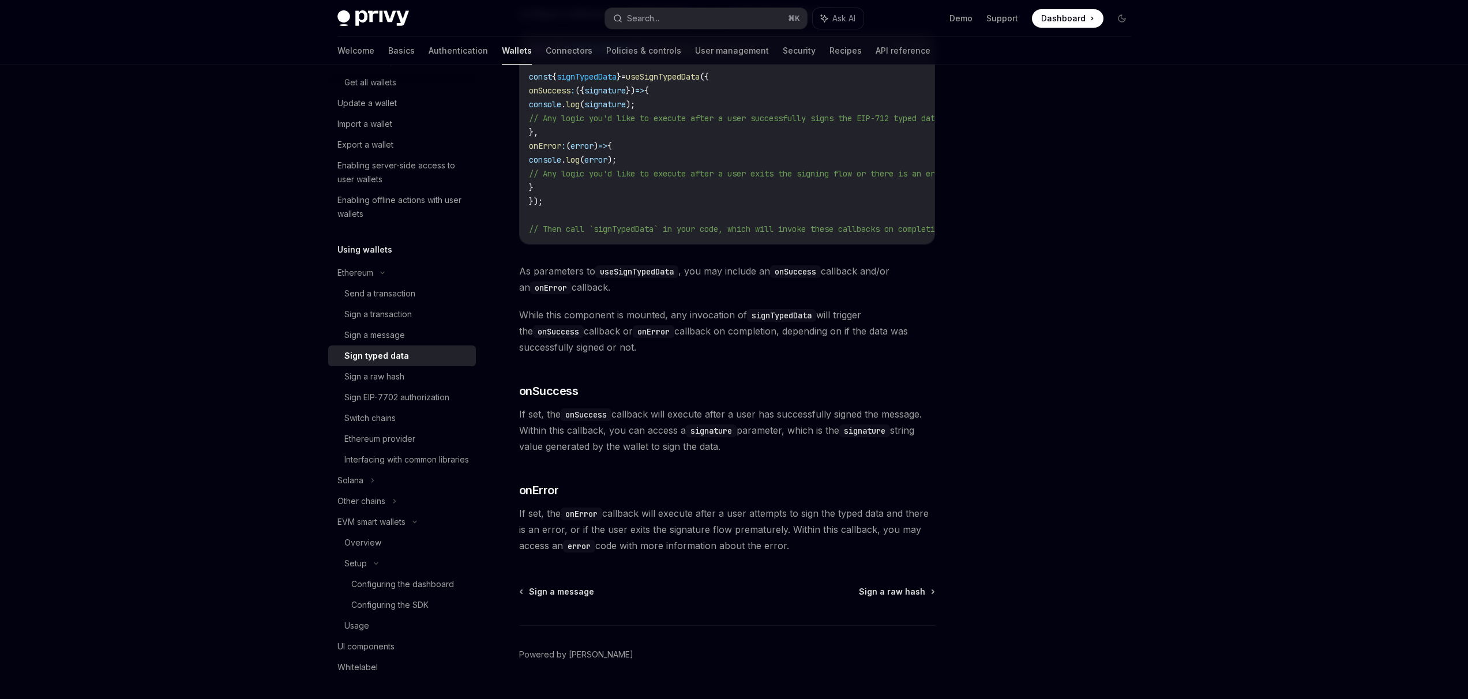
scroll to position [1015, 0]
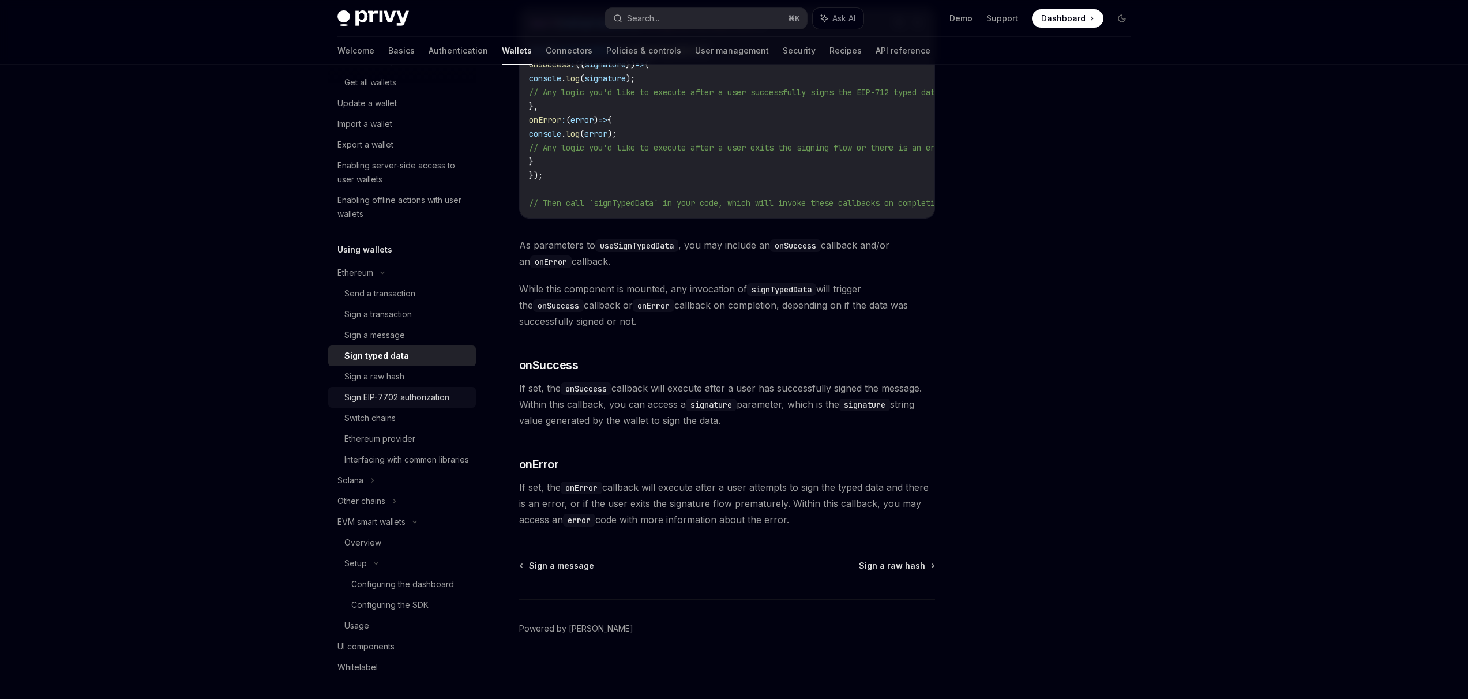
click at [405, 394] on div "Sign EIP-7702 authorization" at bounding box center [396, 397] width 105 height 14
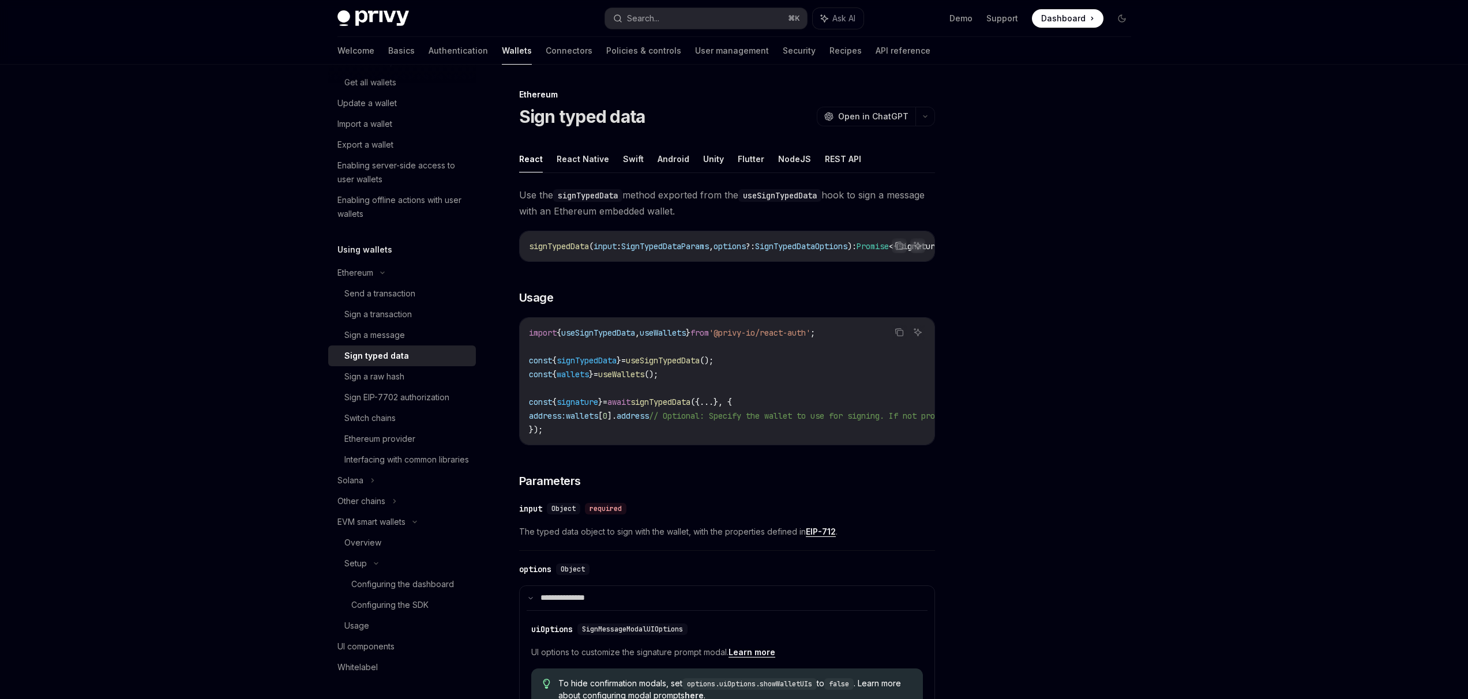
type textarea "*"
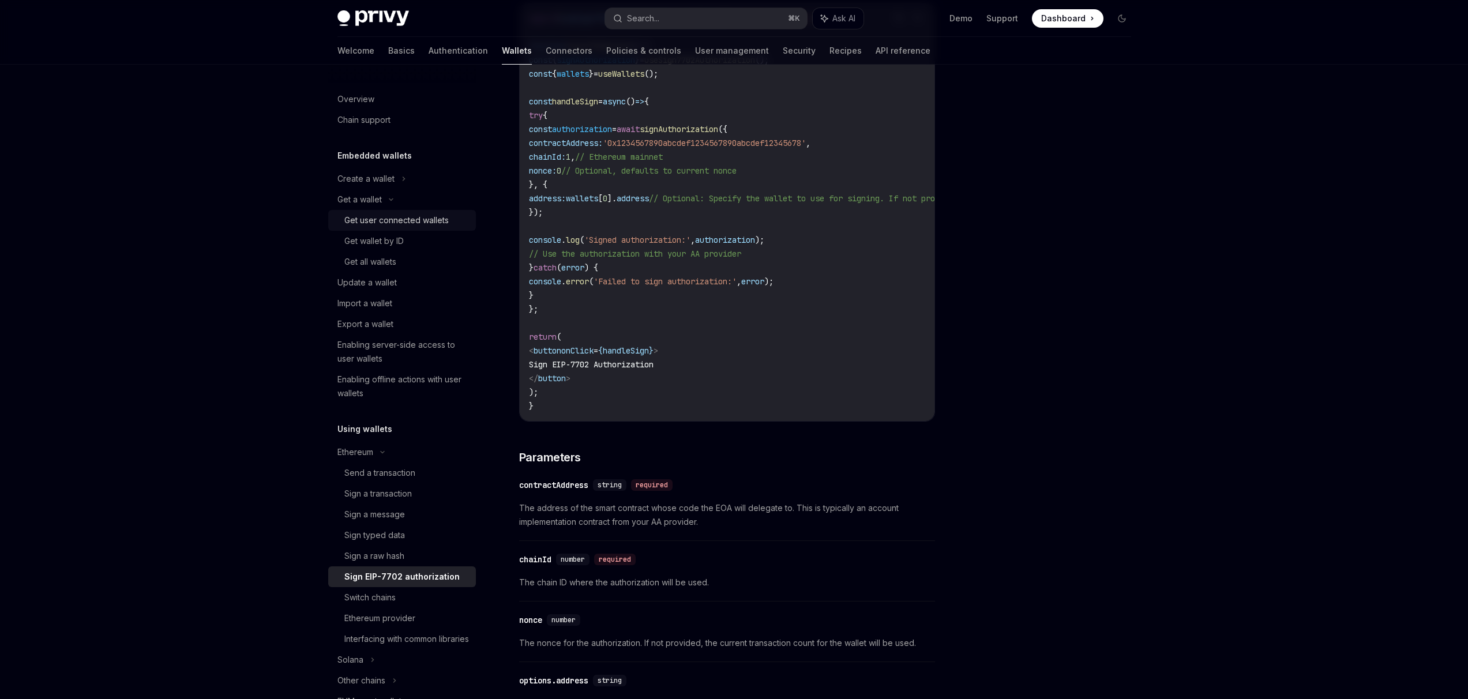
scroll to position [475, 0]
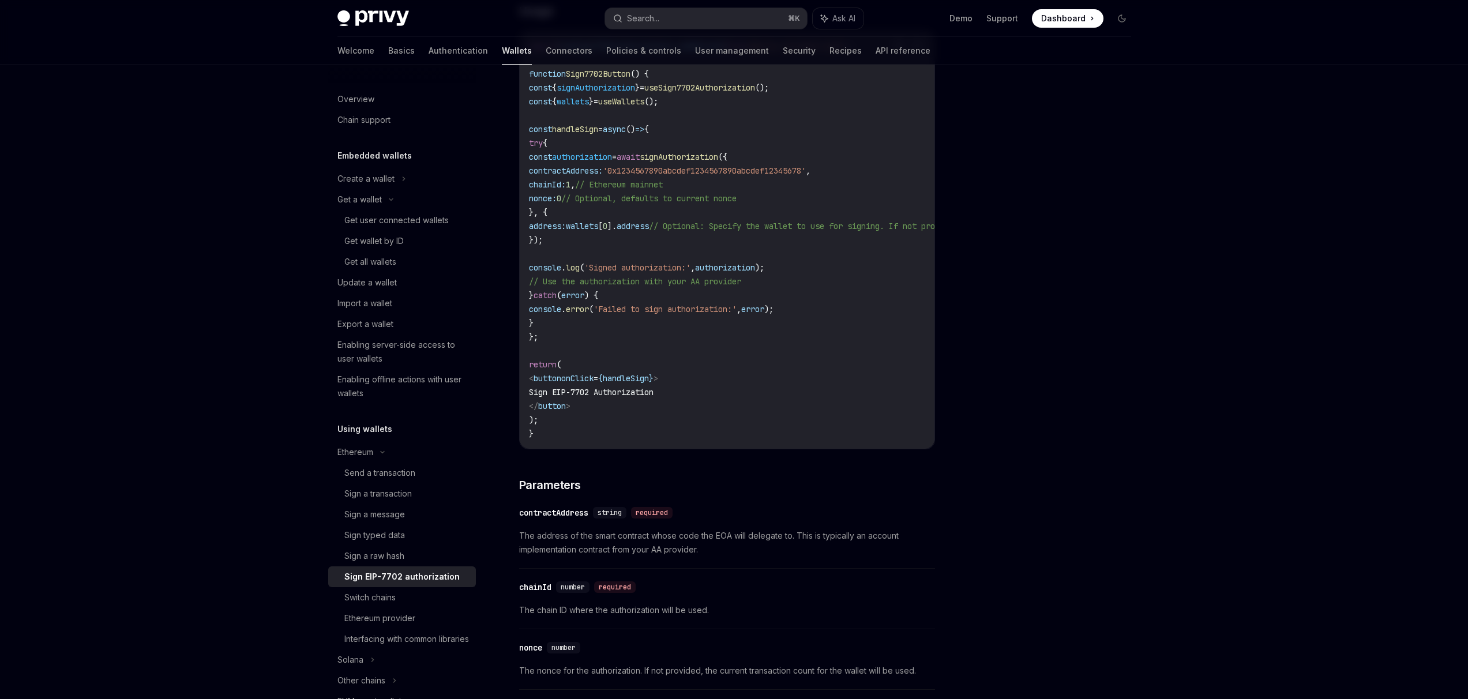
click at [1201, 156] on div "Privy Docs home page Search... ⌘ K Ask AI Demo Support Dashboard Dashboard Sear…" at bounding box center [734, 303] width 1468 height 1556
